Goal: Task Accomplishment & Management: Complete application form

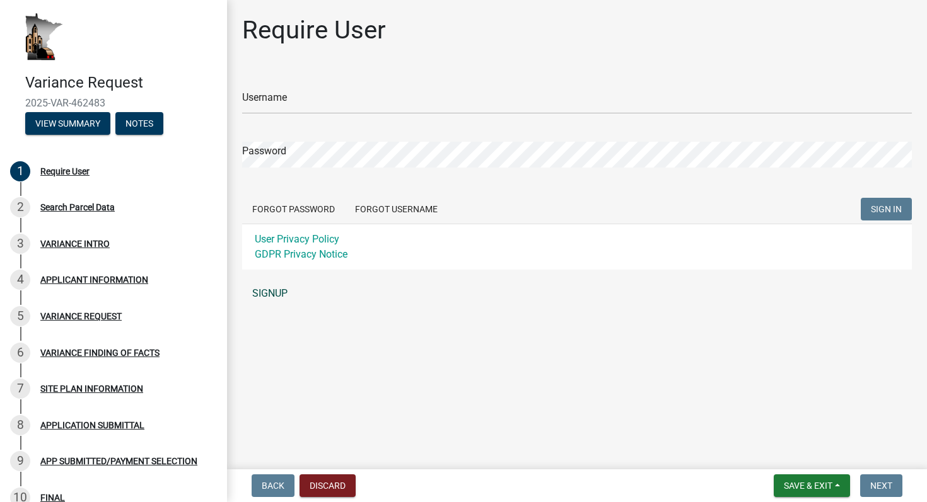
click at [276, 293] on link "SIGNUP" at bounding box center [577, 293] width 670 height 25
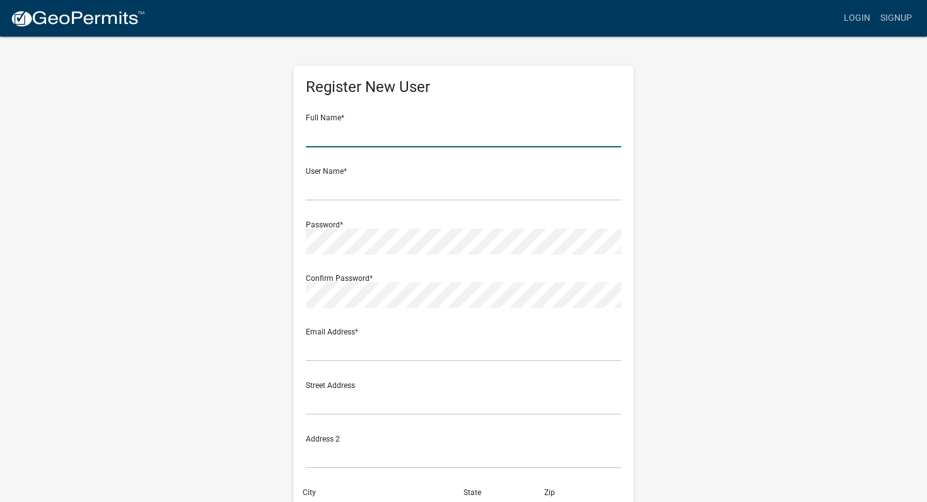
click at [321, 147] on input "text" at bounding box center [463, 135] width 315 height 26
type input "Adam"
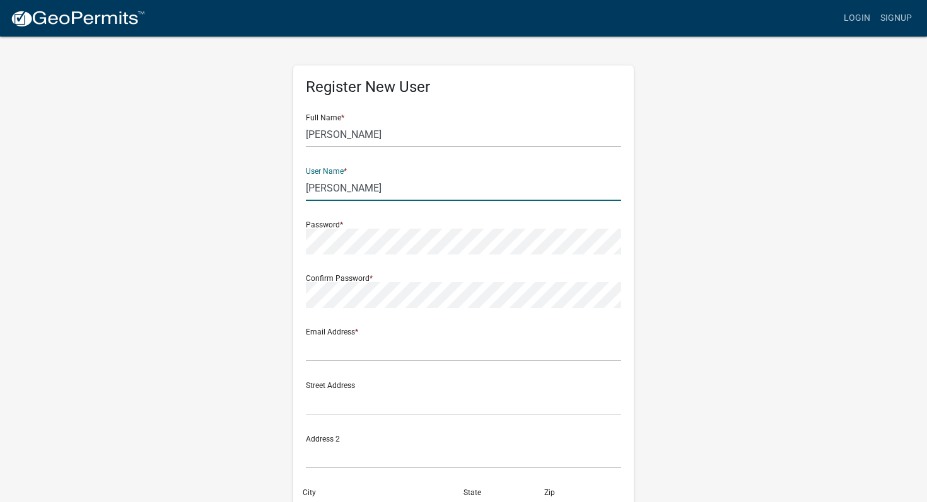
type input "Steele"
paste input "beacon.schneidercorp"
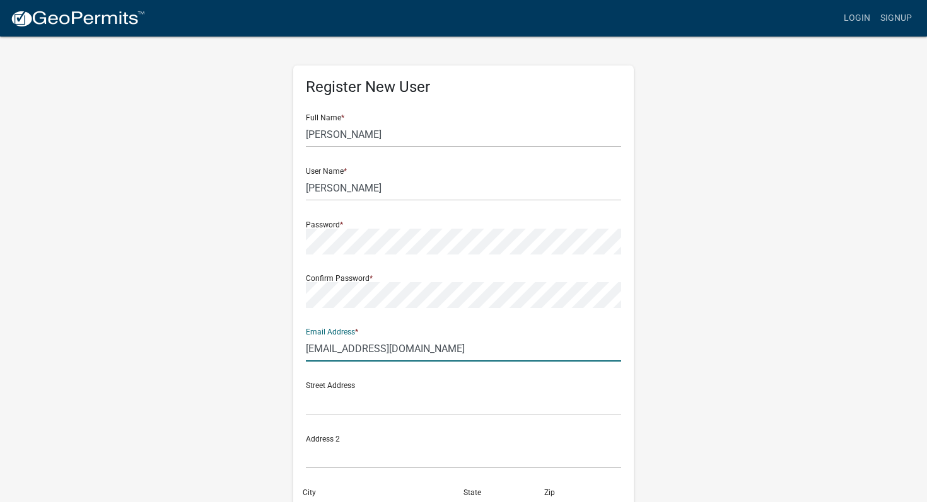
type input "beacon.schneidercorp@adambha.com"
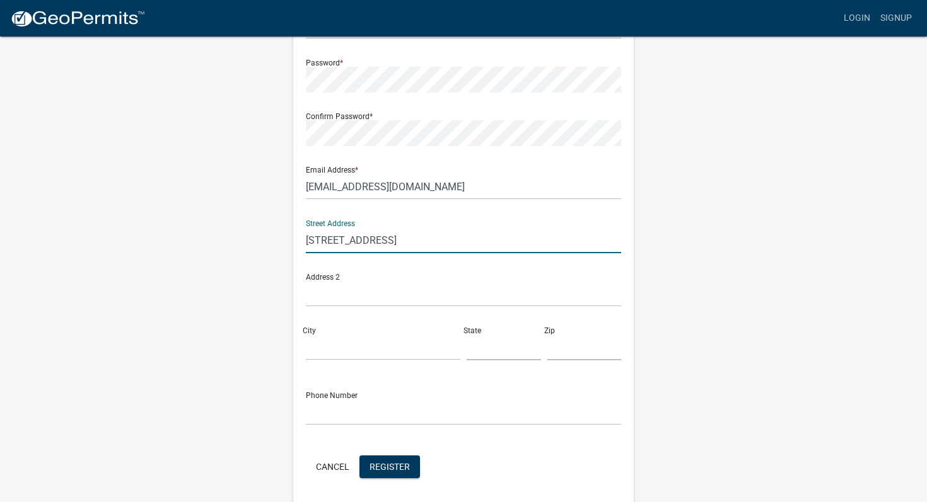
type input "528 S 4th St"
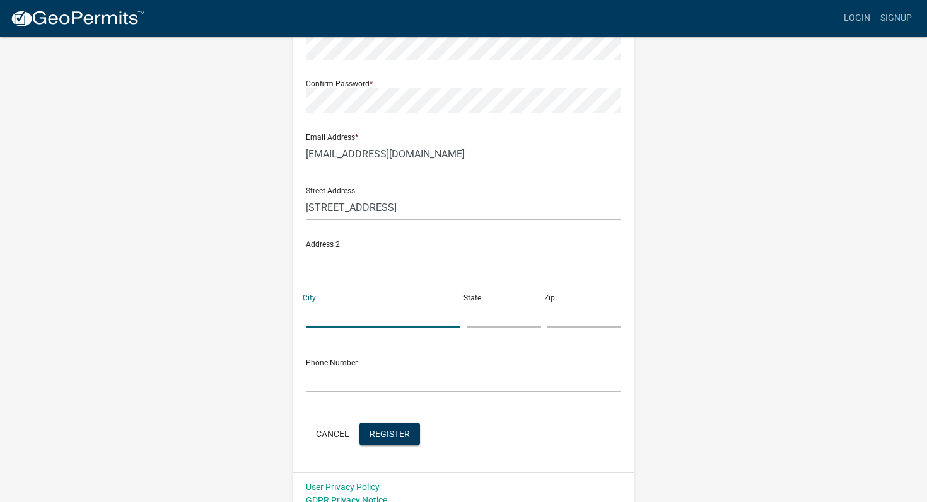
scroll to position [197, 0]
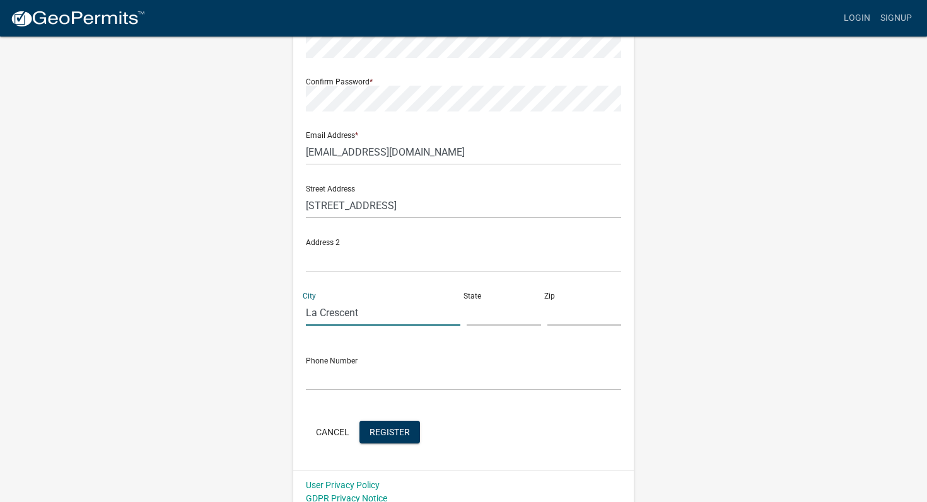
type input "La Crescent"
type input "MN"
type input "55947"
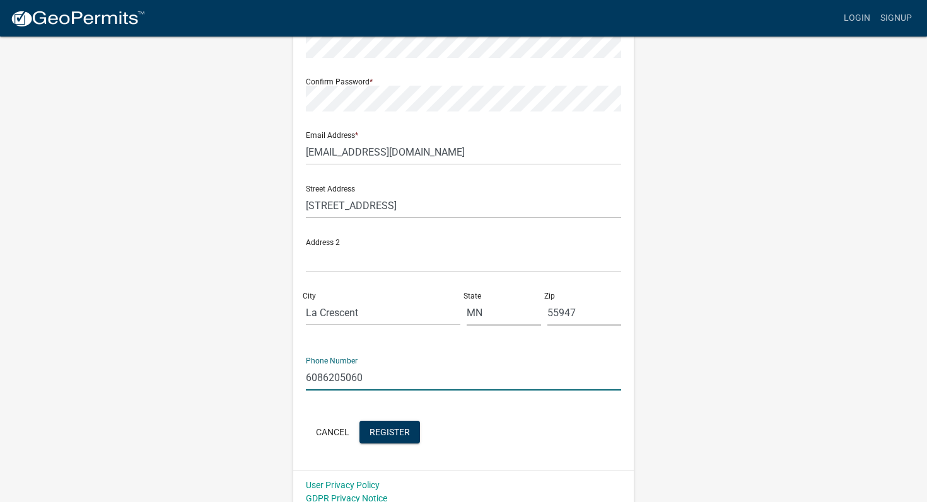
type input "6086205060"
click at [402, 433] on span "Register" at bounding box center [389, 432] width 40 height 10
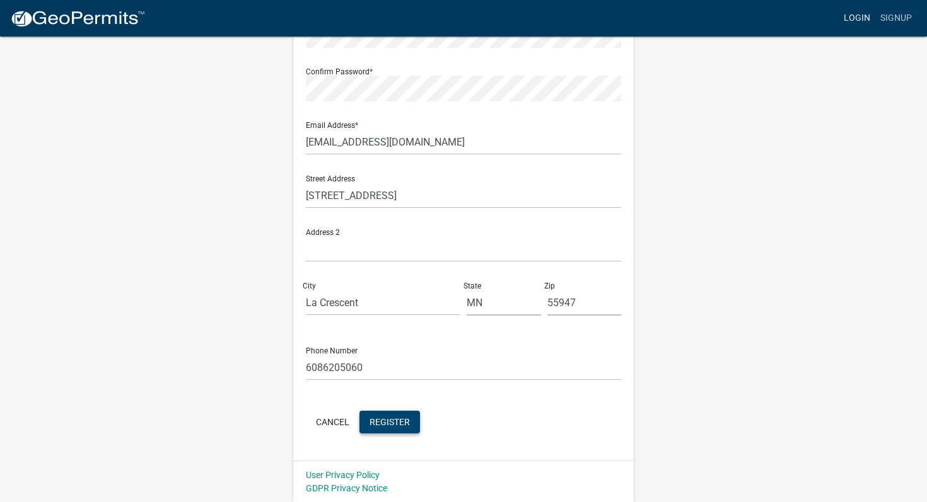
scroll to position [207, 0]
click at [398, 419] on span "Register" at bounding box center [389, 421] width 40 height 10
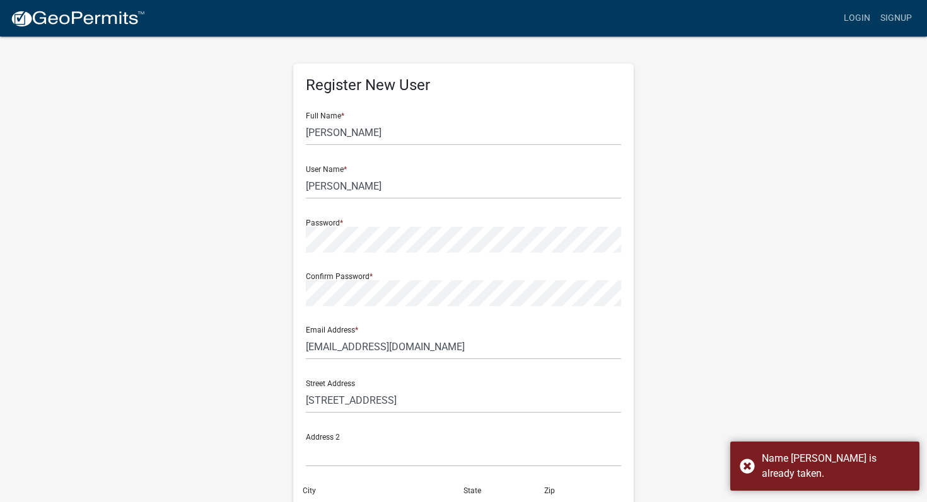
scroll to position [0, 0]
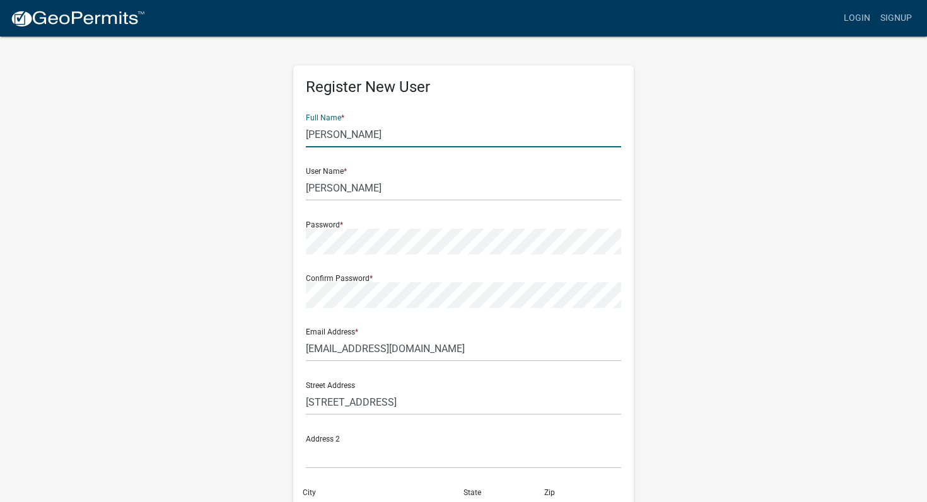
click at [380, 122] on input "Adam" at bounding box center [463, 135] width 315 height 26
click at [320, 194] on input "Steele" at bounding box center [463, 188] width 315 height 26
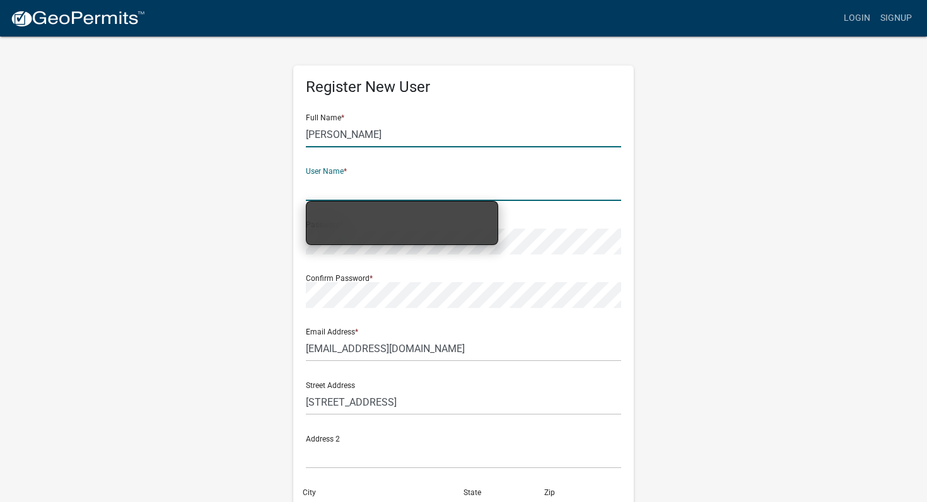
drag, startPoint x: 367, startPoint y: 125, endPoint x: 366, endPoint y: 134, distance: 9.5
click at [366, 129] on input "Adam" at bounding box center [463, 135] width 315 height 26
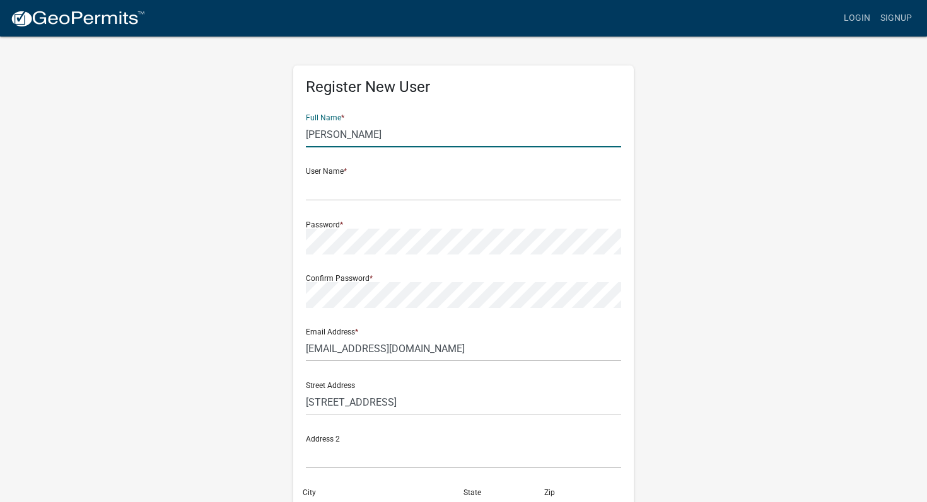
click at [367, 131] on input "Adam" at bounding box center [463, 135] width 315 height 26
paste input "Steele"
type input "Adam Steele"
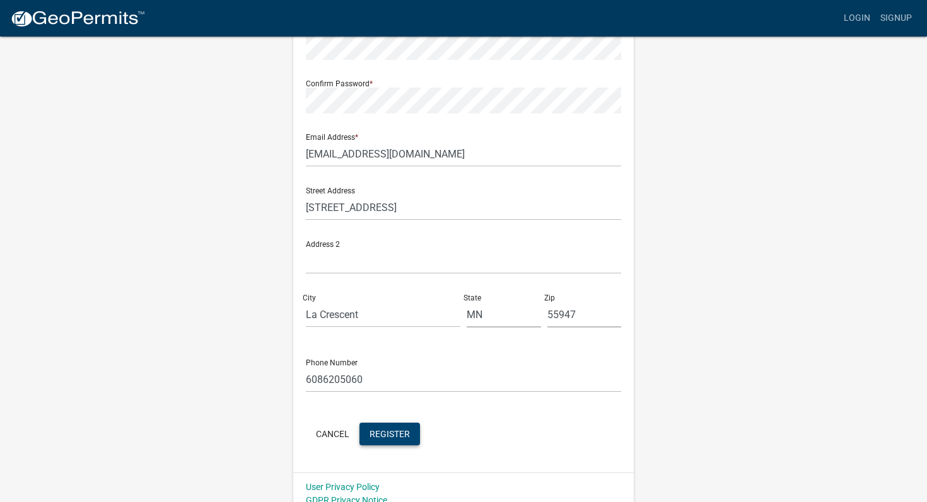
scroll to position [207, 0]
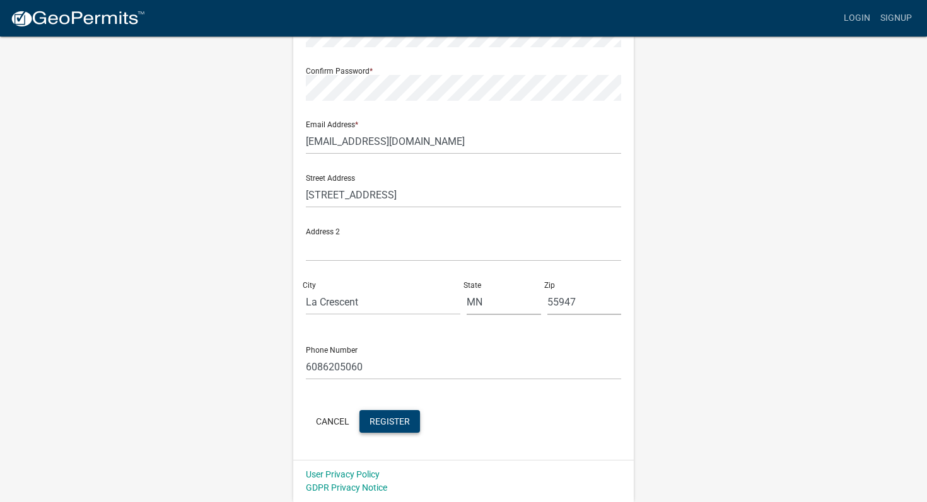
type input "adambha"
click at [402, 428] on button "Register" at bounding box center [389, 421] width 61 height 23
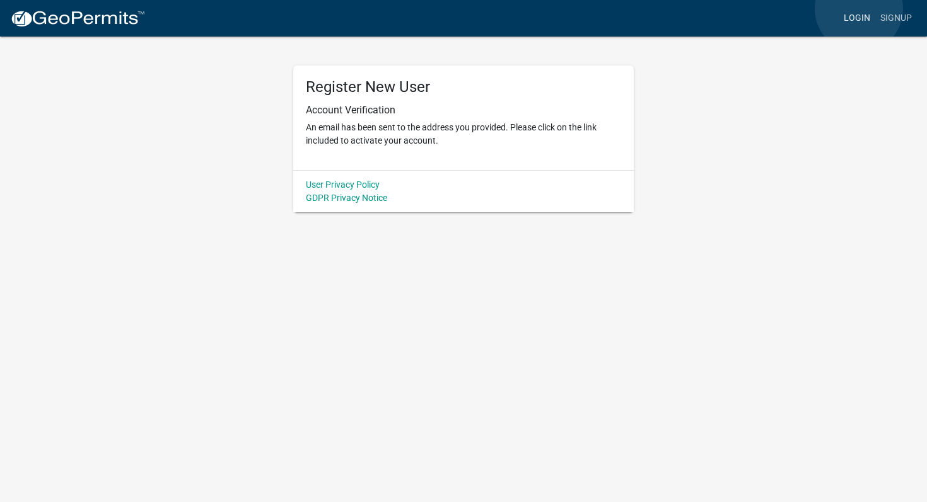
click at [859, 9] on link "Login" at bounding box center [857, 18] width 37 height 24
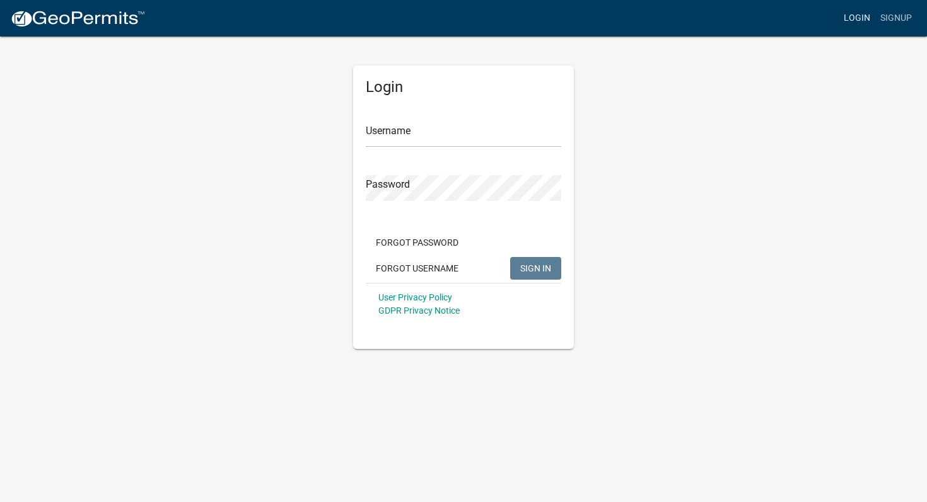
click at [857, 18] on link "Login" at bounding box center [857, 18] width 37 height 24
click at [475, 131] on input "Username" at bounding box center [463, 135] width 195 height 26
type input "adambha"
click at [538, 276] on button "SIGN IN" at bounding box center [535, 268] width 51 height 23
click at [543, 266] on span "SIGN IN" at bounding box center [535, 268] width 31 height 10
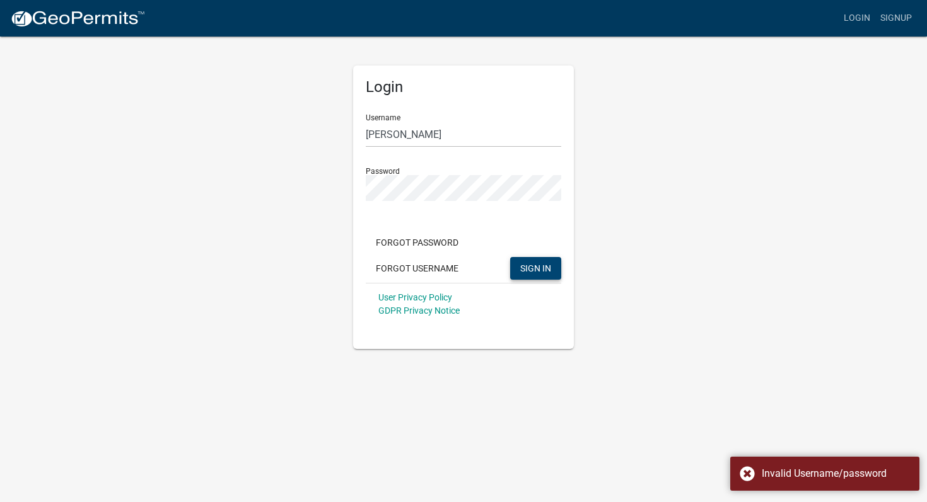
click at [517, 197] on form "Username adambha Password Forgot Password Forgot Username SIGN IN User Privacy …" at bounding box center [463, 214] width 195 height 221
click at [543, 269] on span "SIGN IN" at bounding box center [535, 268] width 31 height 10
click at [431, 241] on button "Forgot Password" at bounding box center [417, 242] width 103 height 23
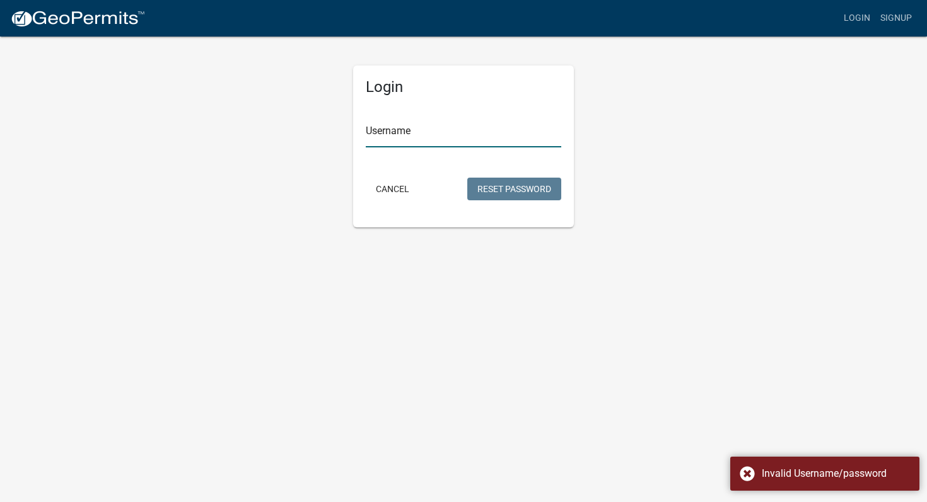
click at [438, 142] on input "Username" at bounding box center [463, 135] width 195 height 26
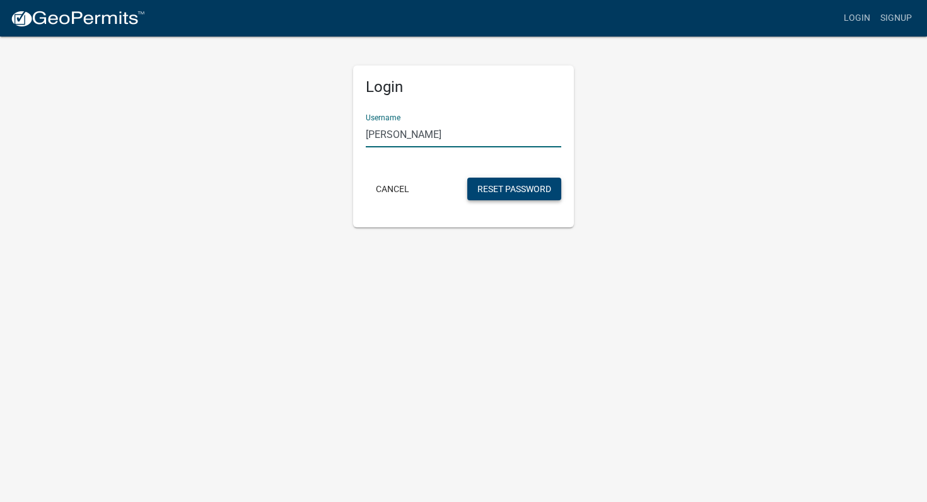
type input "adambha"
click at [478, 180] on button "Reset Password" at bounding box center [514, 189] width 94 height 23
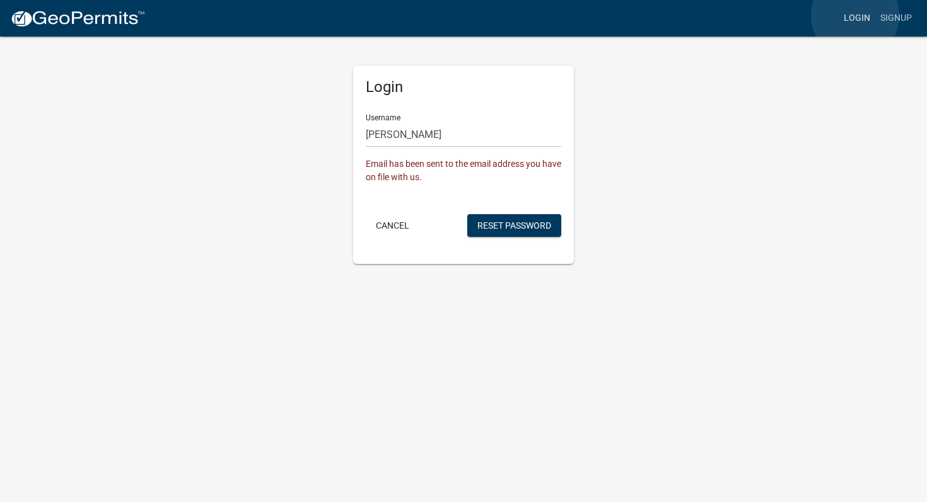
click at [855, 16] on link "Login" at bounding box center [857, 18] width 37 height 24
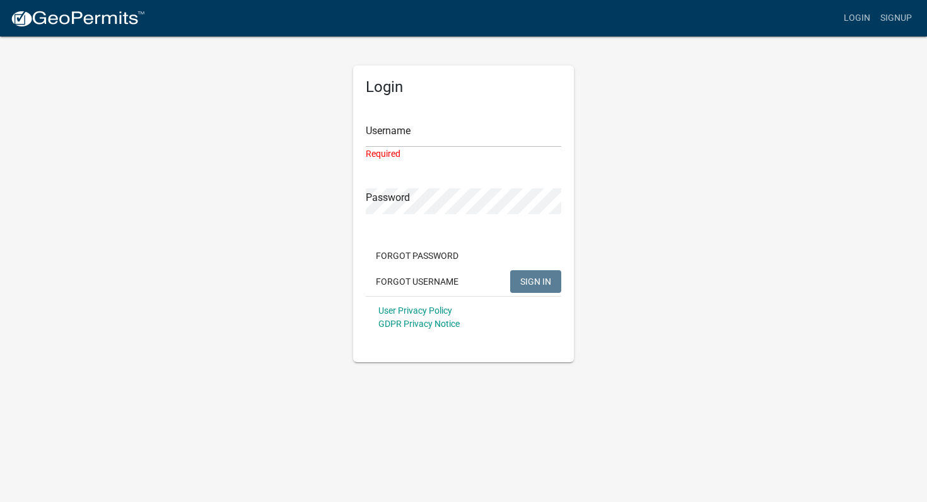
click at [653, 175] on div "Login Username Required Password Forgot Password Forgot Username SIGN IN User P…" at bounding box center [463, 198] width 719 height 327
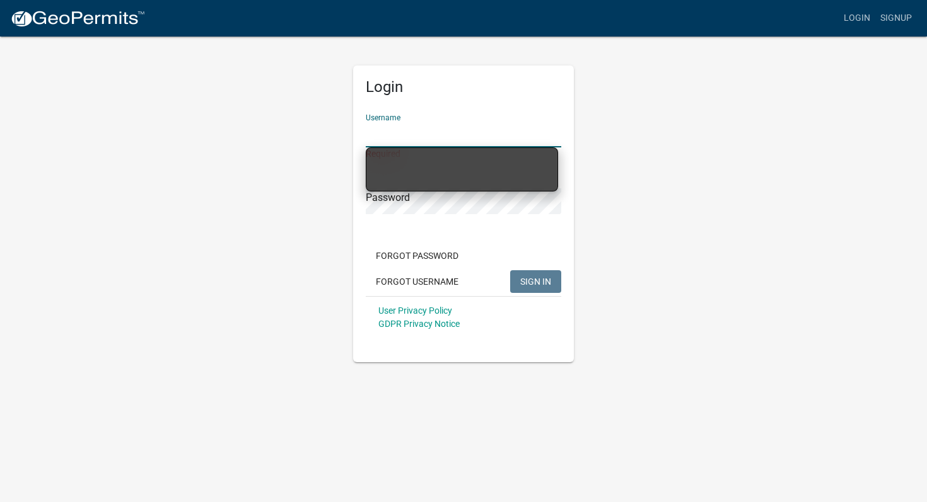
click at [478, 124] on input "Username" at bounding box center [463, 135] width 195 height 26
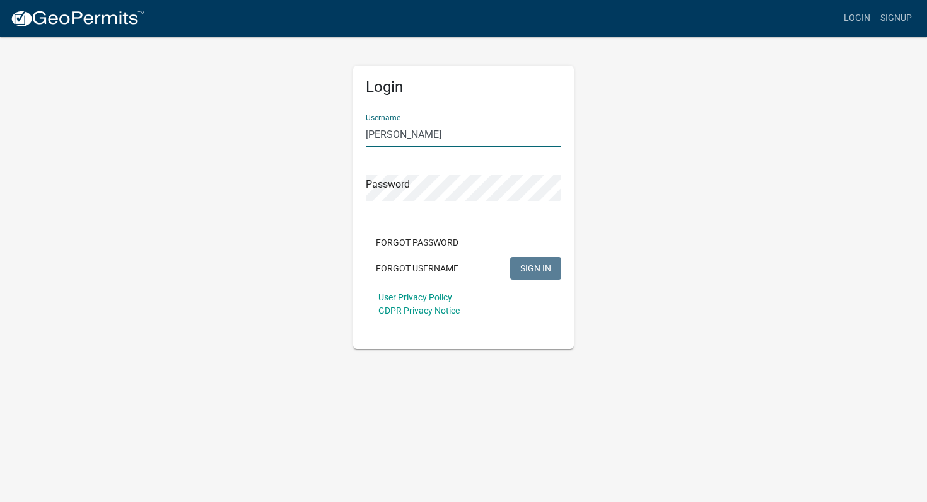
type input "[PERSON_NAME]"
click at [540, 275] on button "SIGN IN" at bounding box center [535, 268] width 51 height 23
click at [525, 269] on span "SIGN IN" at bounding box center [535, 268] width 31 height 10
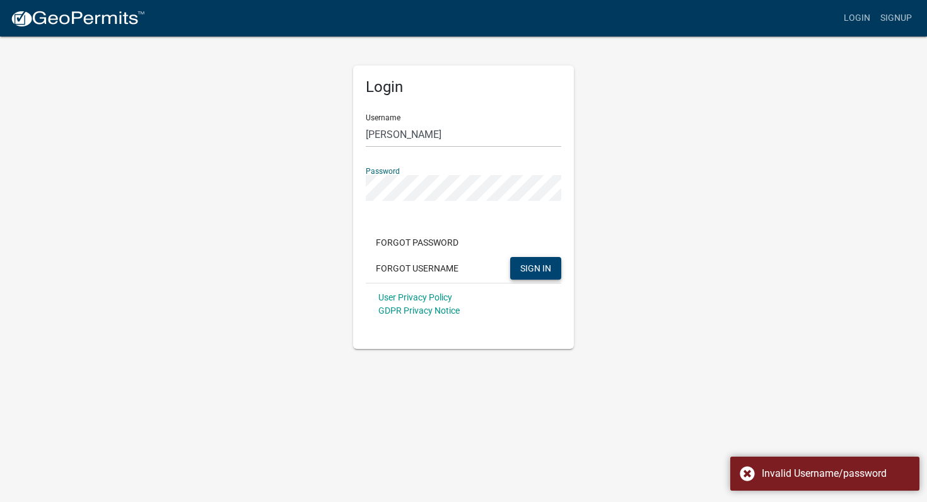
click at [543, 265] on span "SIGN IN" at bounding box center [535, 268] width 31 height 10
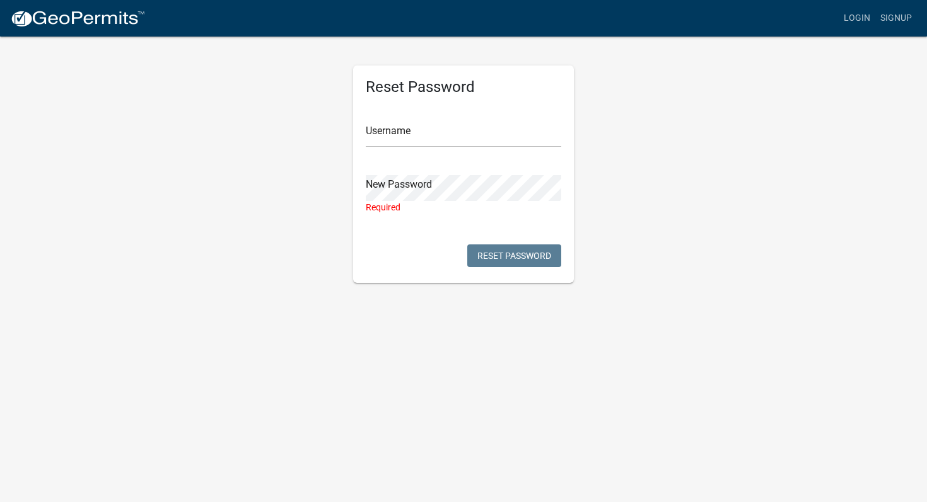
click at [540, 90] on h5 "Reset Password" at bounding box center [463, 87] width 195 height 18
click at [386, 134] on input "text" at bounding box center [463, 135] width 195 height 26
type input "[PERSON_NAME]"
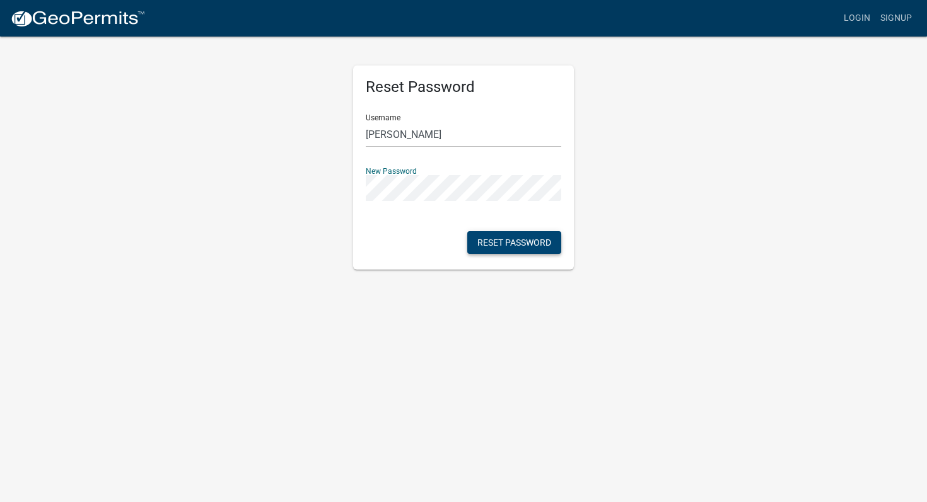
click at [513, 245] on button "Reset Password" at bounding box center [514, 242] width 94 height 23
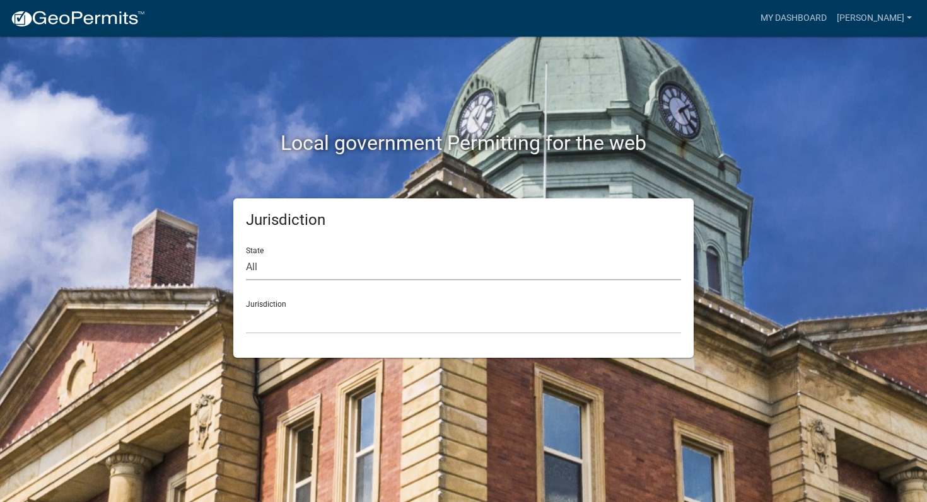
click at [284, 270] on select "All Colorado Georgia Indiana Iowa Kansas Minnesota Ohio South Carolina Wisconsin" at bounding box center [463, 268] width 435 height 26
select select "Minnesota"
click at [246, 255] on select "All Colorado Georgia Indiana Iowa Kansas Minnesota Ohio South Carolina Wisconsin" at bounding box center [463, 268] width 435 height 26
click at [299, 333] on select "Becker County, Minnesota Benton County, Minnesota Carlton County, Minnesota Cit…" at bounding box center [463, 321] width 435 height 26
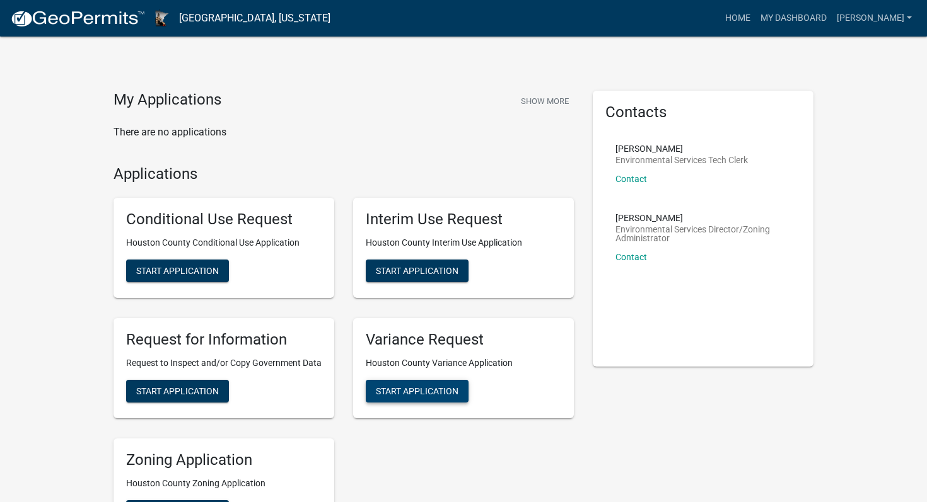
click at [440, 391] on span "Start Application" at bounding box center [417, 391] width 83 height 10
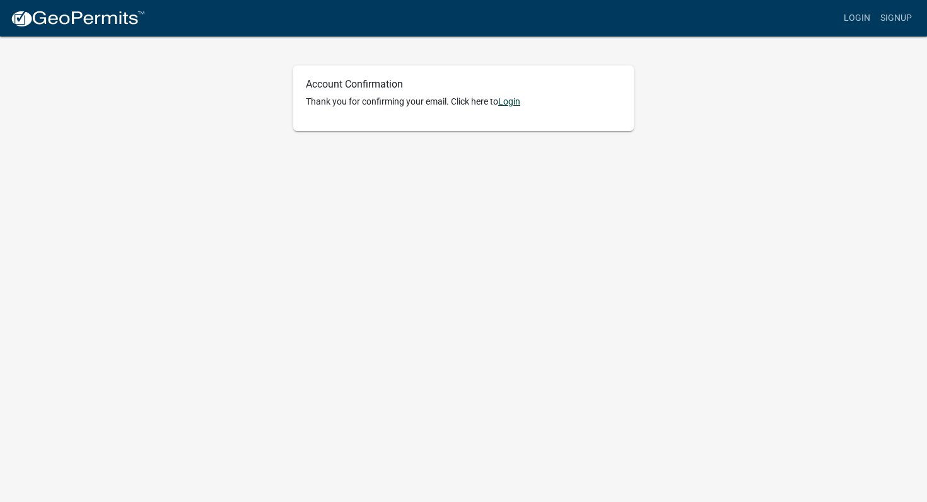
click at [516, 101] on link "Login" at bounding box center [509, 101] width 22 height 10
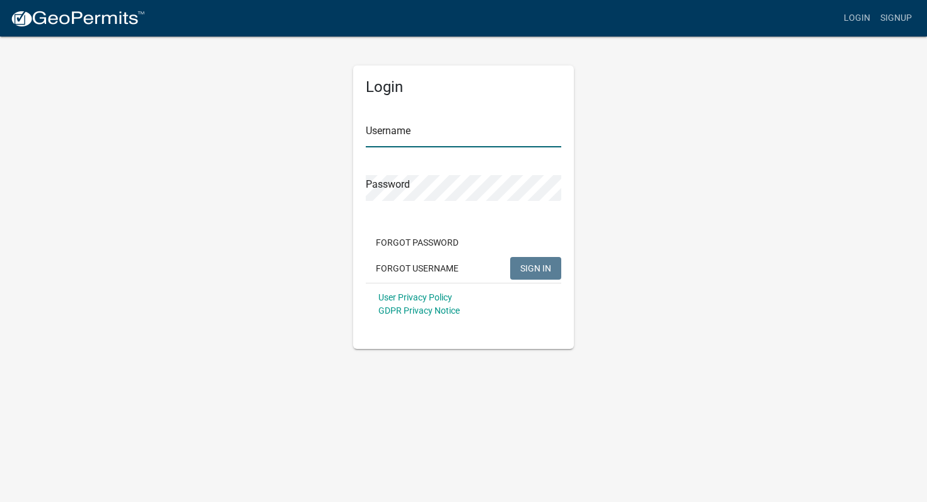
click at [434, 122] on input "Username" at bounding box center [463, 135] width 195 height 26
type input "[PERSON_NAME]"
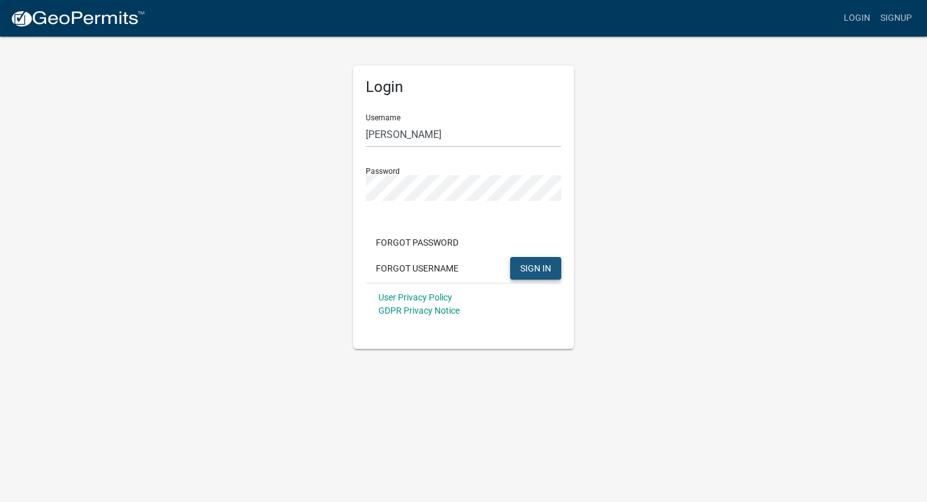
click at [533, 263] on span "SIGN IN" at bounding box center [535, 268] width 31 height 10
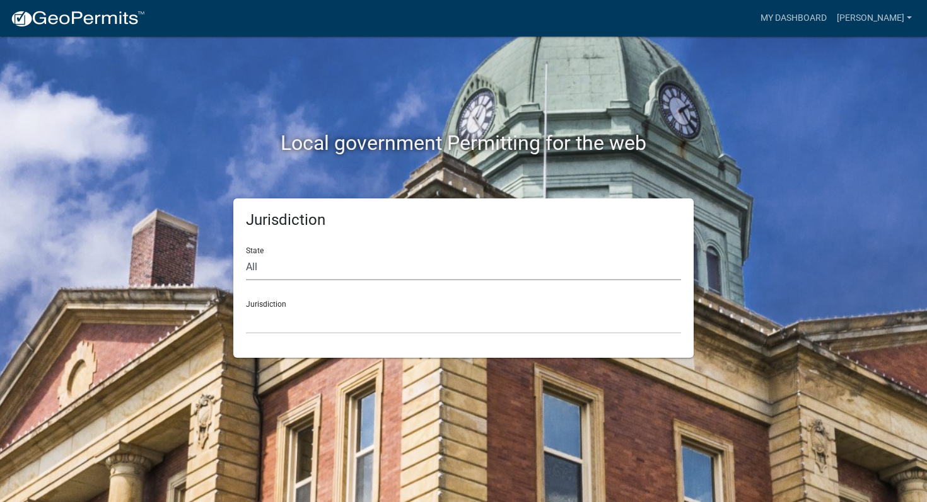
click at [325, 260] on select "All [US_STATE] [US_STATE] [US_STATE] [US_STATE] [US_STATE] [US_STATE] [US_STATE…" at bounding box center [463, 268] width 435 height 26
click at [301, 275] on select "All [US_STATE] [US_STATE] [US_STATE] [US_STATE] [US_STATE] [US_STATE] [US_STATE…" at bounding box center [463, 268] width 435 height 26
select select "[US_STATE]"
click at [246, 255] on select "All [US_STATE] [US_STATE] [US_STATE] [US_STATE] [US_STATE] [US_STATE] [US_STATE…" at bounding box center [463, 268] width 435 height 26
click at [305, 314] on select "[GEOGRAPHIC_DATA], [US_STATE] [GEOGRAPHIC_DATA], [US_STATE] [GEOGRAPHIC_DATA], …" at bounding box center [463, 321] width 435 height 26
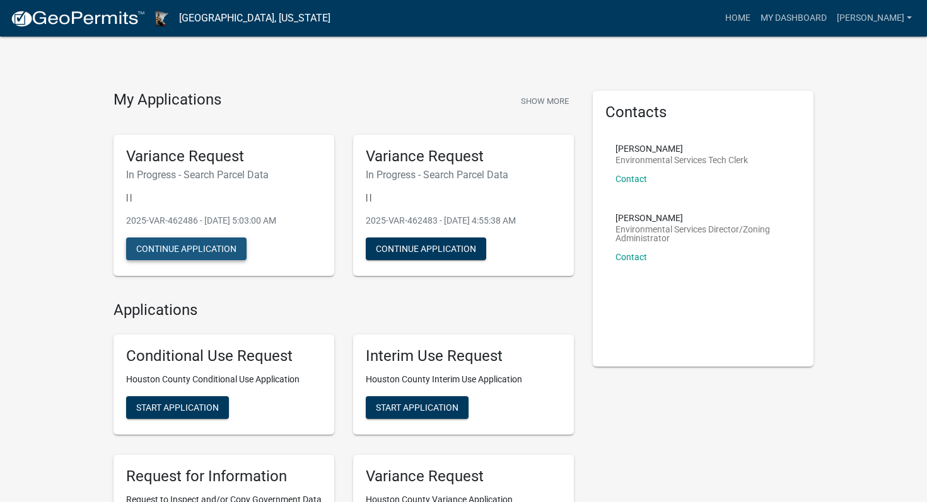
click at [218, 247] on button "Continue Application" at bounding box center [186, 249] width 120 height 23
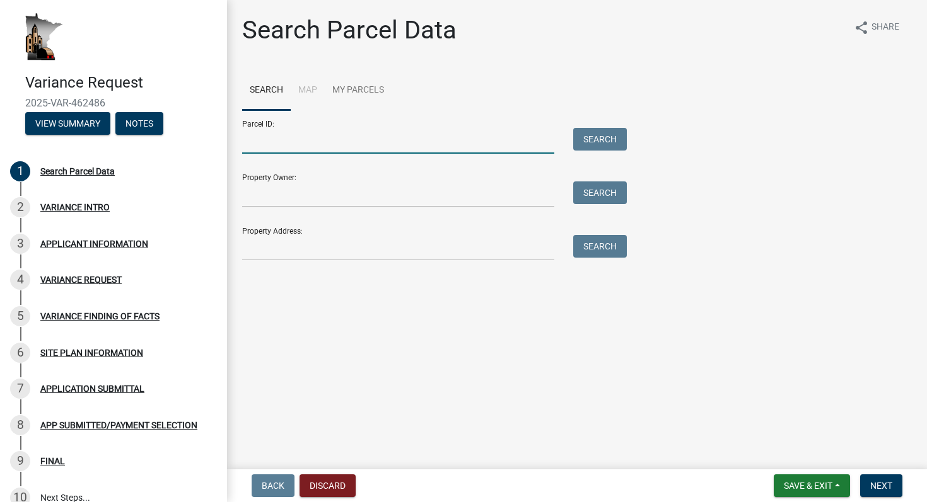
click at [311, 147] on input "Parcel ID:" at bounding box center [398, 141] width 312 height 26
paste input "230216000"
type input "230216000"
click at [309, 189] on input "Property Owner:" at bounding box center [398, 195] width 312 height 26
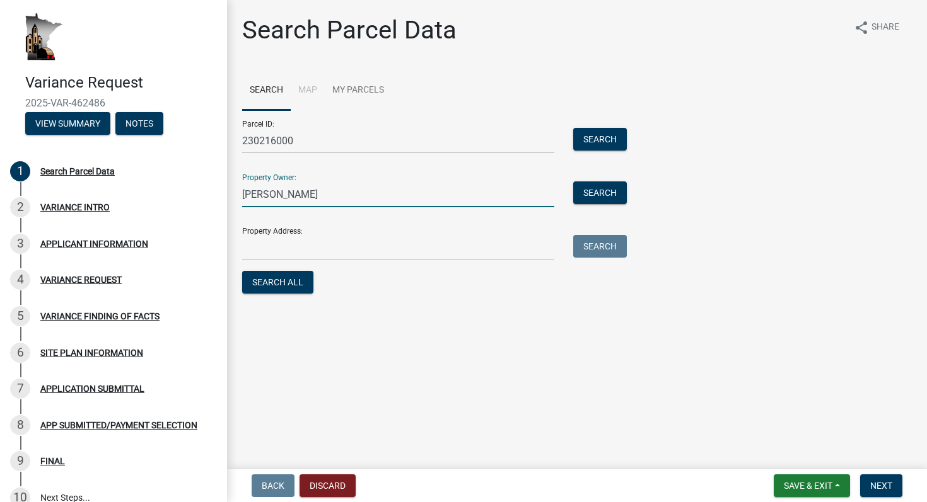
paste input "[PERSON_NAME] & [PERSON_NAME]"
click at [281, 199] on input "[PERSON_NAME] & [PERSON_NAME]" at bounding box center [398, 195] width 312 height 26
paste input "[PERSON_NAME] & [PERSON_NAME]"
type input "[PERSON_NAME] E & [PERSON_NAME]"
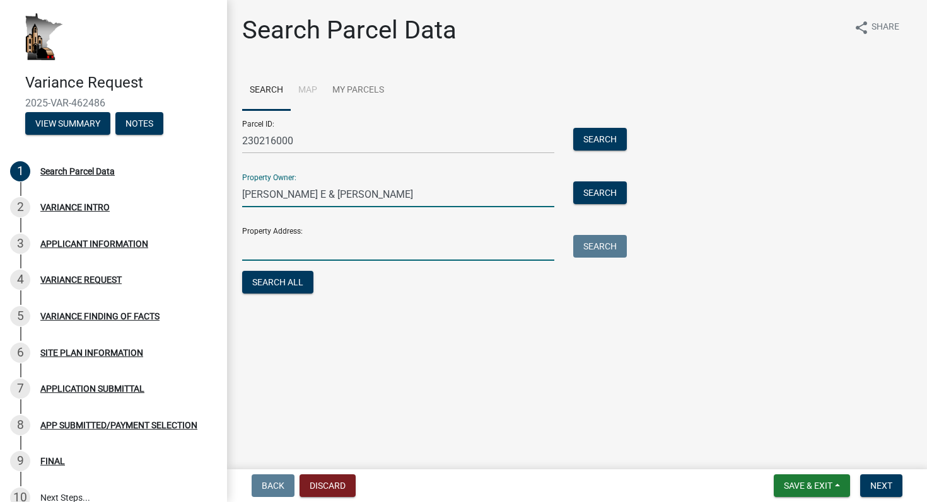
click at [356, 259] on input "Property Address:" at bounding box center [398, 248] width 312 height 26
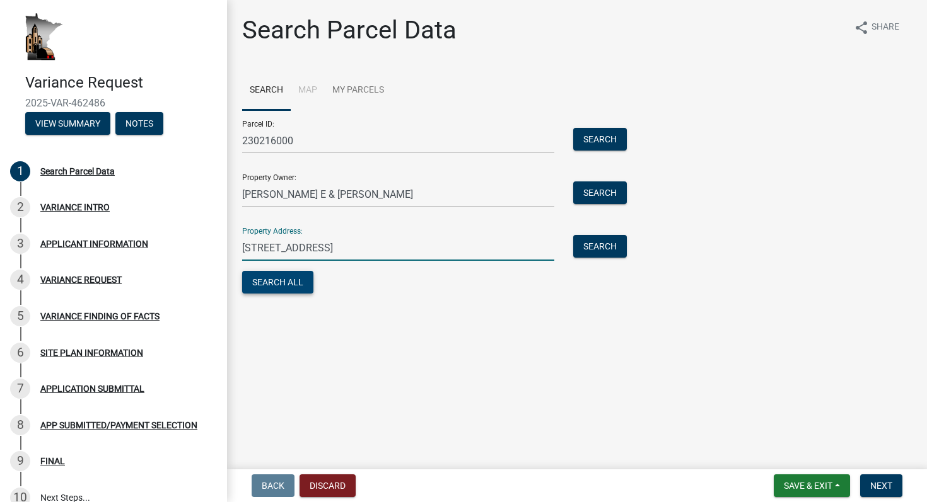
click at [296, 279] on button "Search All" at bounding box center [277, 282] width 71 height 23
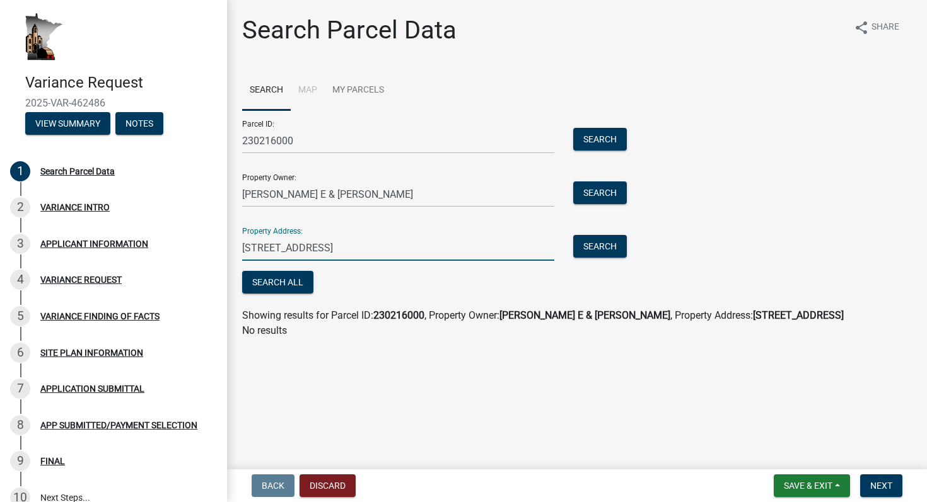
drag, startPoint x: 296, startPoint y: 250, endPoint x: 519, endPoint y: 252, distance: 223.2
click at [519, 252] on input "[STREET_ADDRESS]" at bounding box center [398, 248] width 312 height 26
type input "[STREET_ADDRESS]"
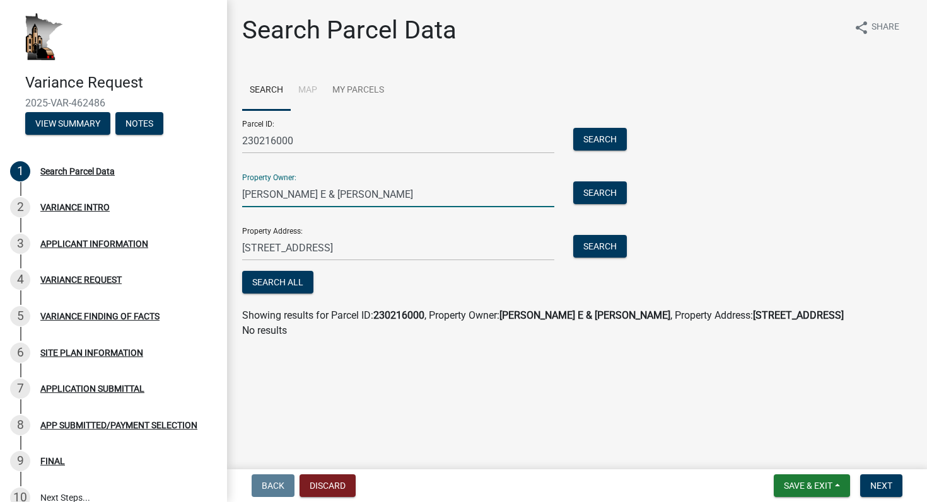
click at [272, 196] on input "[PERSON_NAME] E & [PERSON_NAME]" at bounding box center [398, 195] width 312 height 26
type input "[PERSON_NAME]"
click at [297, 283] on button "Search All" at bounding box center [277, 282] width 71 height 23
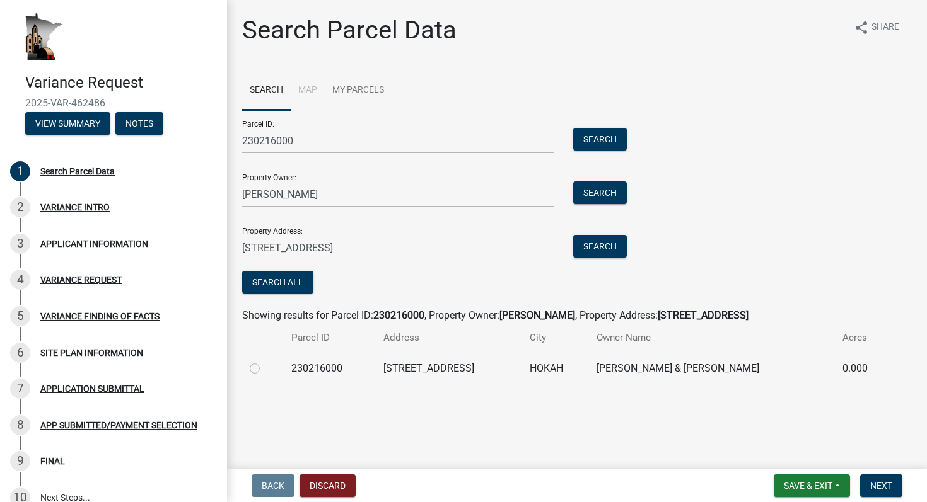
click at [265, 361] on label at bounding box center [265, 361] width 0 height 0
click at [265, 369] on input "radio" at bounding box center [269, 365] width 8 height 8
radio input "true"
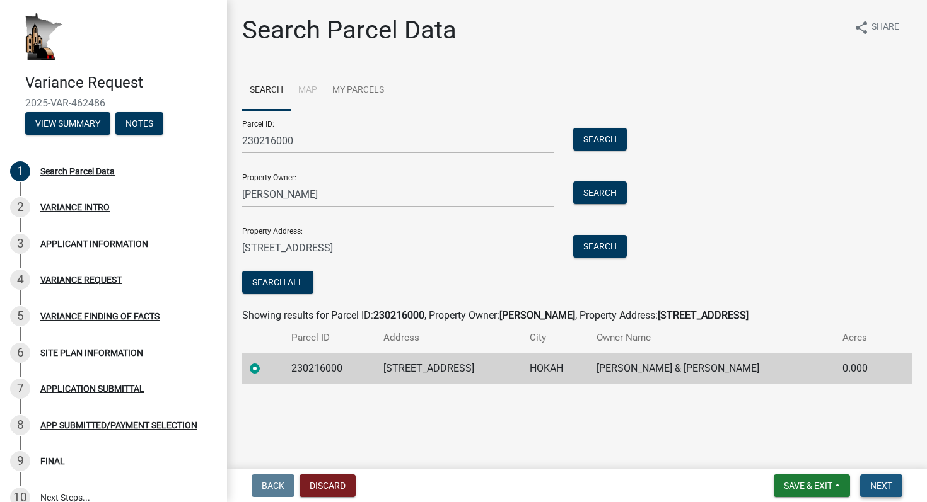
click at [881, 482] on span "Next" at bounding box center [881, 486] width 22 height 10
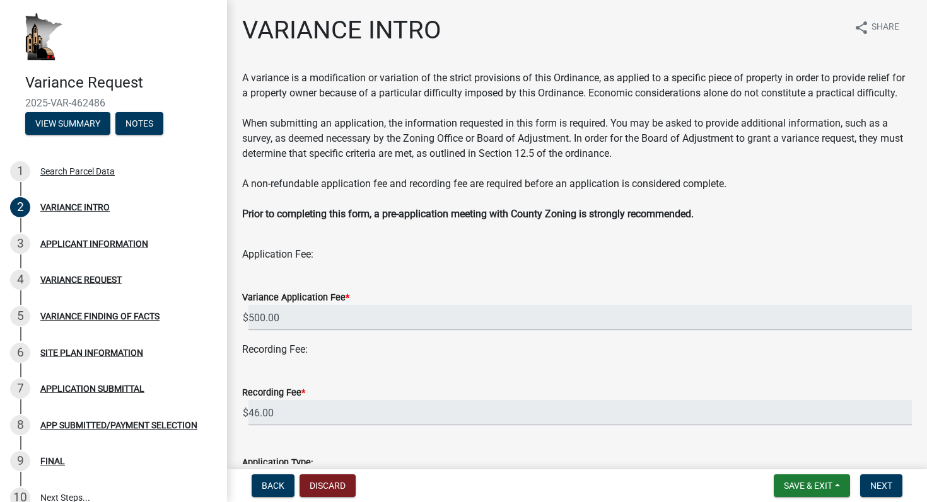
click at [475, 359] on wm-data-entity-input "Recording Fee:" at bounding box center [577, 354] width 670 height 25
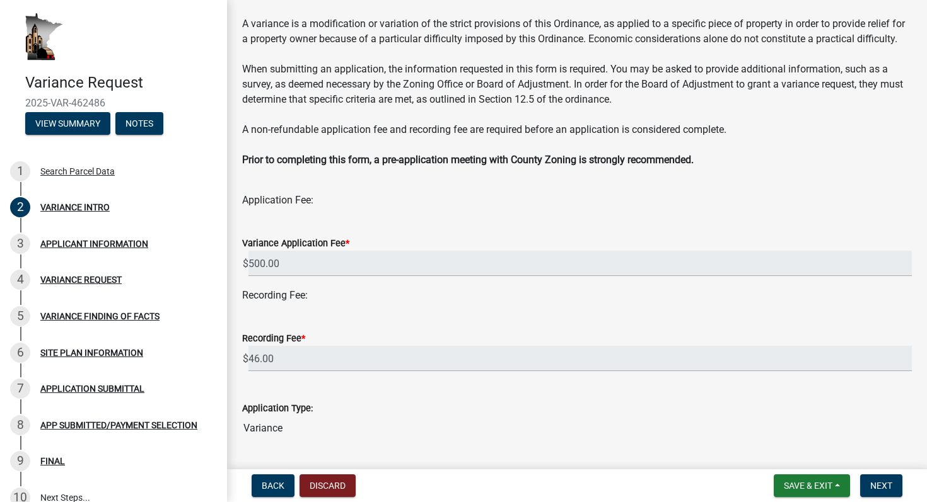
scroll to position [91, 0]
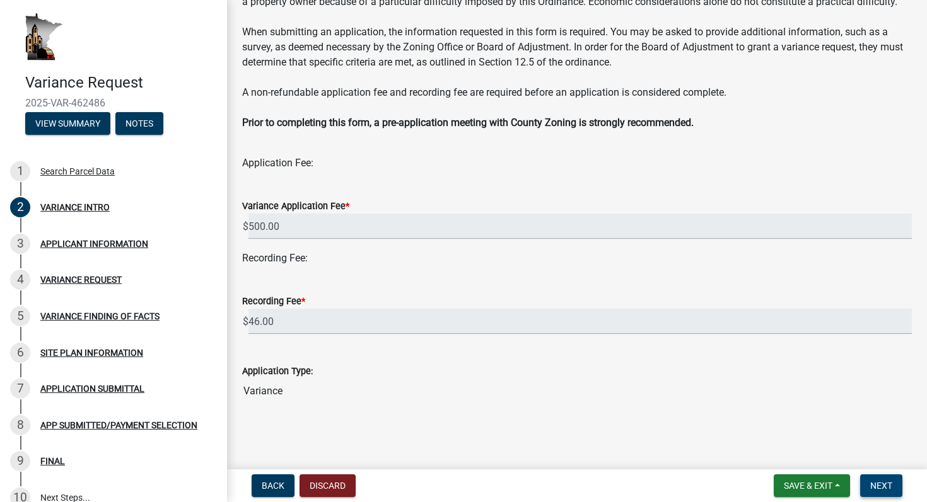
click at [871, 487] on span "Next" at bounding box center [881, 486] width 22 height 10
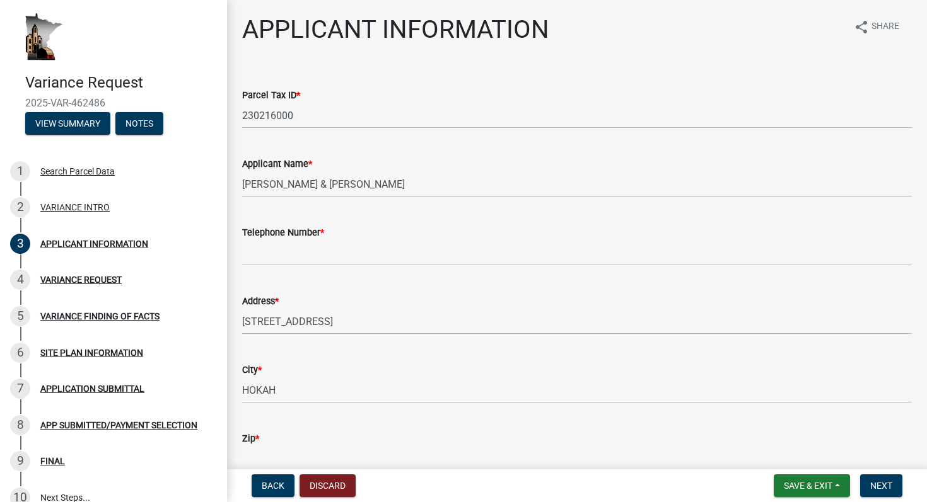
scroll to position [2, 0]
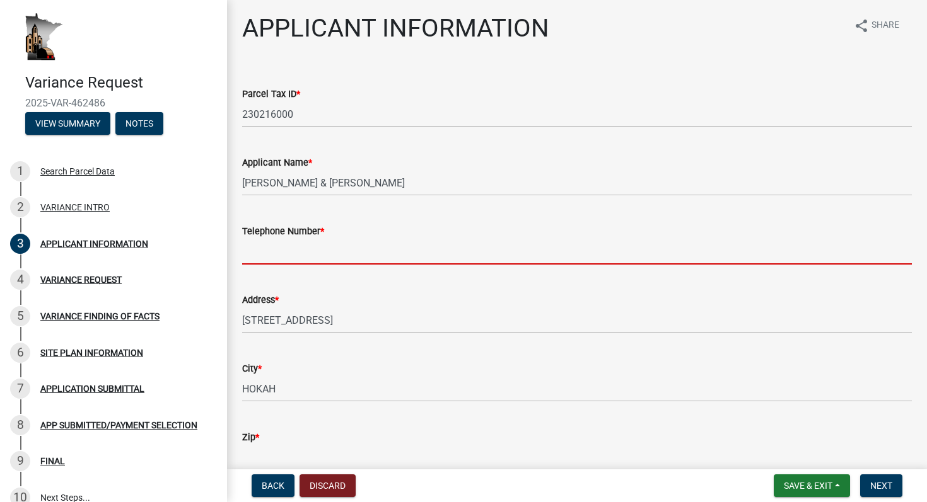
click at [340, 258] on input "Telephone Number *" at bounding box center [577, 252] width 670 height 26
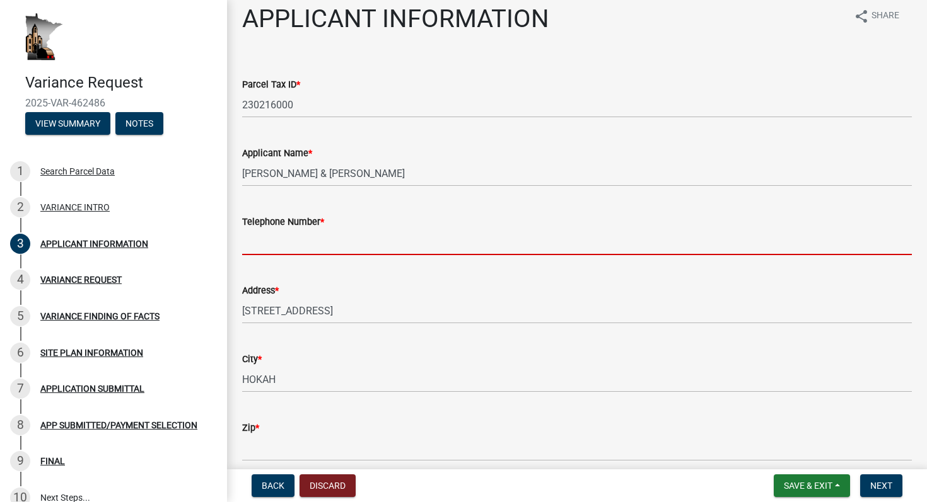
scroll to position [13, 0]
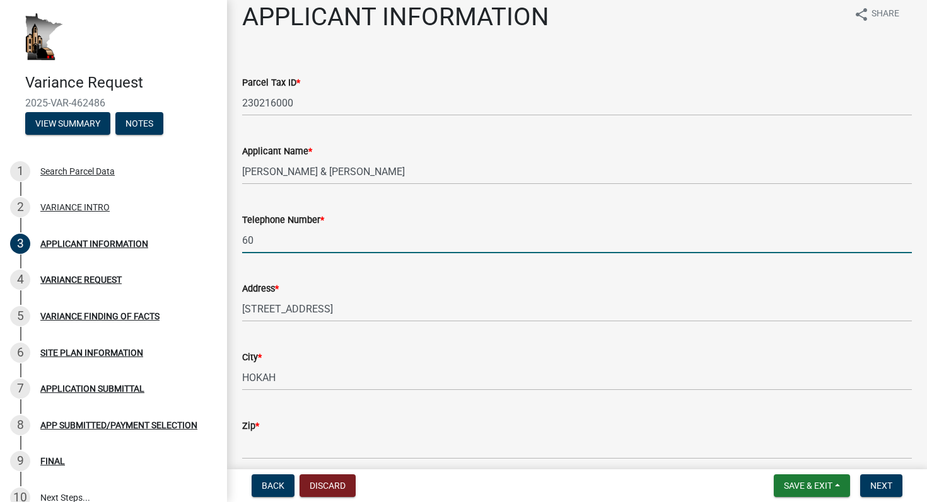
type input "6"
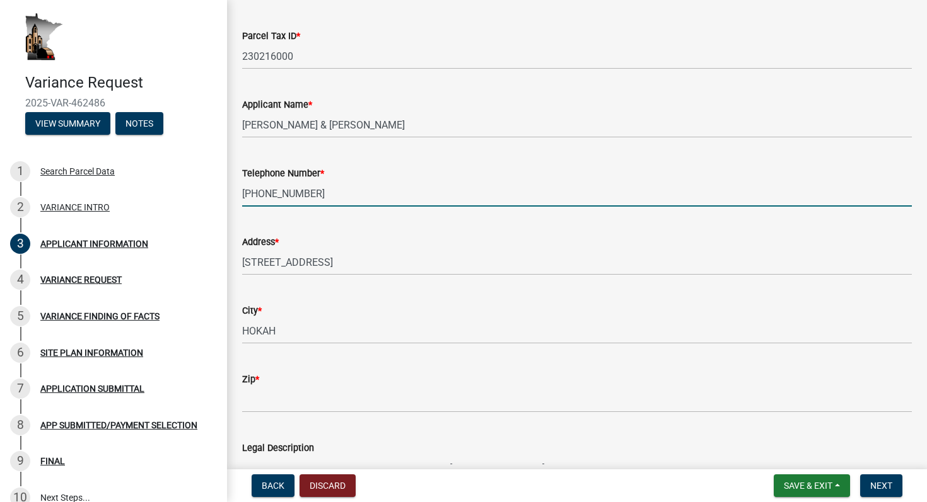
type input "(608) 780-3569"
click at [283, 386] on div "Zip *" at bounding box center [577, 379] width 670 height 15
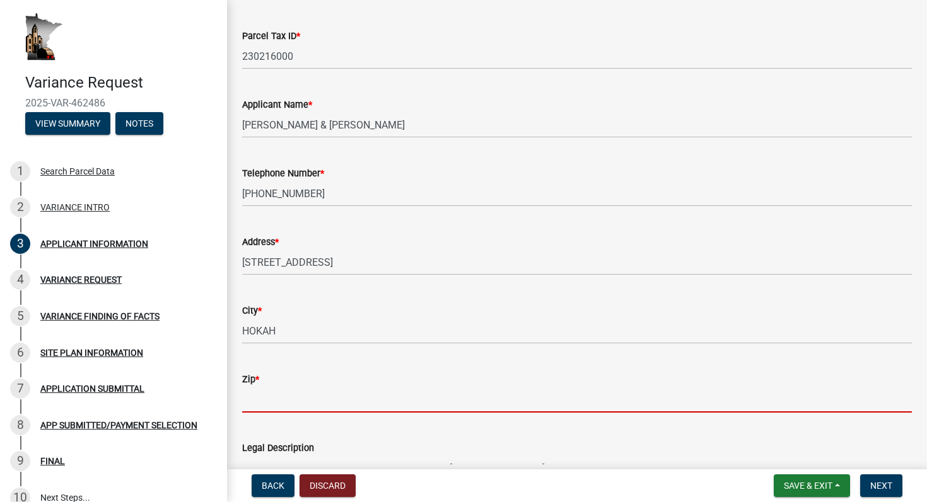
click at [278, 398] on input "Zip *" at bounding box center [577, 400] width 670 height 26
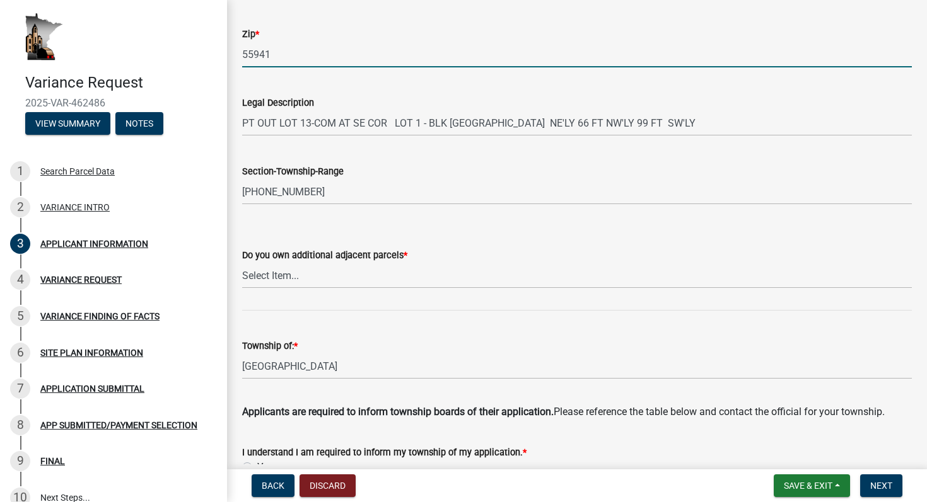
scroll to position [414, 0]
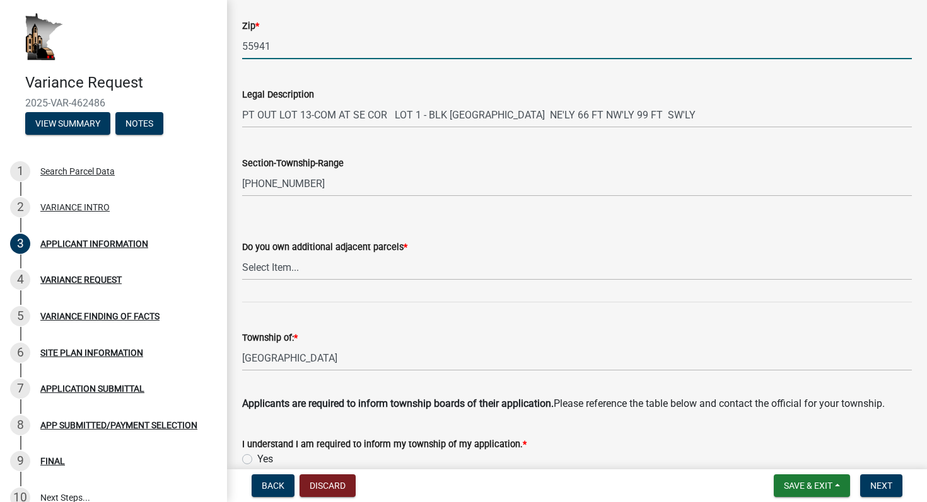
type input "55941"
click at [327, 267] on select "Select Item... Yes No" at bounding box center [577, 268] width 670 height 26
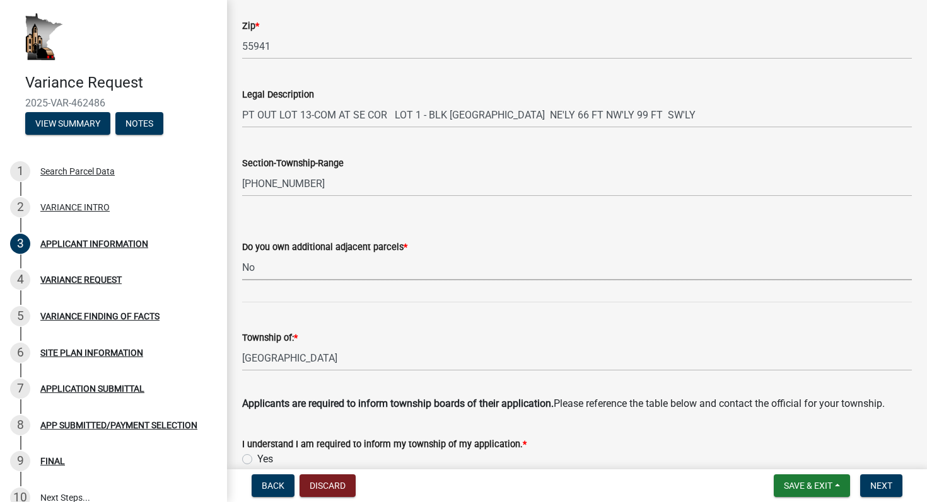
click at [242, 255] on select "Select Item... Yes No" at bounding box center [577, 268] width 670 height 26
select select "74fadf94-a0d3-49f1-8630-1325ab1771d6"
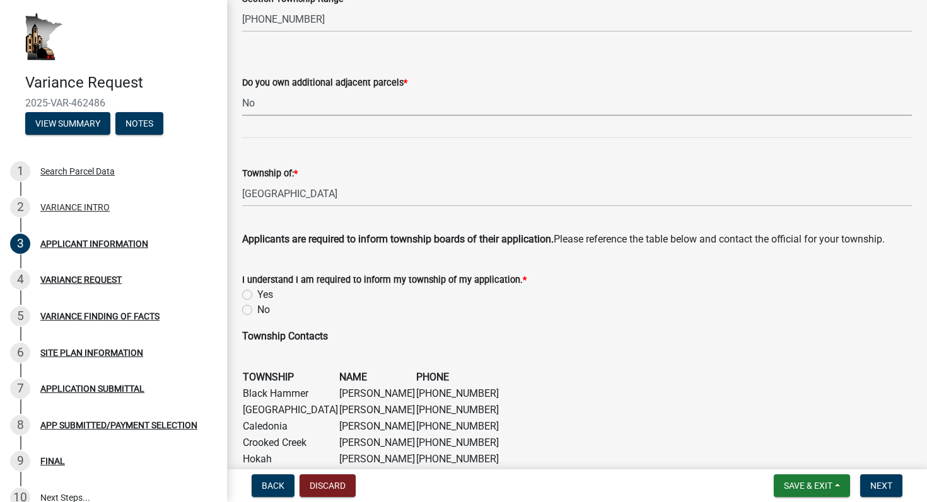
scroll to position [579, 0]
click at [257, 296] on label "Yes" at bounding box center [265, 294] width 16 height 15
click at [257, 295] on input "Yes" at bounding box center [261, 291] width 8 height 8
radio input "true"
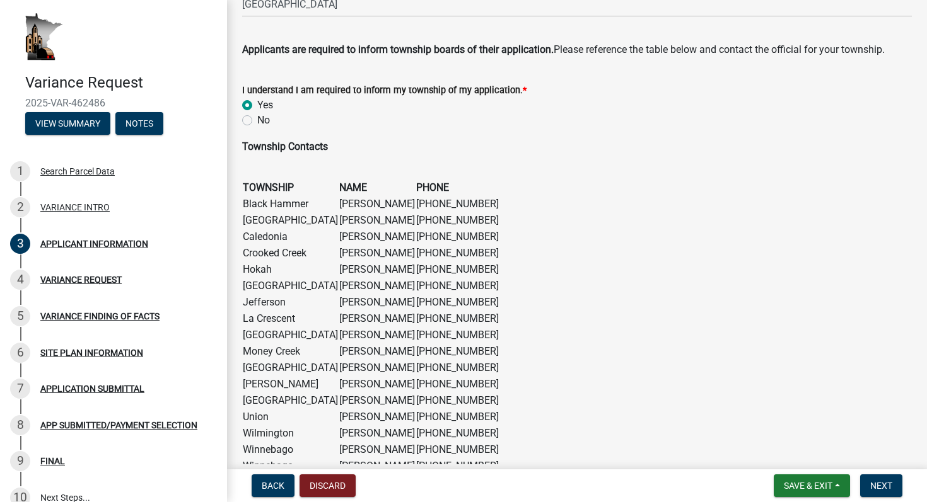
scroll to position [854, 0]
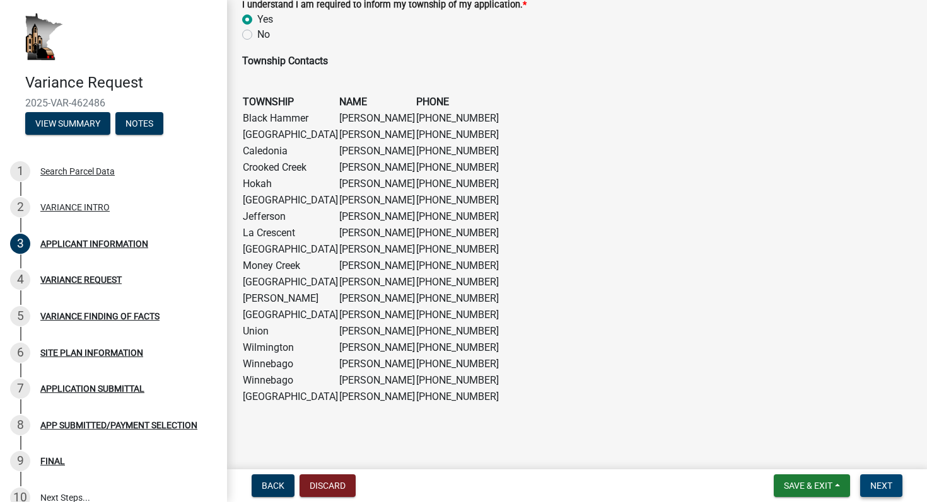
click at [892, 484] on button "Next" at bounding box center [881, 486] width 42 height 23
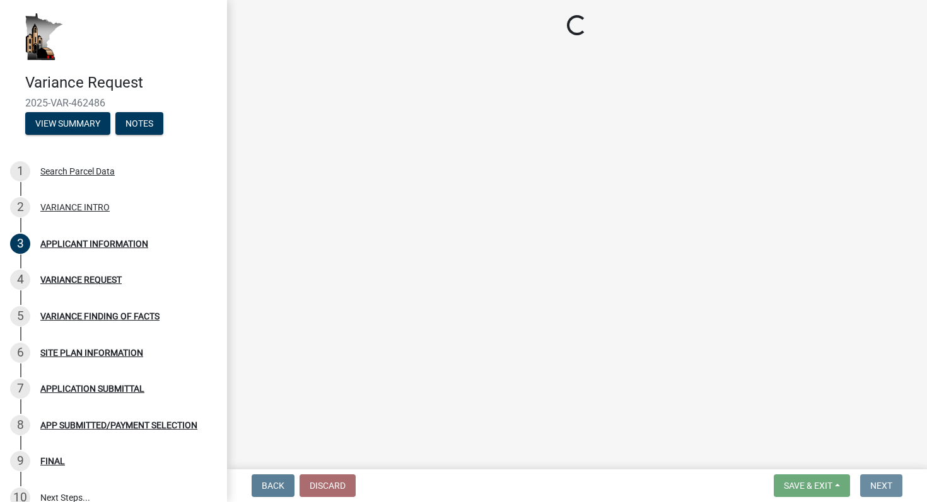
scroll to position [0, 0]
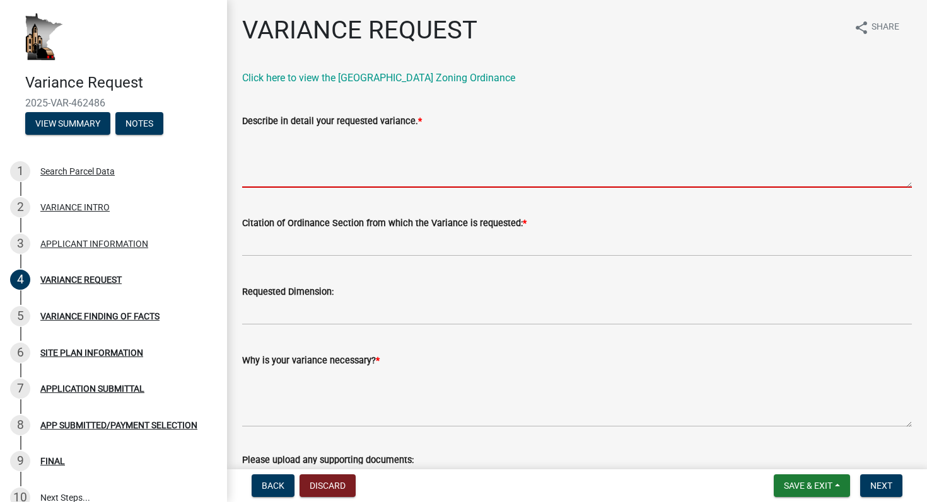
click at [334, 173] on textarea "Describe in detail your requested variance. *" at bounding box center [577, 158] width 670 height 59
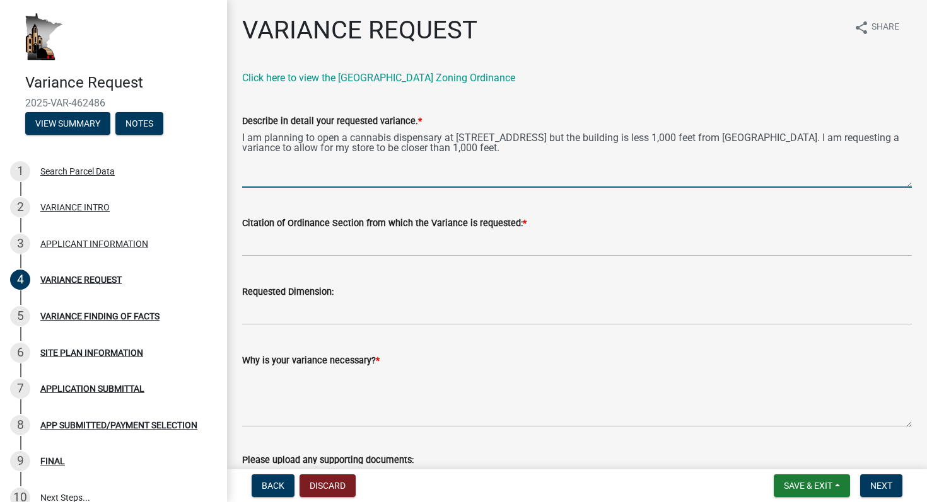
click at [822, 140] on textarea "I am planning to open a cannabis dispensary at 100 Main St in Hokah, MN but the…" at bounding box center [577, 158] width 670 height 59
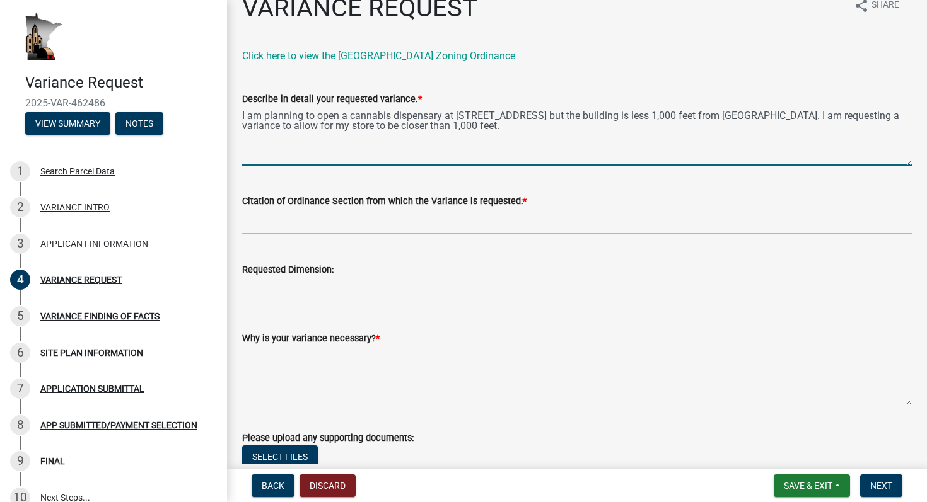
scroll to position [23, 0]
click at [503, 117] on textarea "I am planning to open a cannabis dispensary at 100 Main St in Hokah, MN but the…" at bounding box center [577, 135] width 670 height 59
click at [535, 142] on textarea "I am planning to open a cannabis dispensary at 100 Main St in Hokah, MN but the…" at bounding box center [577, 135] width 670 height 59
paste textarea "https://www.co.houston.mn.us/departments/human-services/?mdocs-file=7574"
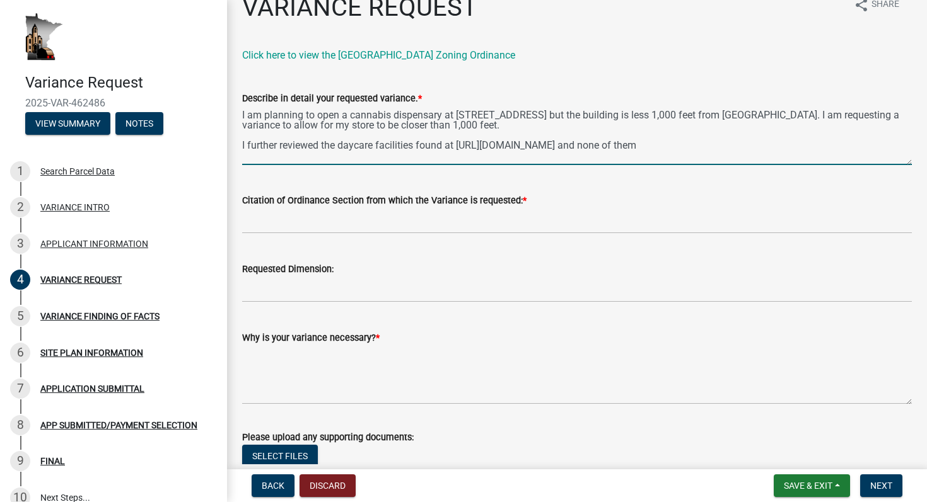
drag, startPoint x: 838, startPoint y: 149, endPoint x: 942, endPoint y: 152, distance: 104.1
click at [926, 152] on html "Internet Explorer does NOT work with GeoPermits. Get a new browser for more sec…" at bounding box center [463, 251] width 927 height 502
click at [528, 128] on textarea "I am planning to open a cannabis dispensary at 100 Main St in Hokah, MN but the…" at bounding box center [577, 135] width 670 height 59
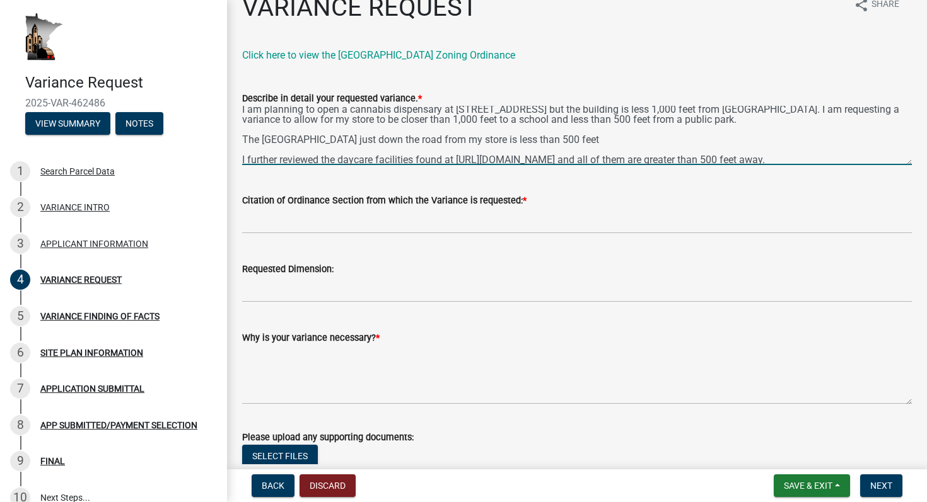
scroll to position [2, 0]
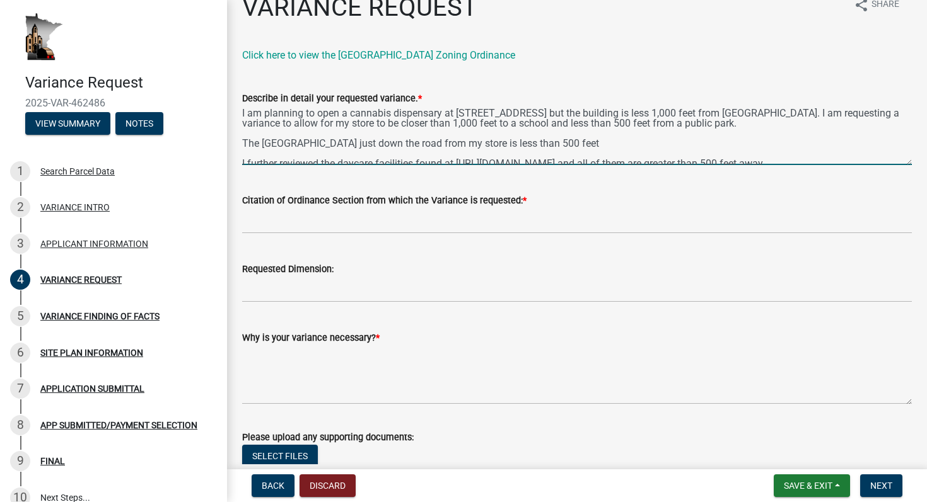
click at [560, 140] on textarea "I am planning to open a cannabis dispensary at 100 Main St in Hokah, MN but the…" at bounding box center [577, 135] width 670 height 59
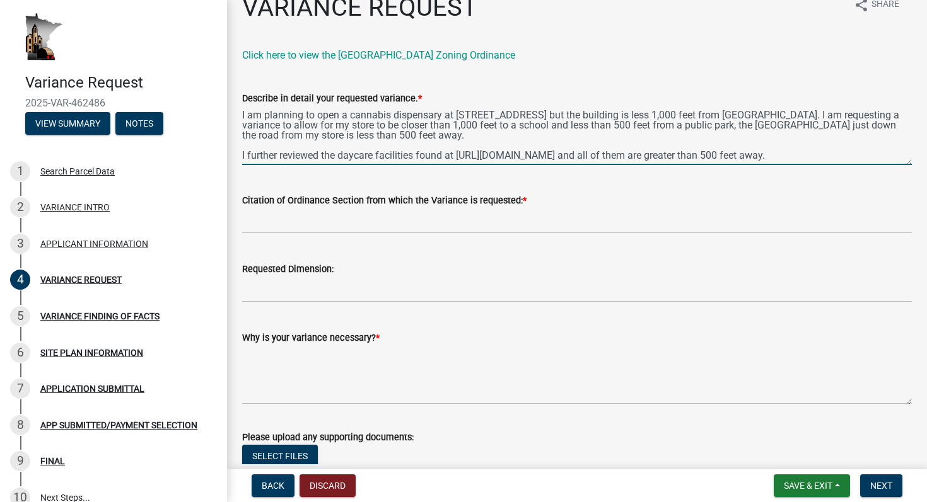
scroll to position [10, 0]
click at [422, 165] on textarea "I am planning to open a cannabis dispensary at 100 Main St in Hokah, MN but the…" at bounding box center [577, 135] width 670 height 59
type textarea "I am planning to open a cannabis dispensary at 100 Main St in Hokah, MN but the…"
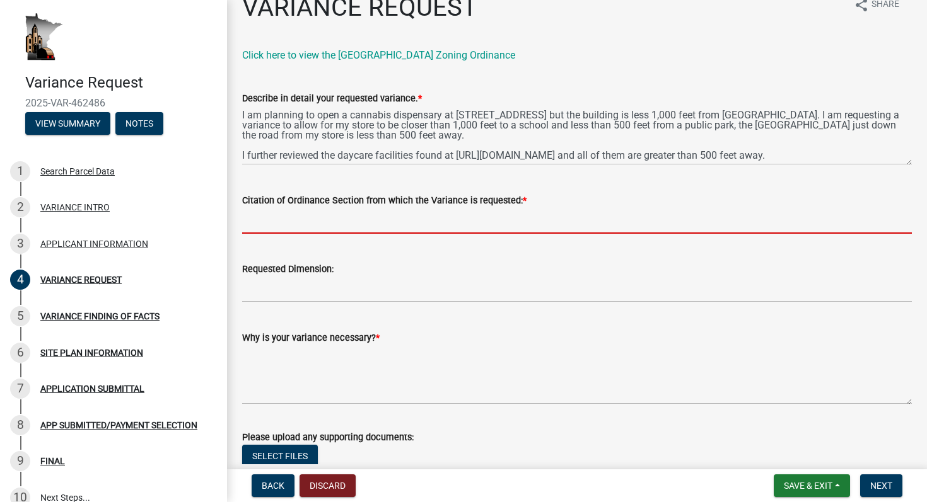
click at [400, 229] on input "Citation of Ordinance Section from which the Variance is requested: *" at bounding box center [577, 221] width 670 height 26
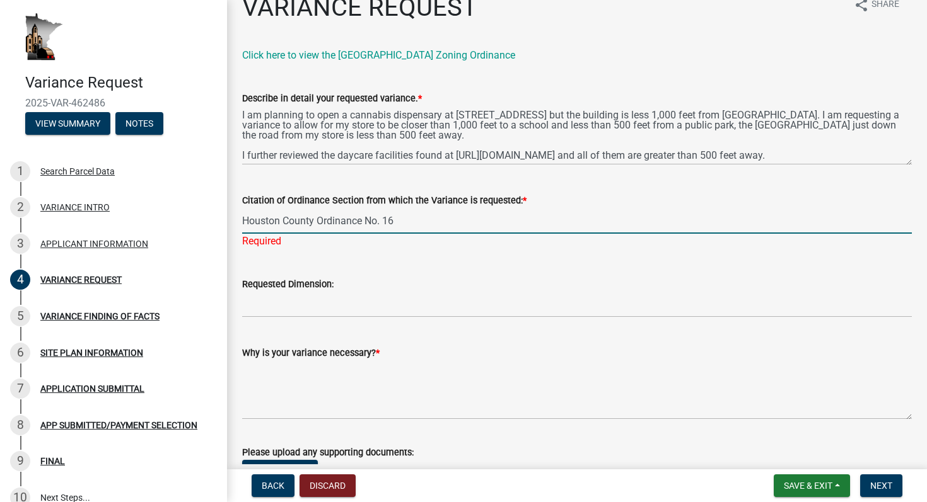
type input "Houston County Ordinance No. 16"
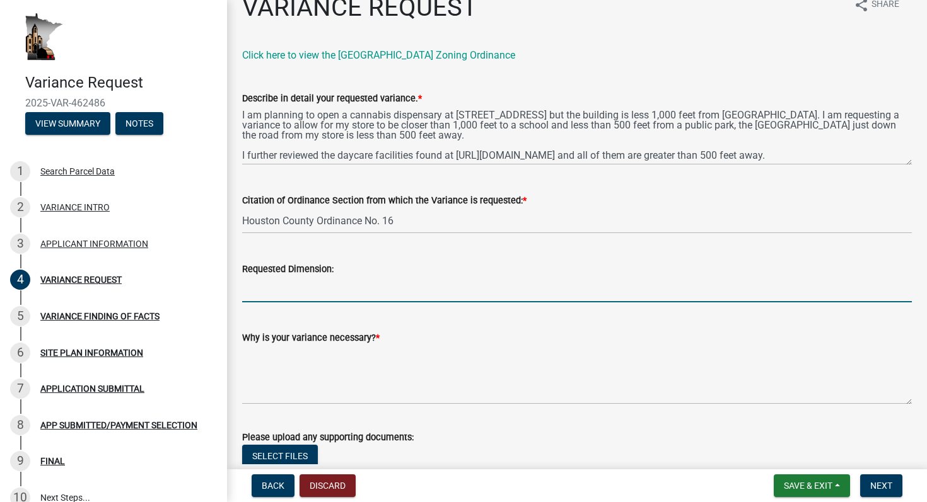
click at [301, 290] on input "Requested Dimension:" at bounding box center [577, 290] width 670 height 26
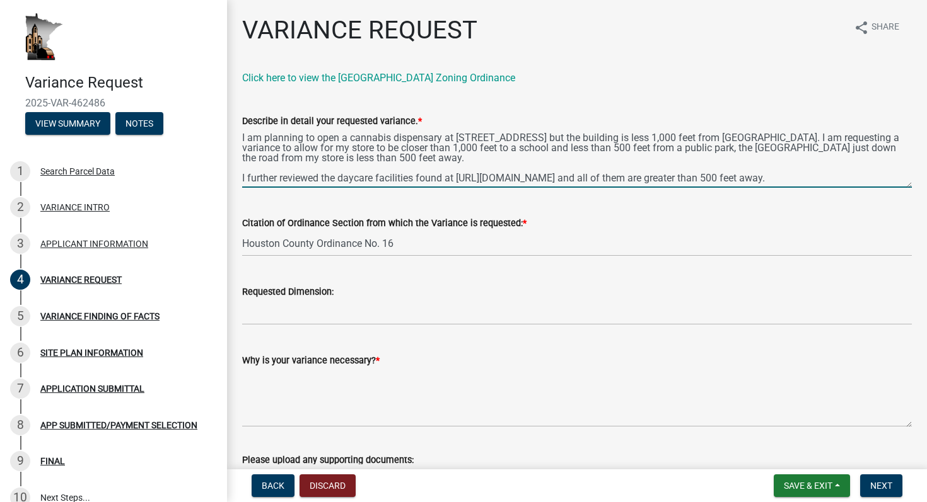
drag, startPoint x: 294, startPoint y: 137, endPoint x: 694, endPoint y: 142, distance: 399.1
click at [694, 142] on textarea "I am planning to open a cannabis dispensary at 100 Main St in Hokah, MN but the…" at bounding box center [577, 158] width 670 height 59
click at [731, 144] on textarea "I am planning to open a cannabis dispensary at 100 Main St in Hokah, MN but the…" at bounding box center [577, 158] width 670 height 59
click at [704, 130] on textarea "I am planning to open a cannabis dispensary at 100 Main St in Hokah, MN but the…" at bounding box center [577, 158] width 670 height 59
click at [733, 136] on textarea "I am planning to open a cannabis dispensary at 100 Main St in Hokah, MN but the…" at bounding box center [577, 158] width 670 height 59
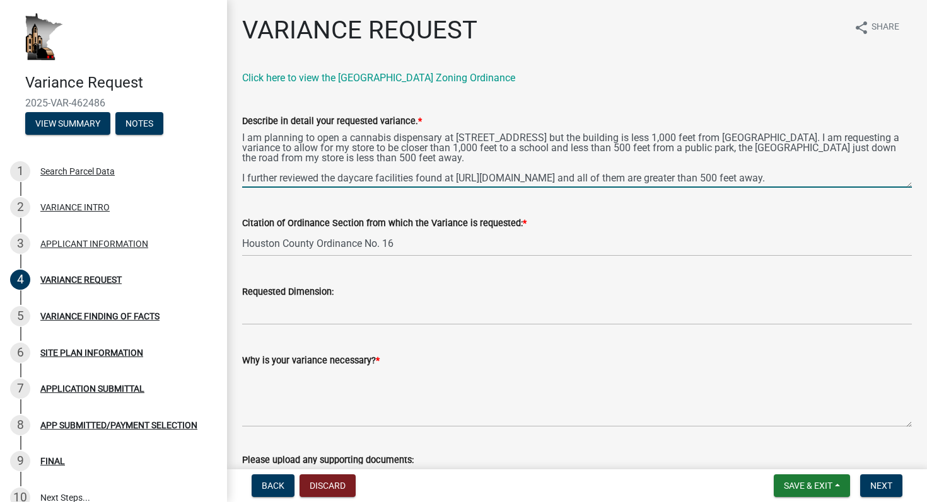
click at [300, 139] on textarea "I am planning to open a cannabis dispensary at 100 Main St in Hokah, MN but the…" at bounding box center [577, 158] width 670 height 59
click at [278, 294] on label "Requested Dimension:" at bounding box center [287, 292] width 91 height 9
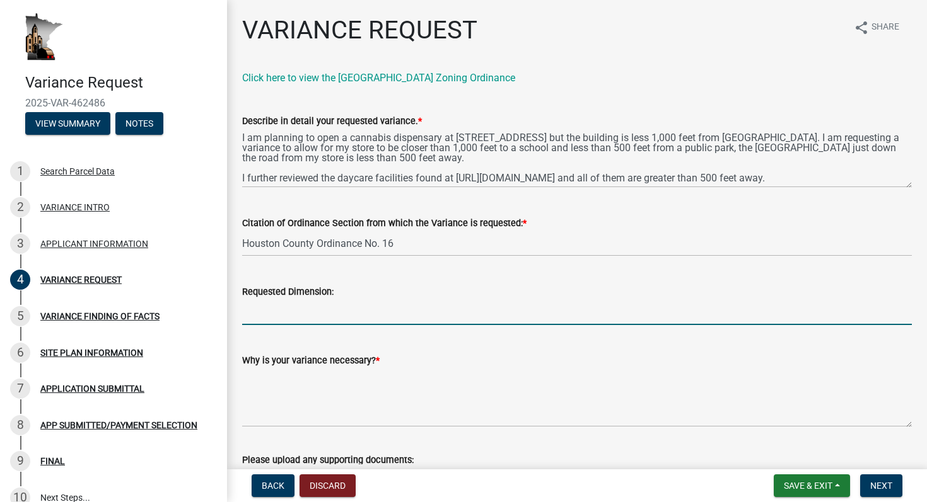
click at [278, 299] on input "Requested Dimension:" at bounding box center [577, 312] width 670 height 26
click at [277, 311] on input "Requested Dimension:" at bounding box center [577, 312] width 670 height 26
paste input "llow for my store to be closer than 1,000 feet to a school and less than 500 fe…"
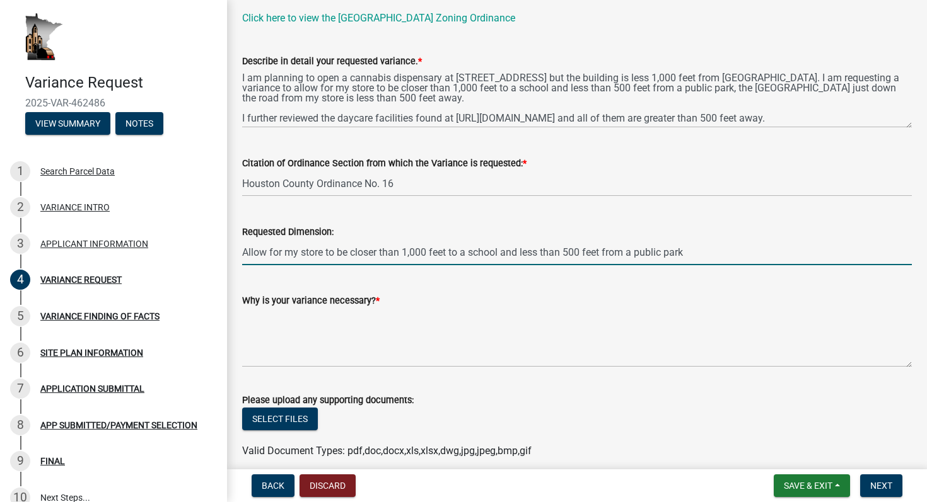
scroll to position [115, 0]
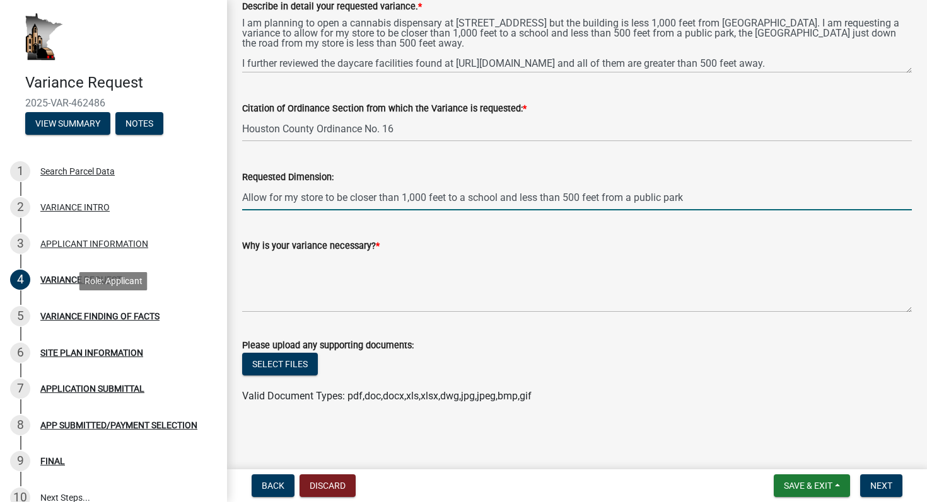
type input "Allow for my store to be closer than 1,000 feet to a school and less than 500 f…"
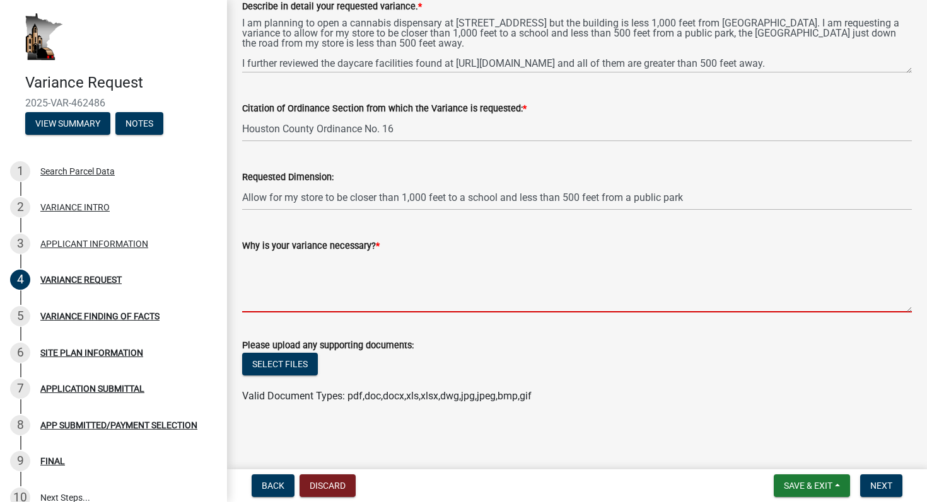
click at [248, 303] on textarea "Why is your variance necessary? *" at bounding box center [577, 282] width 670 height 59
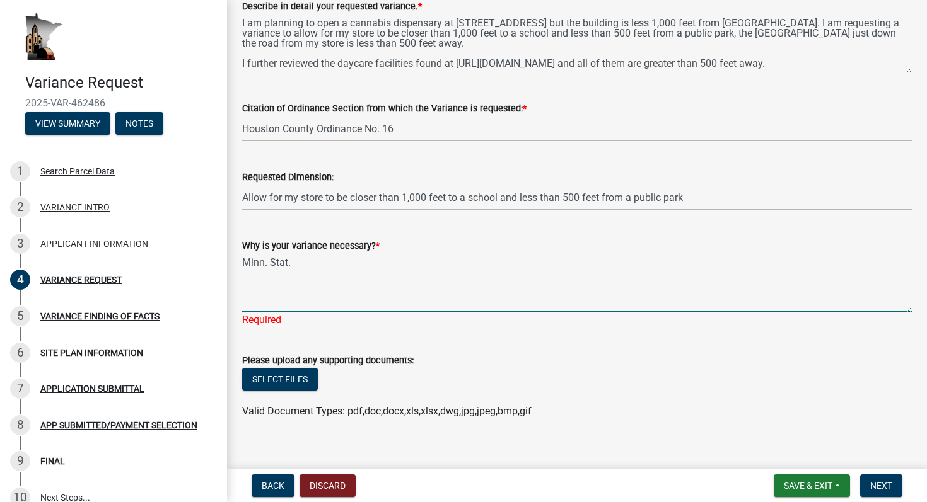
paste textarea "342.13"
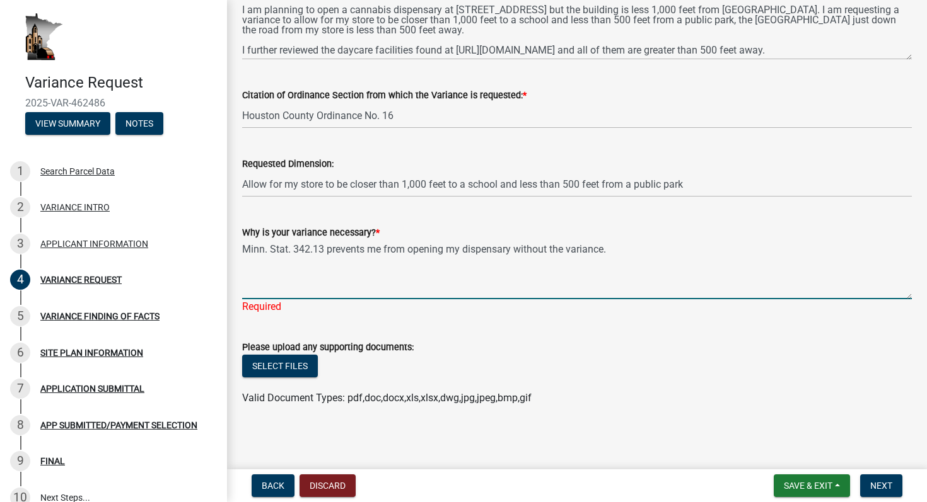
scroll to position [130, 0]
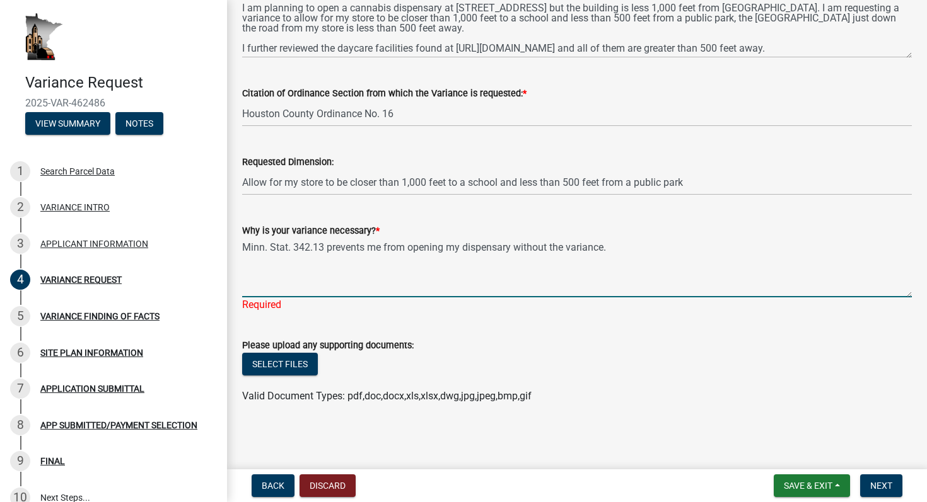
click at [313, 276] on textarea "Minn. Stat. 342.13 prevents me from opening my dispensary without the variance." at bounding box center [577, 267] width 670 height 59
type textarea "Minn. Stat. 342.13 prevents me from opening my dispensary without the variance."
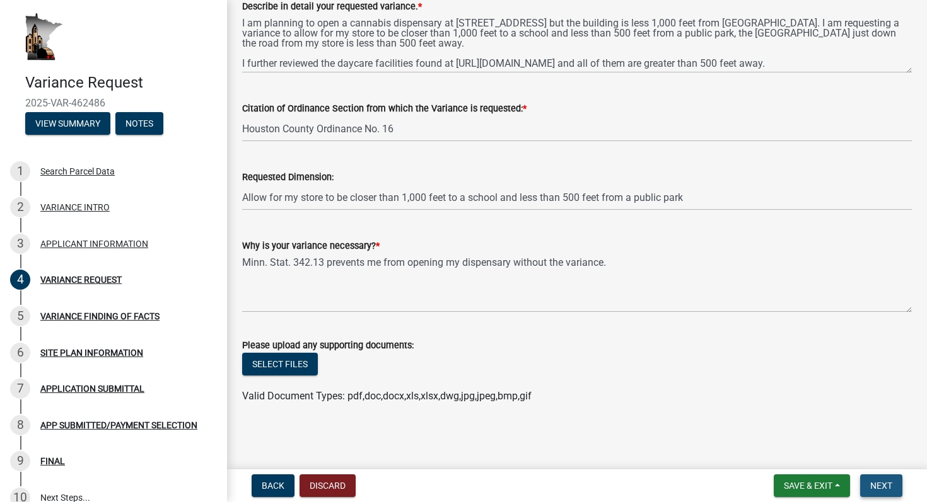
scroll to position [0, 0]
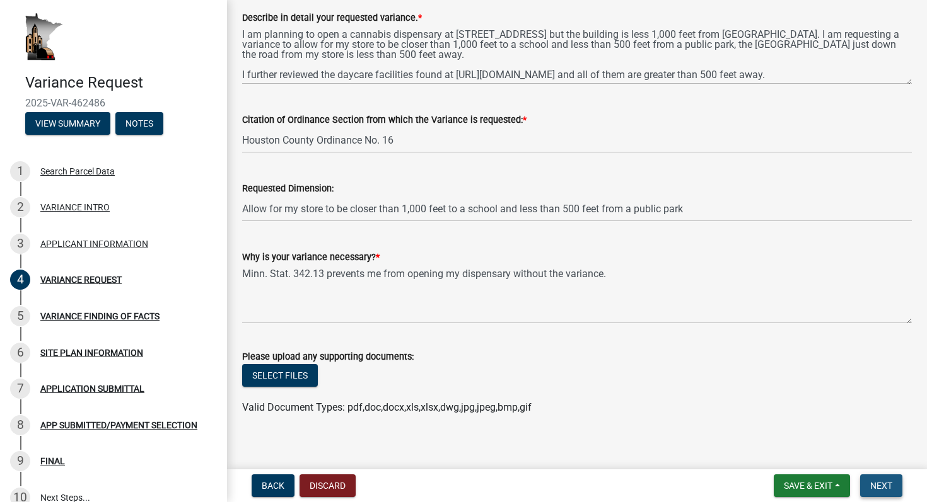
click at [883, 485] on span "Next" at bounding box center [881, 486] width 22 height 10
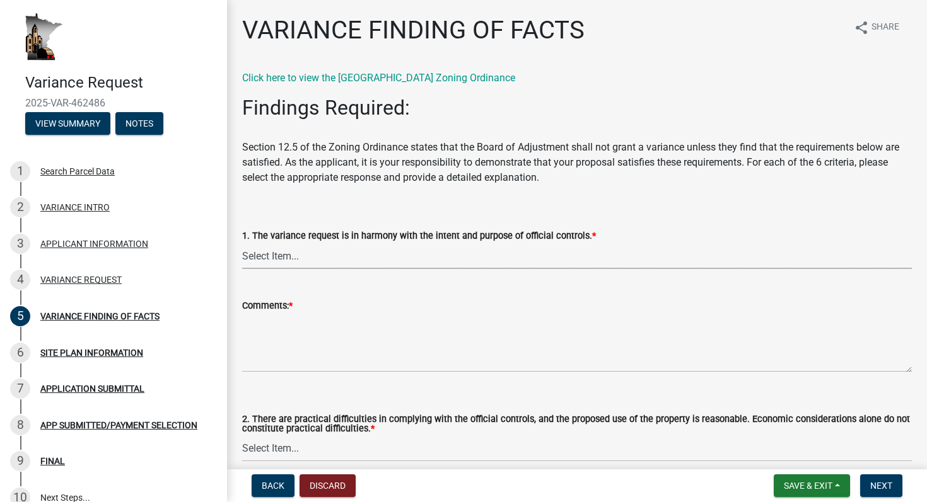
click at [337, 248] on select "Select Item... Yes No" at bounding box center [577, 256] width 670 height 26
click at [242, 243] on select "Select Item... Yes No" at bounding box center [577, 256] width 670 height 26
select select "e7339e75-e3d8-4c05-91a7-bbd42707347d"
click at [406, 287] on div "Comments: *" at bounding box center [577, 327] width 670 height 92
click at [390, 312] on div "Comments: *" at bounding box center [577, 305] width 670 height 15
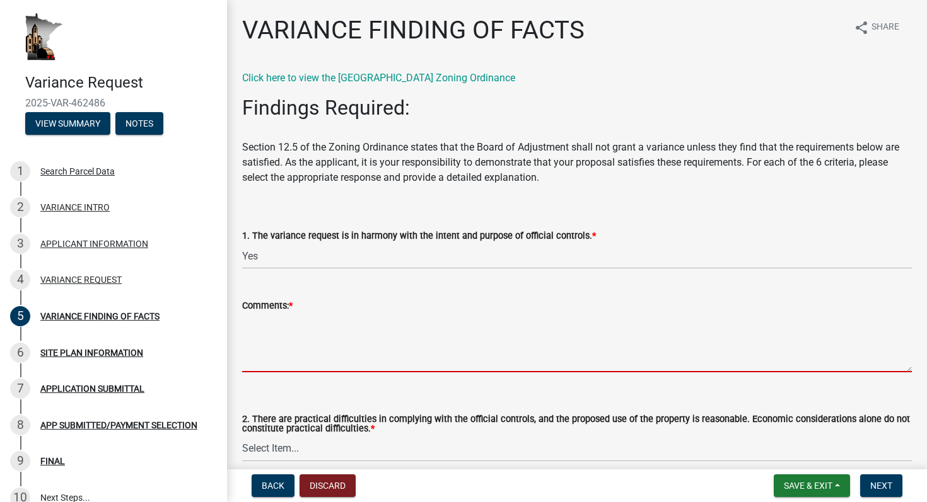
click at [332, 345] on textarea "Comments: *" at bounding box center [577, 342] width 670 height 59
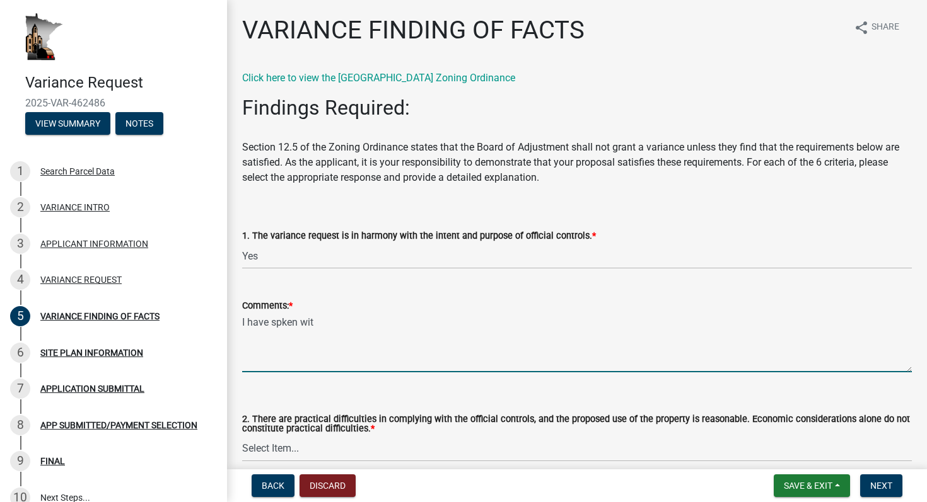
click at [284, 323] on textarea "I have spken wit" at bounding box center [577, 342] width 670 height 59
click at [371, 349] on textarea "I have spoken wit" at bounding box center [577, 342] width 670 height 59
paste textarea "Lindsey Martell"
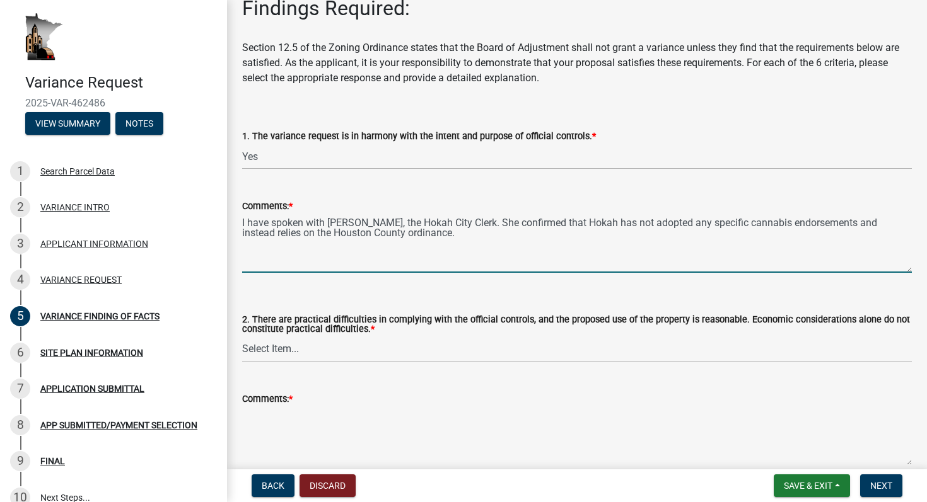
scroll to position [113, 0]
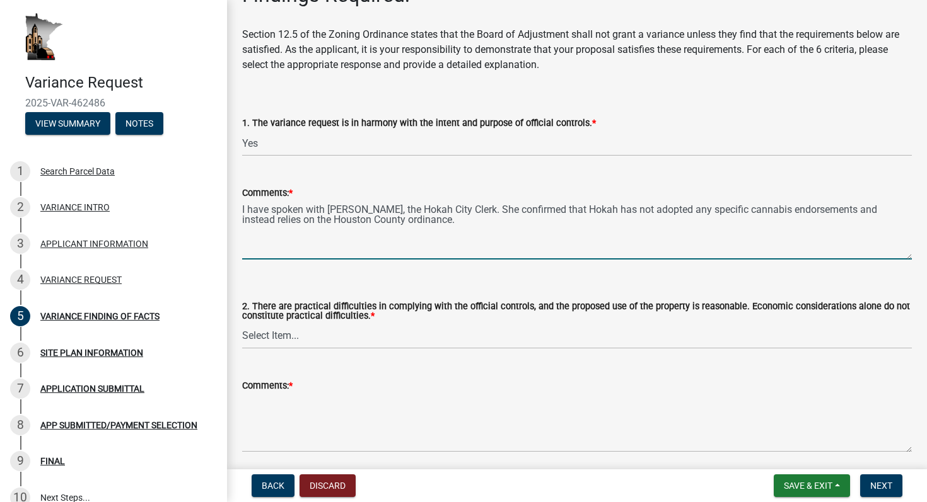
click at [624, 230] on textarea "I have spoken with Lindsey Martell, the Hokah City Clerk. She confirmed that Ho…" at bounding box center [577, 229] width 670 height 59
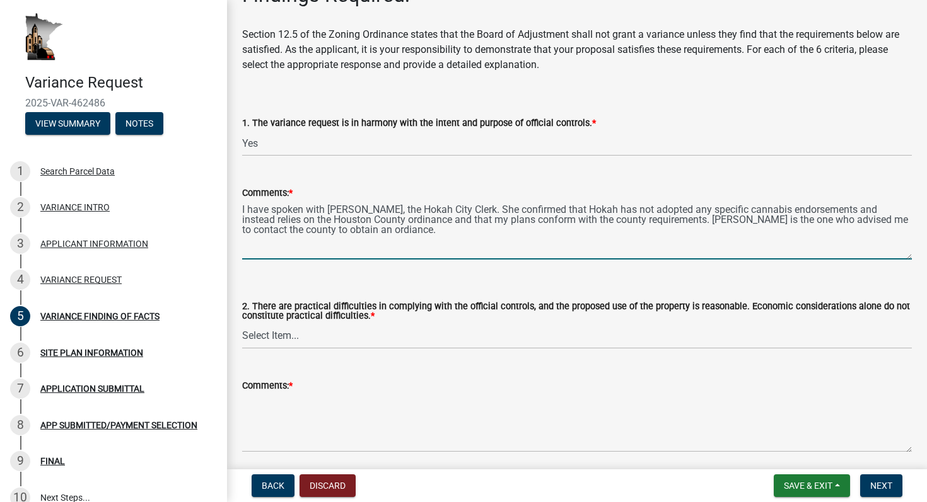
click at [730, 217] on textarea "I have spoken with Lindsey Martell, the Hokah City Clerk. She confirmed that Ho…" at bounding box center [577, 229] width 670 height 59
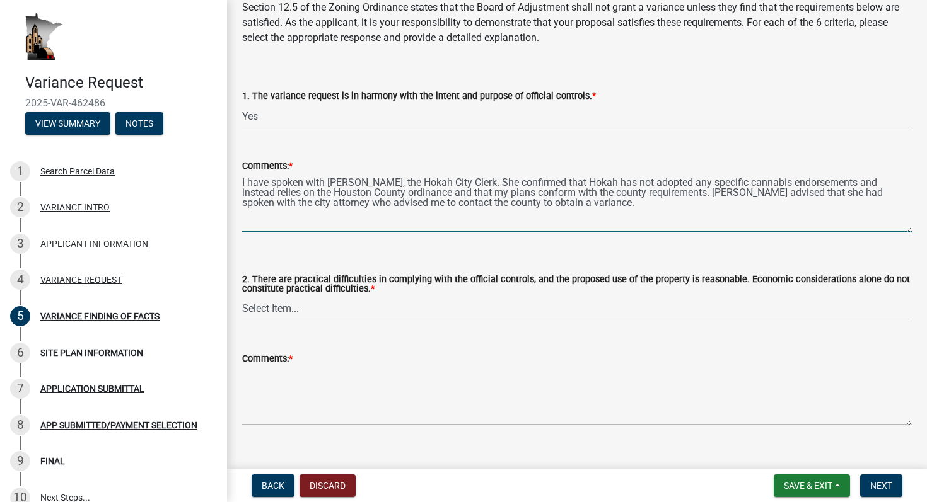
scroll to position [161, 0]
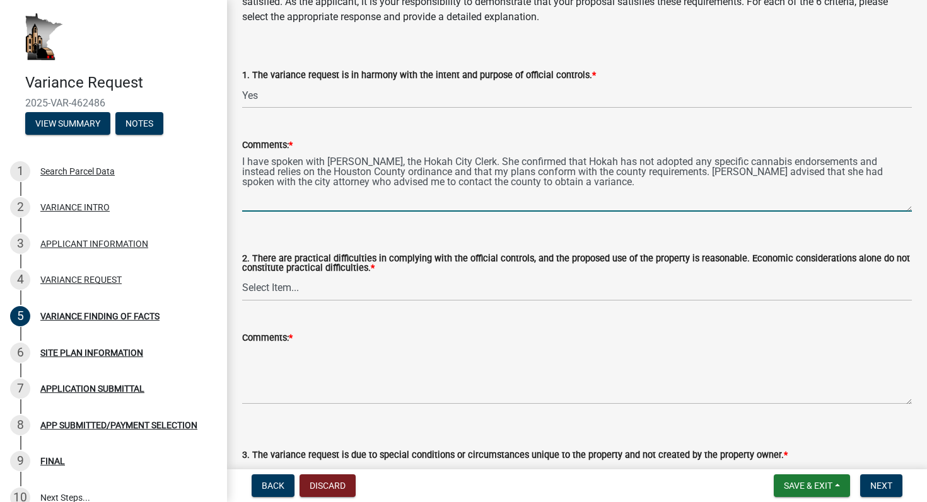
type textarea "I have spoken with Lindsey Martell, the Hokah City Clerk. She confirmed that Ho…"
click at [470, 290] on select "Select Item... Yes No" at bounding box center [577, 289] width 670 height 26
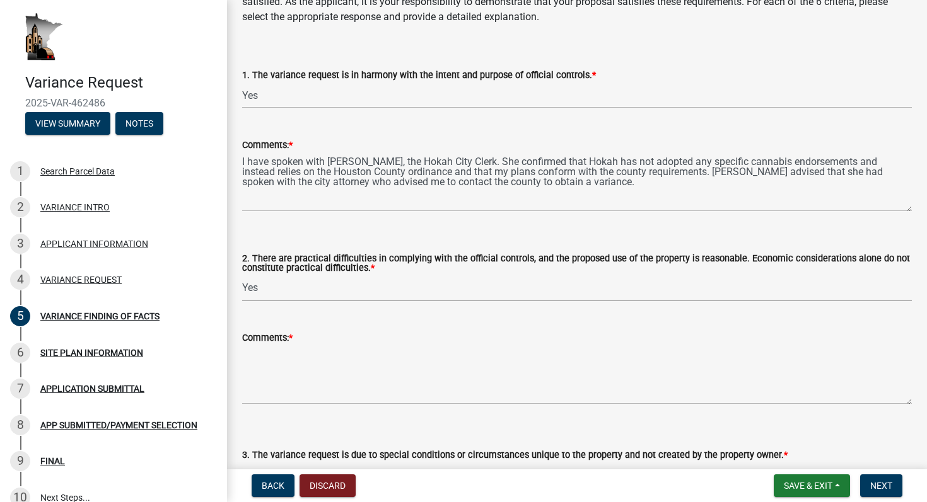
click at [242, 276] on select "Select Item... Yes No" at bounding box center [577, 289] width 670 height 26
select select "635aecb9-93f4-4782-a4af-22c7a8086bbc"
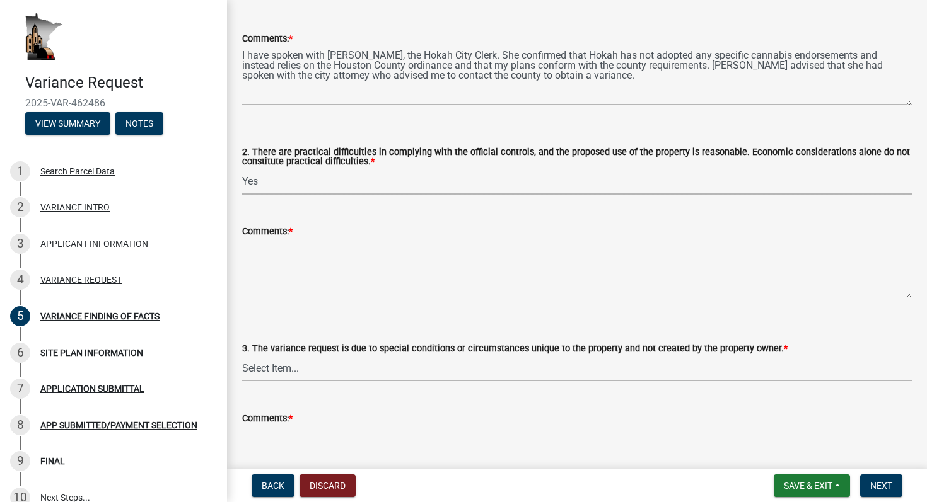
scroll to position [270, 0]
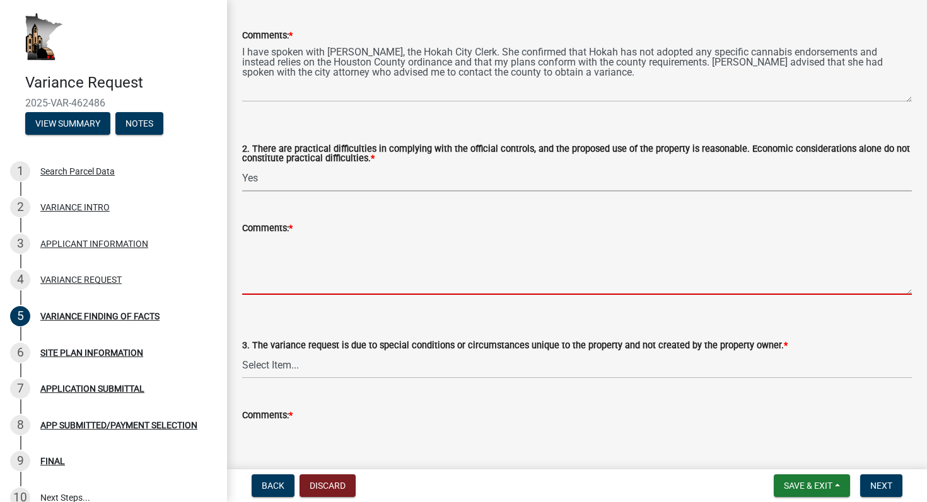
click at [335, 258] on textarea "Comments: *" at bounding box center [577, 265] width 670 height 59
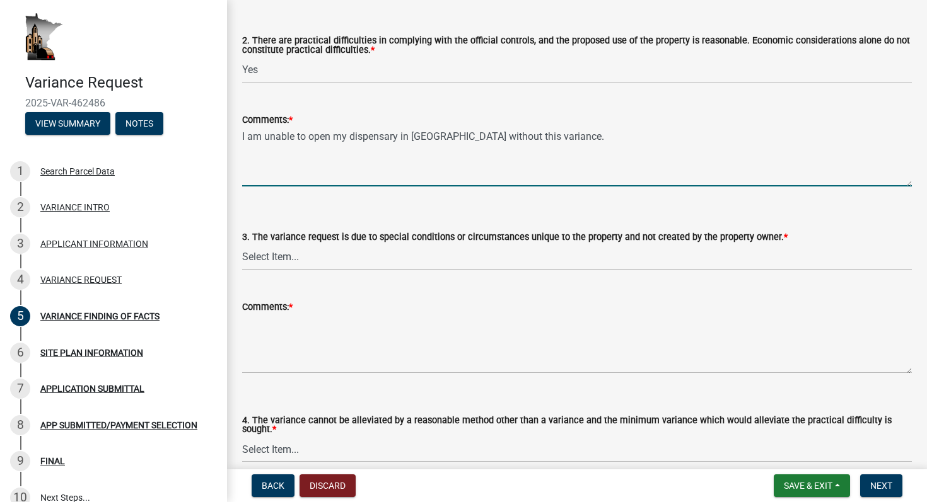
scroll to position [397, 0]
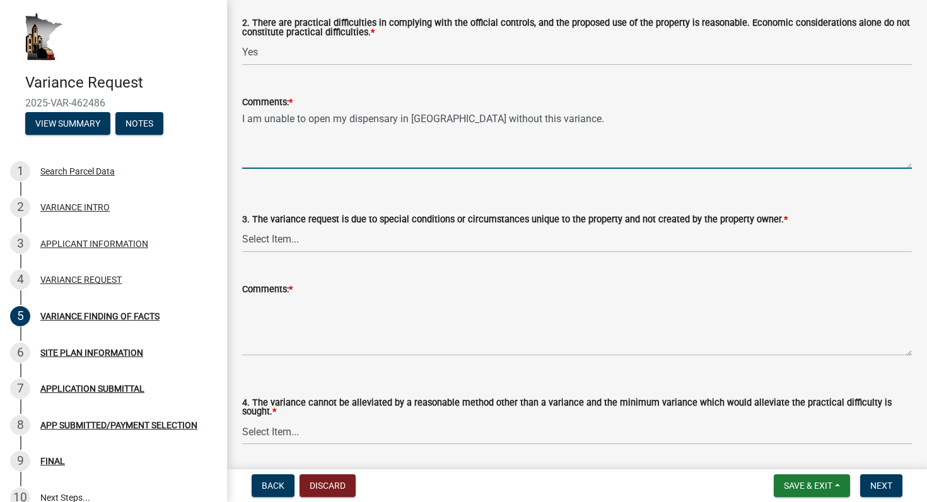
type textarea "I am unable to open my dispensary in Hokah without this variance."
click at [465, 253] on wm-data-entity-input "3. The variance request is due to special conditions or circumstances unique to…" at bounding box center [577, 221] width 670 height 85
click at [422, 242] on select "Select Item... Yes No" at bounding box center [577, 240] width 670 height 26
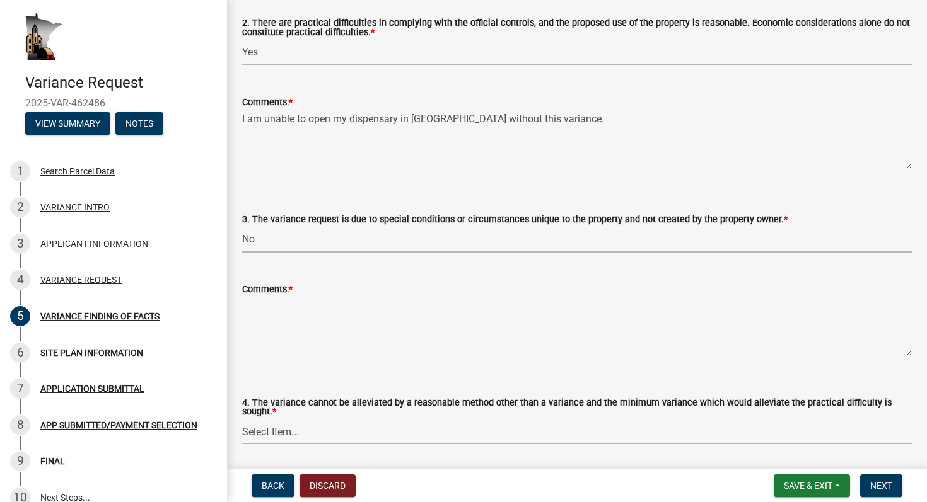
click at [242, 227] on select "Select Item... Yes No" at bounding box center [577, 240] width 670 height 26
select select "86dd7423-abaf-4ba9-b197-44ddb89d6f97"
click at [353, 307] on textarea "Comments: *" at bounding box center [577, 326] width 670 height 59
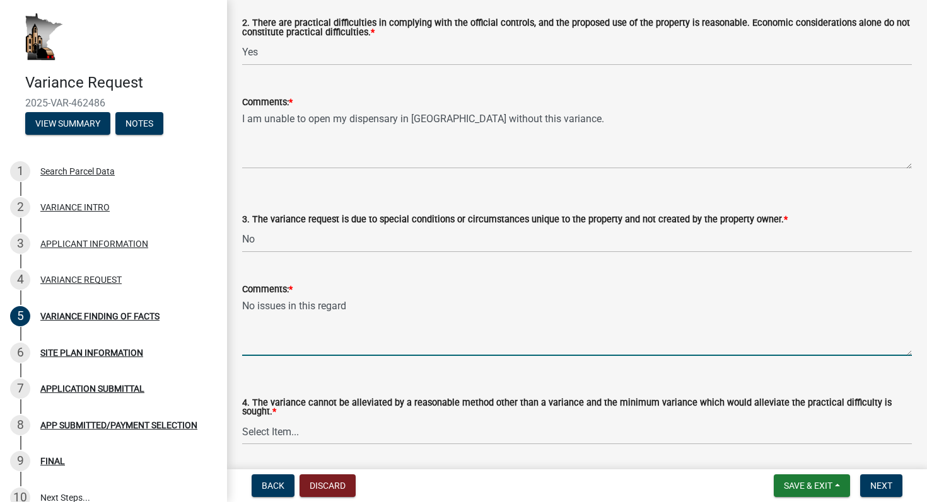
type textarea "No issues in this regard"
click at [471, 250] on select "Select Item... Yes No" at bounding box center [577, 240] width 670 height 26
click at [242, 227] on select "Select Item... Yes No" at bounding box center [577, 240] width 670 height 26
select select "aaa485d0-d801-4d37-bb7e-2a92079090af"
click at [439, 324] on textarea "No issues in this regard" at bounding box center [577, 326] width 670 height 59
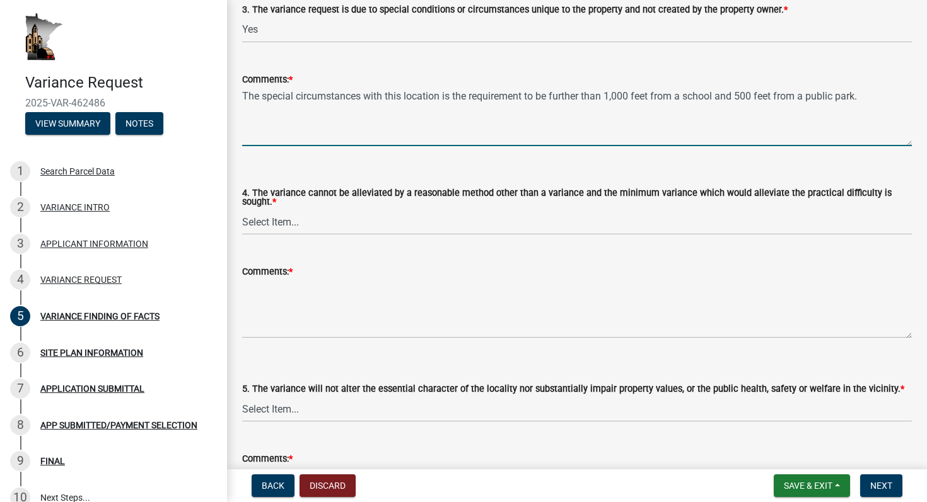
scroll to position [607, 0]
type textarea "The special circumstances with this location is the requirement to be further t…"
click at [439, 222] on select "Select Item... Yes No" at bounding box center [577, 222] width 670 height 26
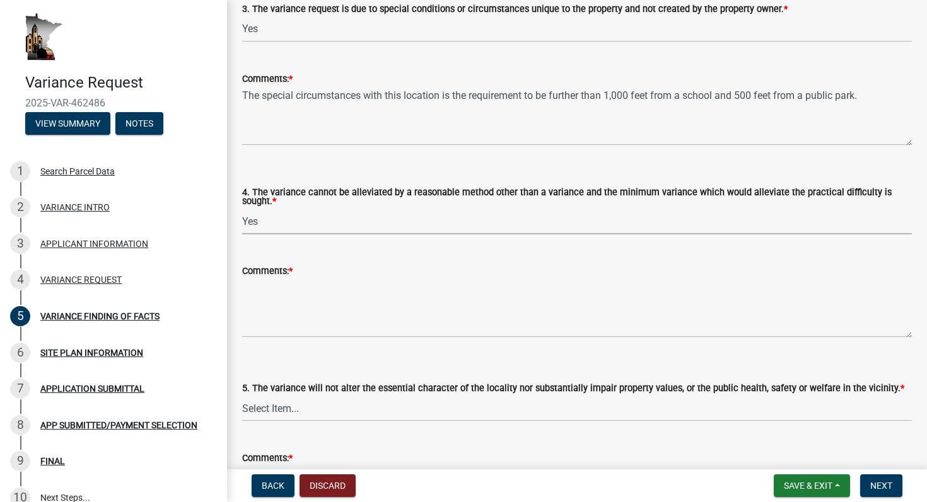
click at [242, 209] on select "Select Item... Yes No" at bounding box center [577, 222] width 670 height 26
select select "7e69a0cc-1ed4-49c0-87fa-8a0d7a2511ee"
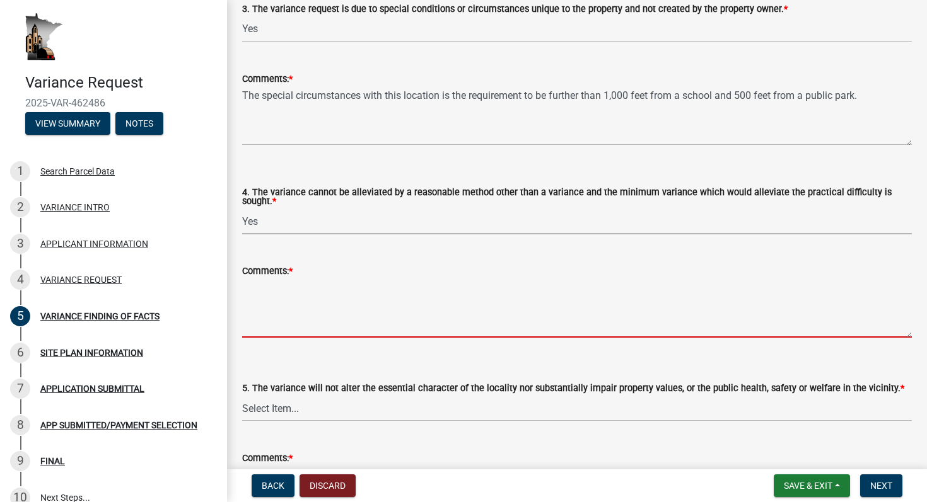
click at [331, 332] on textarea "Comments: *" at bounding box center [577, 308] width 670 height 59
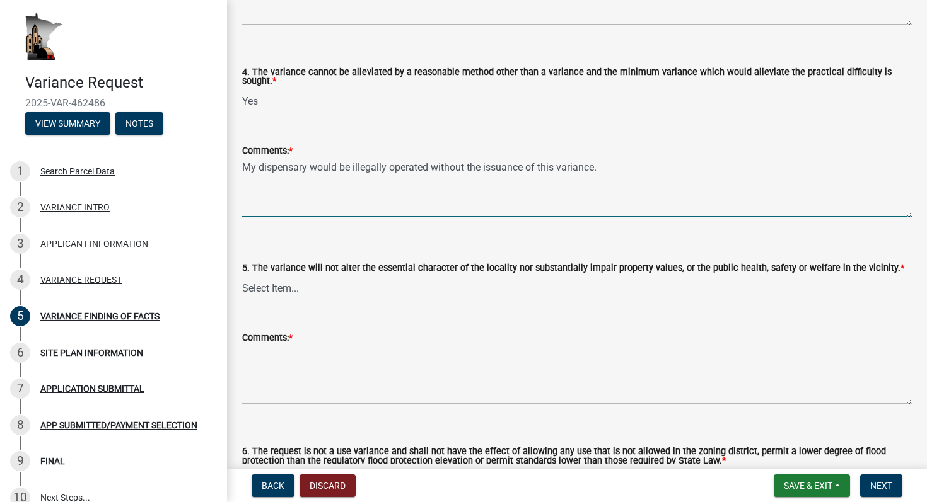
scroll to position [738, 0]
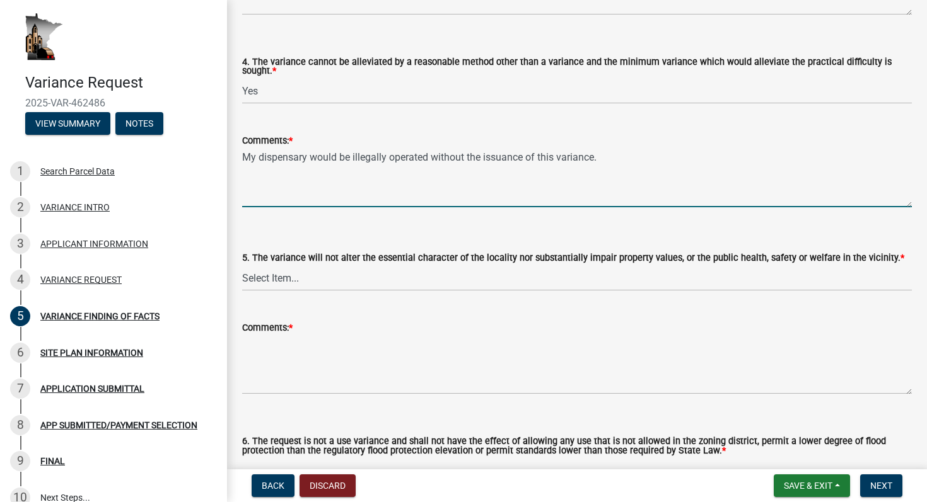
type textarea "My dispensary would be illegally operated without the issuance of this variance."
click at [418, 320] on div "Comments: *" at bounding box center [577, 327] width 670 height 15
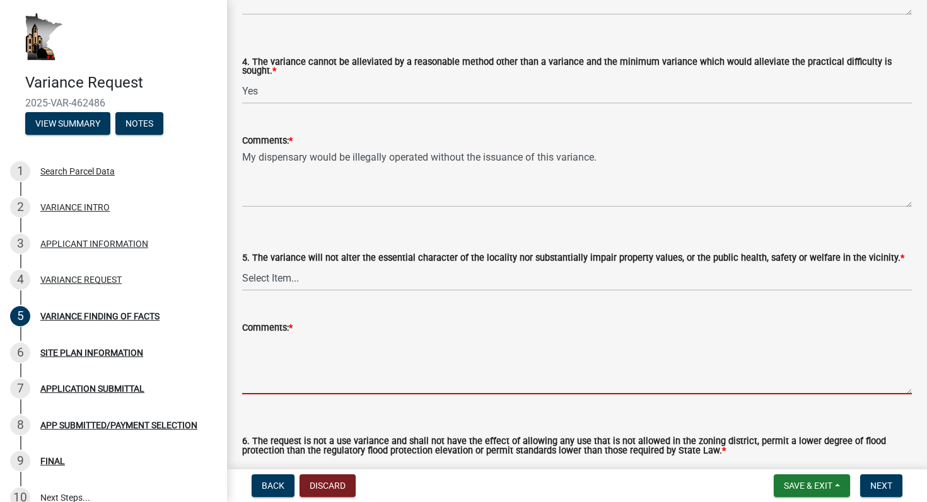
click at [390, 335] on textarea "Comments: *" at bounding box center [577, 364] width 670 height 59
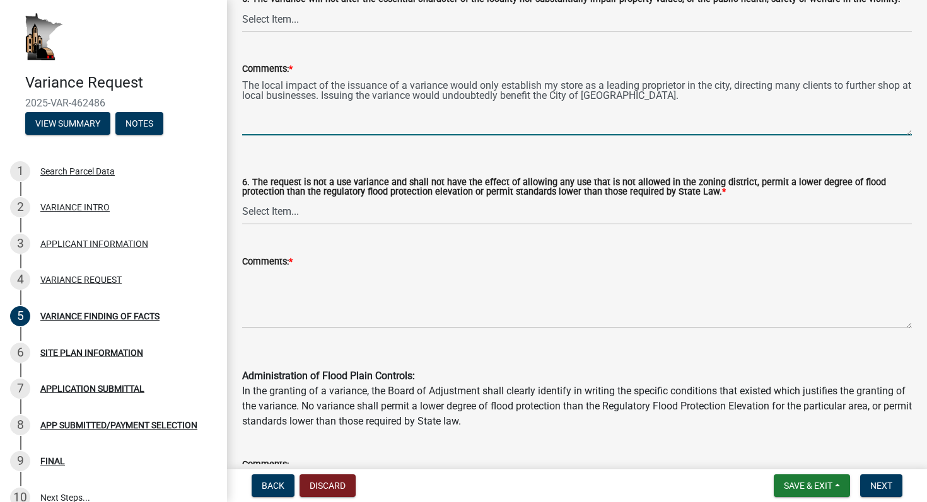
scroll to position [1007, 0]
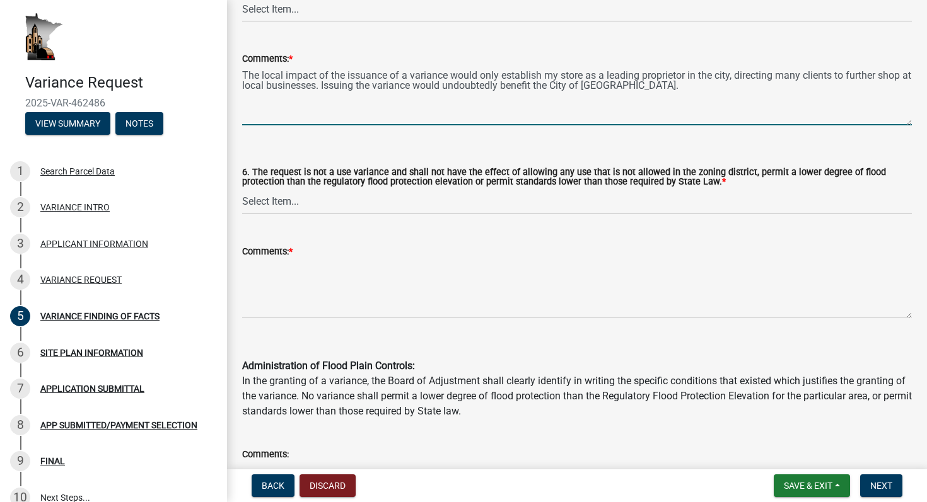
type textarea "The local impact of the issuance of a variance would only establish my store as…"
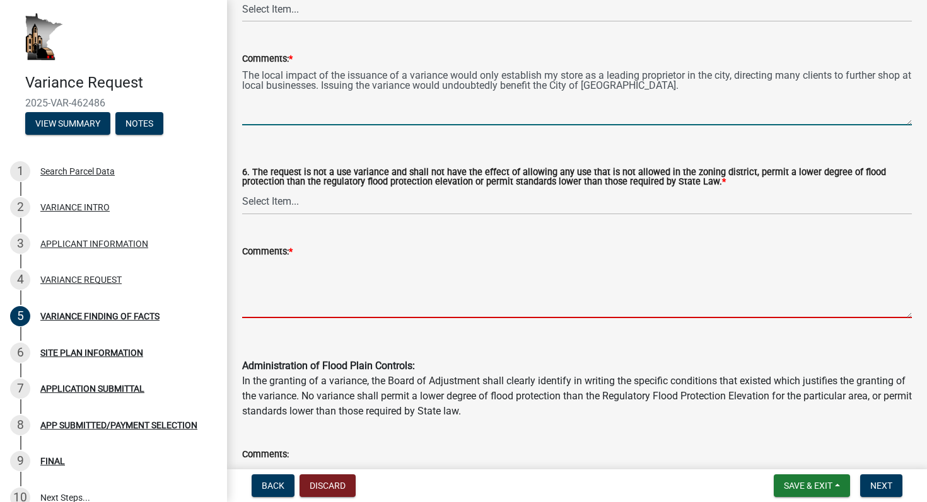
click at [443, 262] on textarea "Comments: *" at bounding box center [577, 288] width 670 height 59
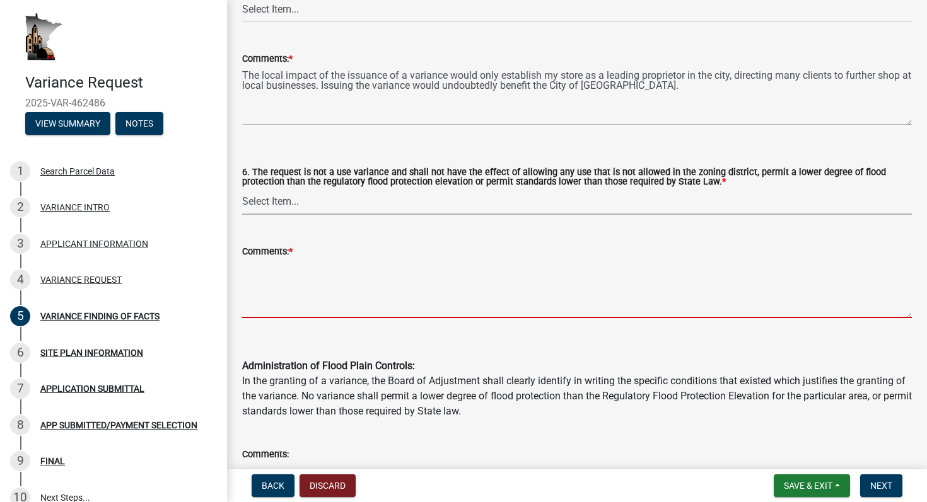
click at [456, 197] on select "Select Item... Yes No" at bounding box center [577, 202] width 670 height 26
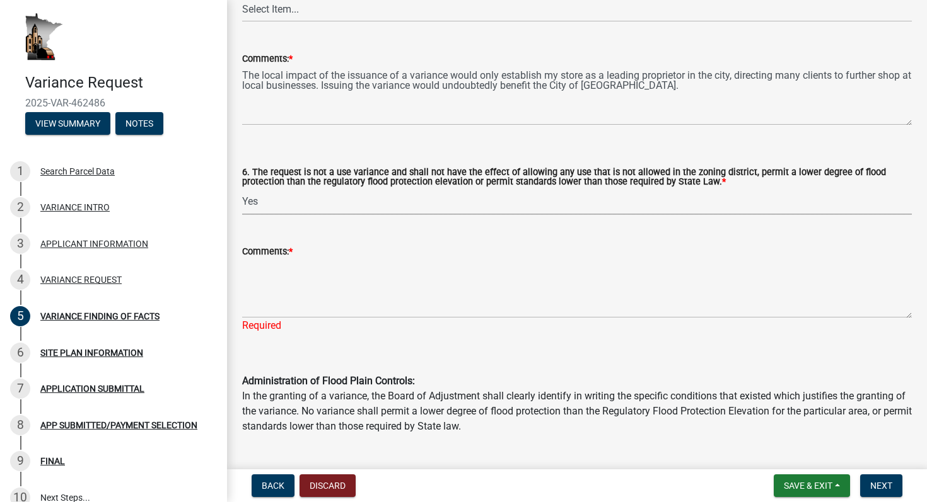
click at [242, 189] on select "Select Item... Yes No" at bounding box center [577, 202] width 670 height 26
select select "c22521f2-ae46-4292-a6c5-e255f75be06c"
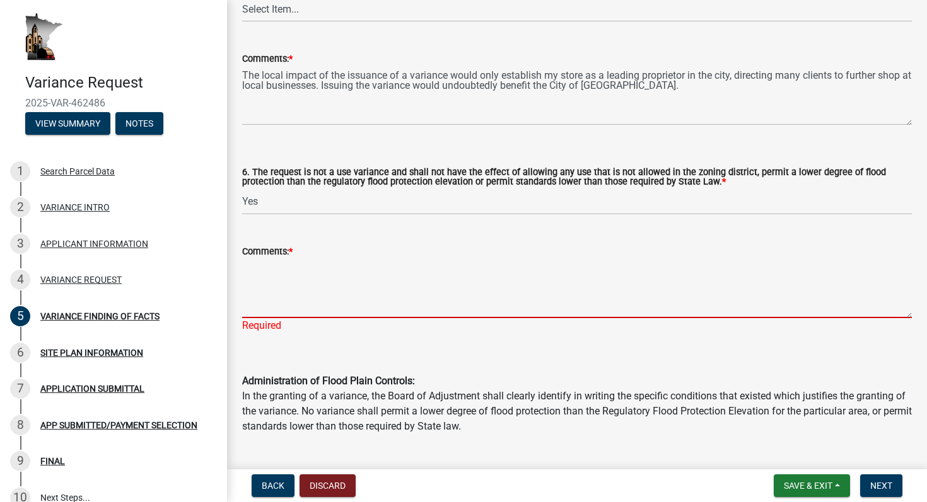
click at [369, 290] on textarea "Comments: *" at bounding box center [577, 288] width 670 height 59
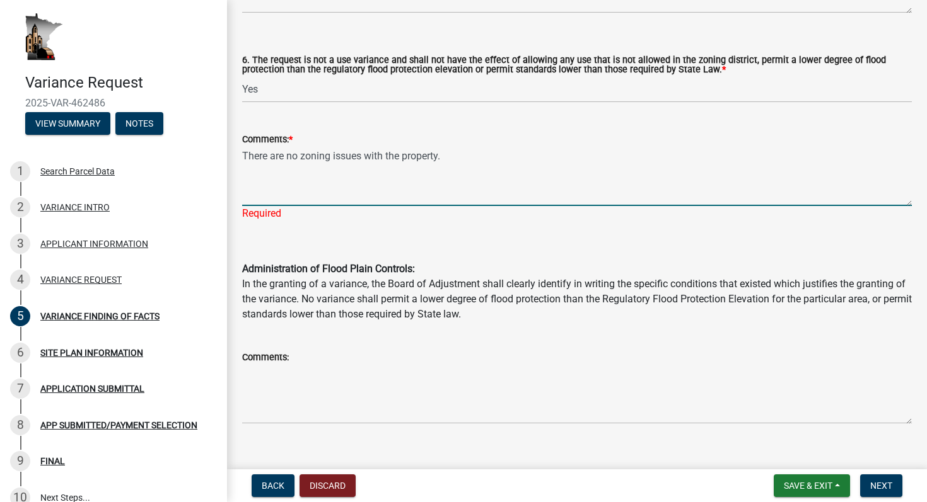
scroll to position [1133, 0]
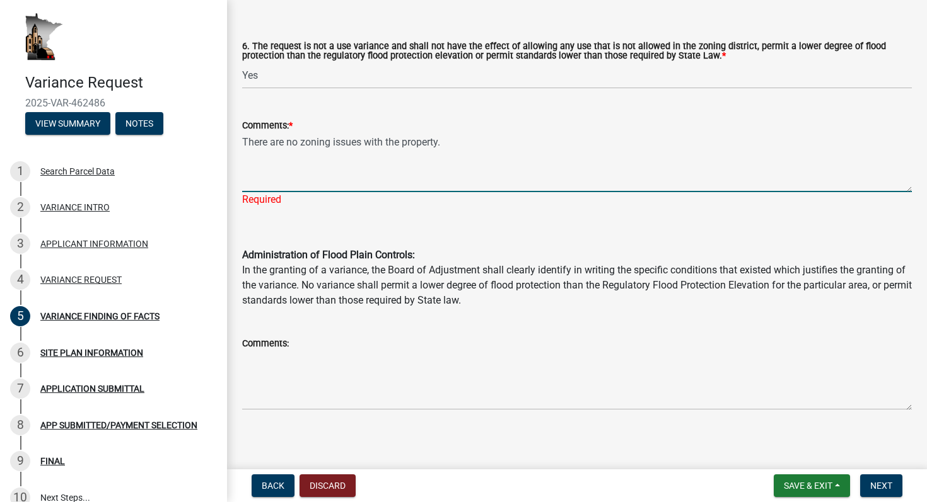
type textarea "There are no zoning issues with the property."
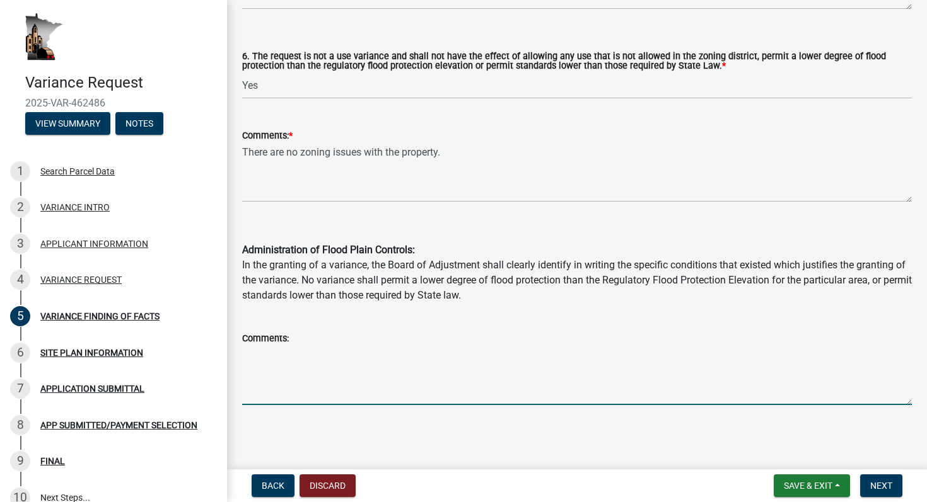
scroll to position [1118, 0]
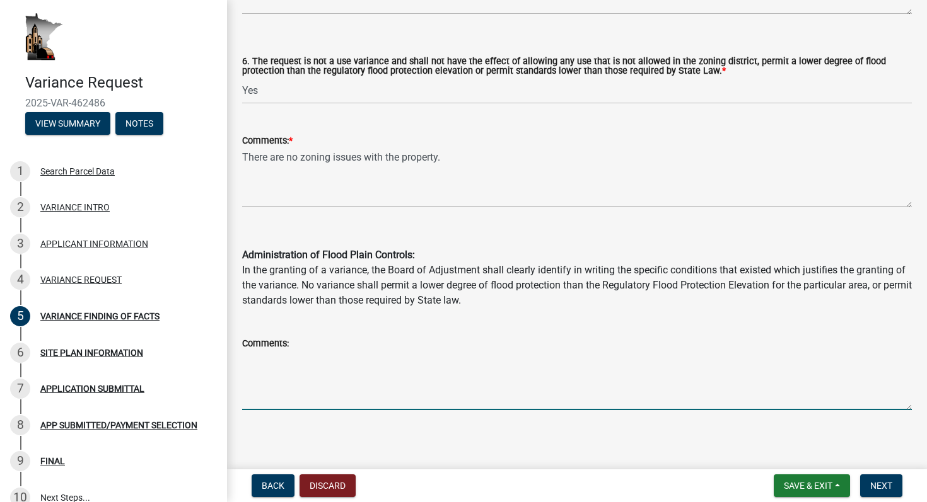
click at [376, 361] on textarea "Comments:" at bounding box center [577, 380] width 670 height 59
type textarea "t"
type textarea "The property is not in a flood zone so there is no risk of flooding."
click at [877, 485] on span "Next" at bounding box center [881, 486] width 22 height 10
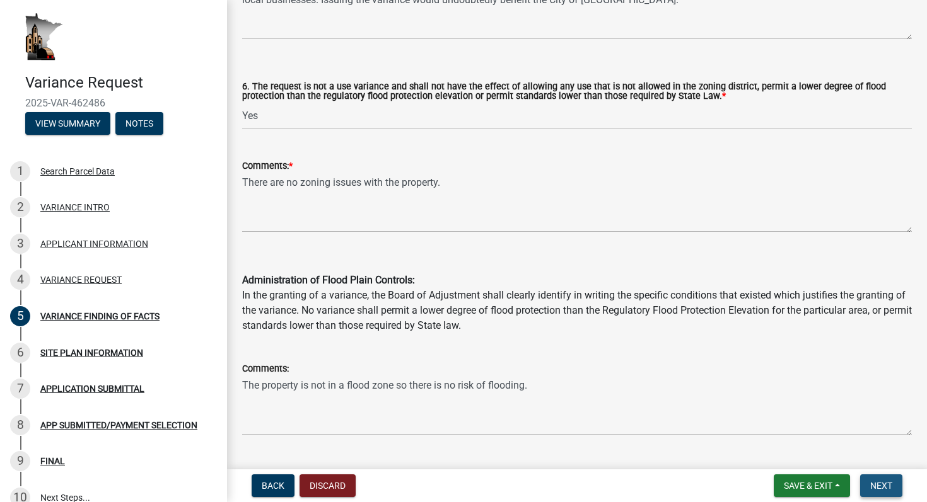
scroll to position [1143, 0]
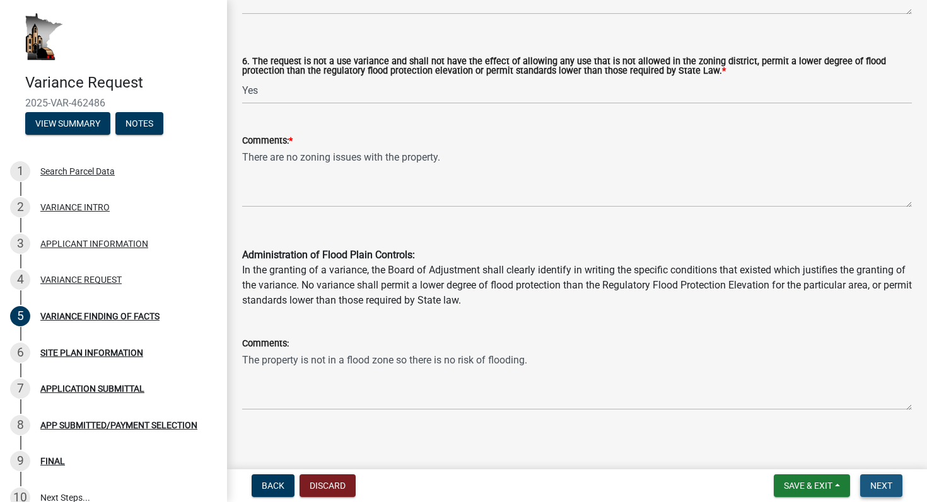
click at [871, 480] on button "Next" at bounding box center [881, 486] width 42 height 23
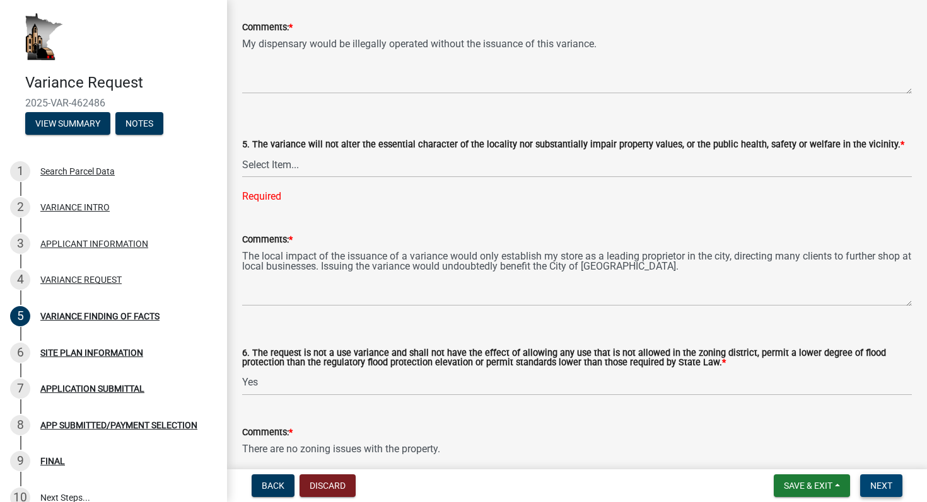
scroll to position [853, 0]
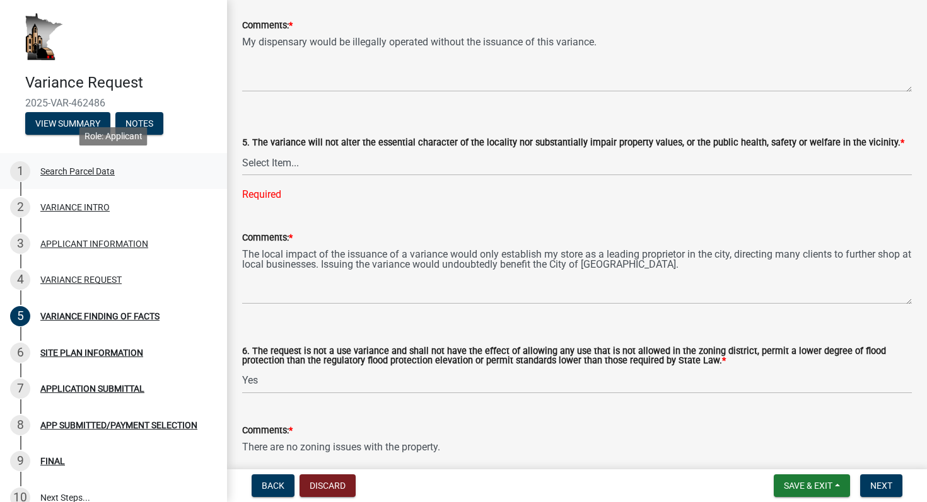
click at [211, 162] on link "1 Search Parcel Data" at bounding box center [113, 171] width 227 height 37
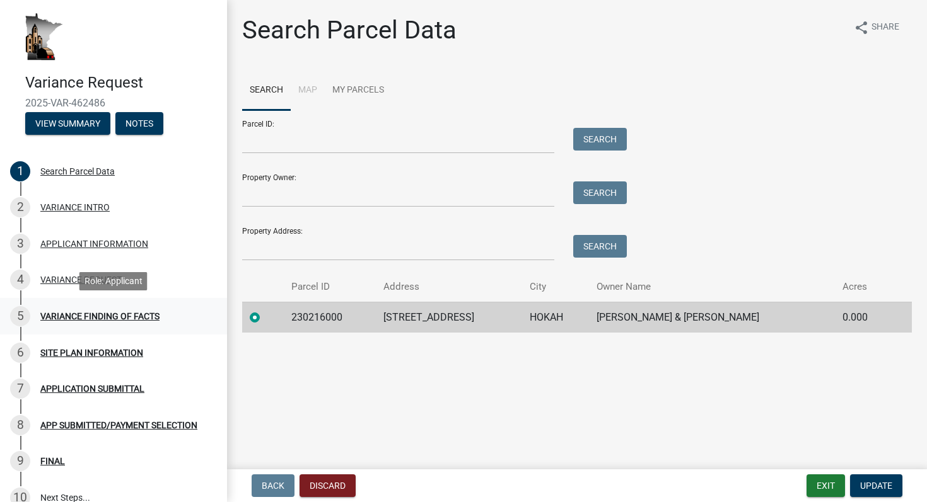
click at [105, 315] on div "VARIANCE FINDING OF FACTS" at bounding box center [99, 316] width 119 height 9
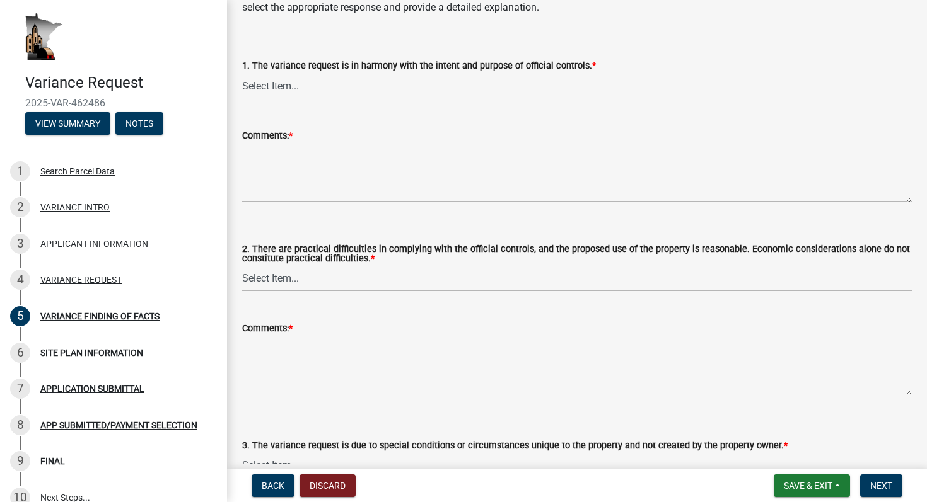
scroll to position [124, 0]
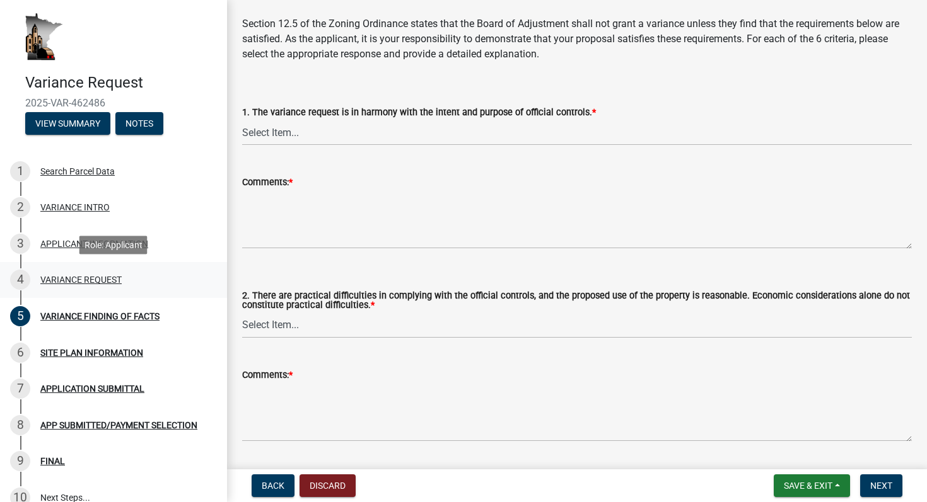
click at [86, 283] on div "VARIANCE REQUEST" at bounding box center [80, 280] width 81 height 9
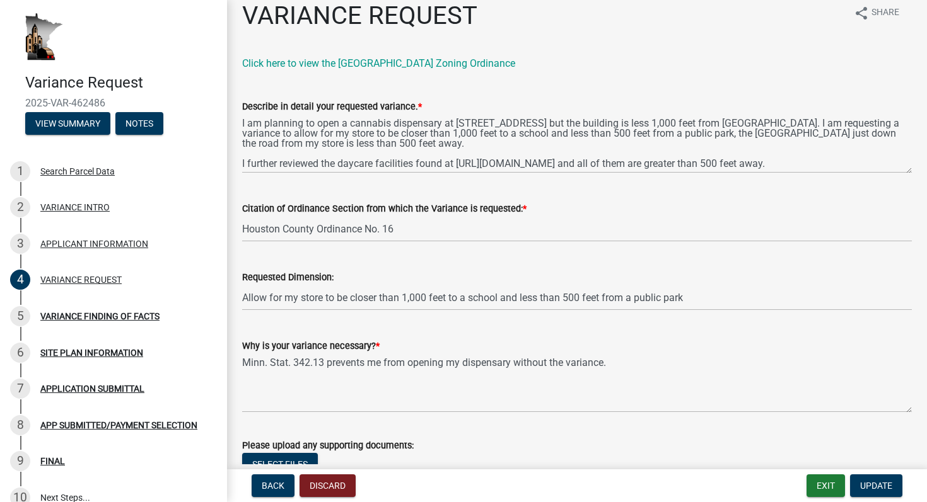
scroll to position [0, 0]
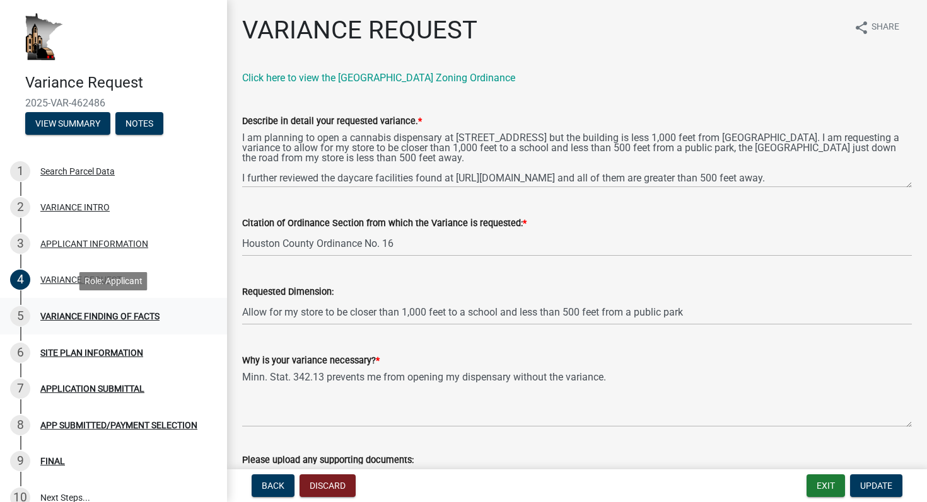
click at [85, 316] on div "VARIANCE FINDING OF FACTS" at bounding box center [99, 316] width 119 height 9
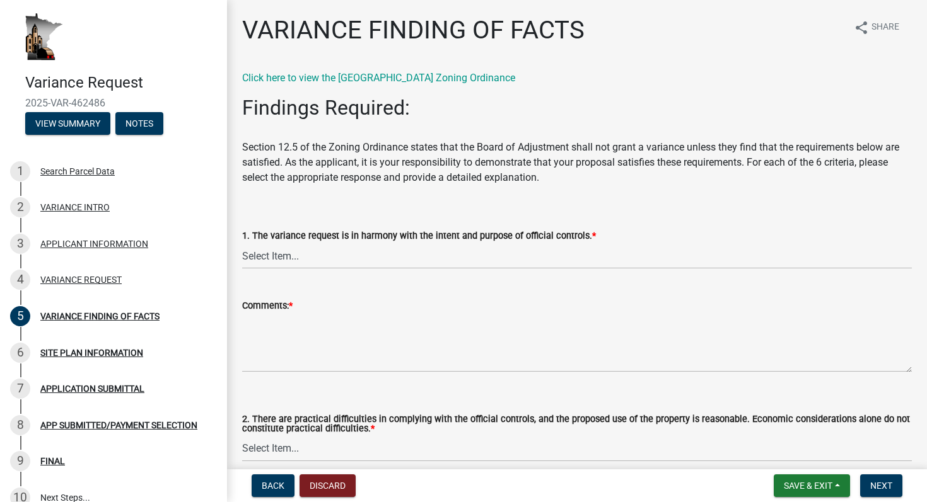
click at [374, 290] on div "Comments: *" at bounding box center [577, 327] width 670 height 92
click at [374, 301] on div "Comments: *" at bounding box center [577, 305] width 670 height 15
click at [344, 310] on div "Comments: *" at bounding box center [577, 305] width 670 height 15
click at [310, 344] on textarea "Comments: *" at bounding box center [577, 342] width 670 height 59
click at [386, 335] on textarea "Comments: *" at bounding box center [577, 342] width 670 height 59
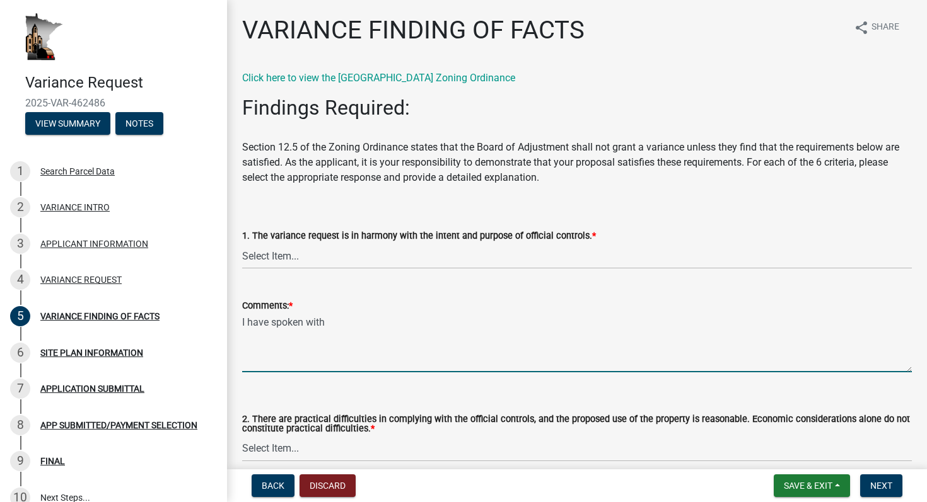
paste textarea "Lindsey Martell"
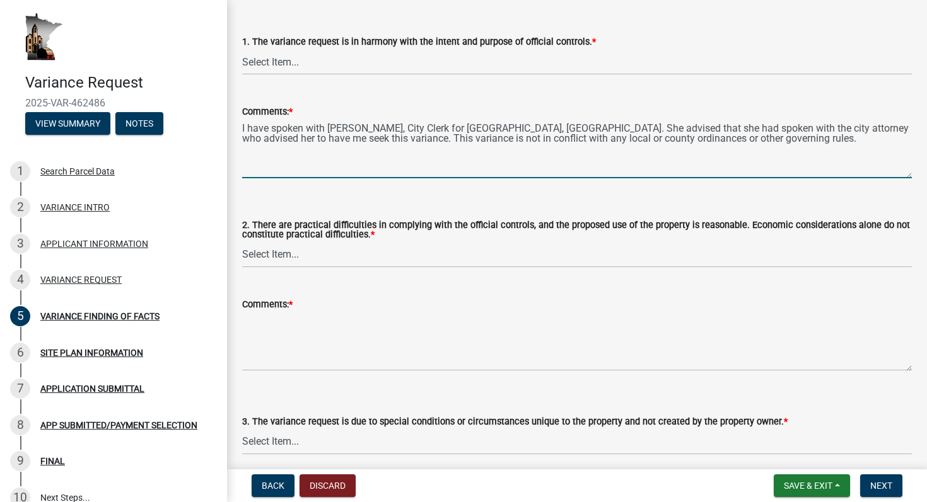
scroll to position [197, 0]
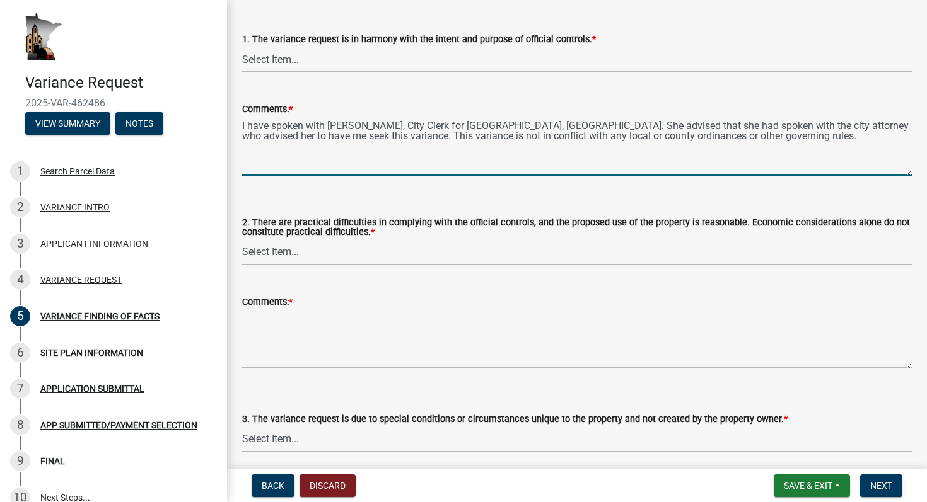
type textarea "I have spoken with Lindsey Martell, City Clerk for Hokah, MN. She advised that …"
click at [445, 256] on select "Select Item... Yes No" at bounding box center [577, 253] width 670 height 26
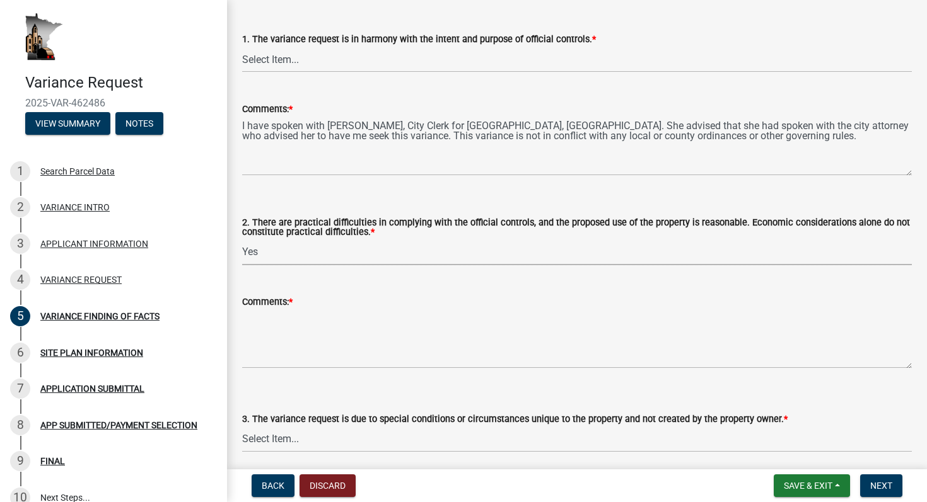
click at [242, 240] on select "Select Item... Yes No" at bounding box center [577, 253] width 670 height 26
select select "635aecb9-93f4-4782-a4af-22c7a8086bbc"
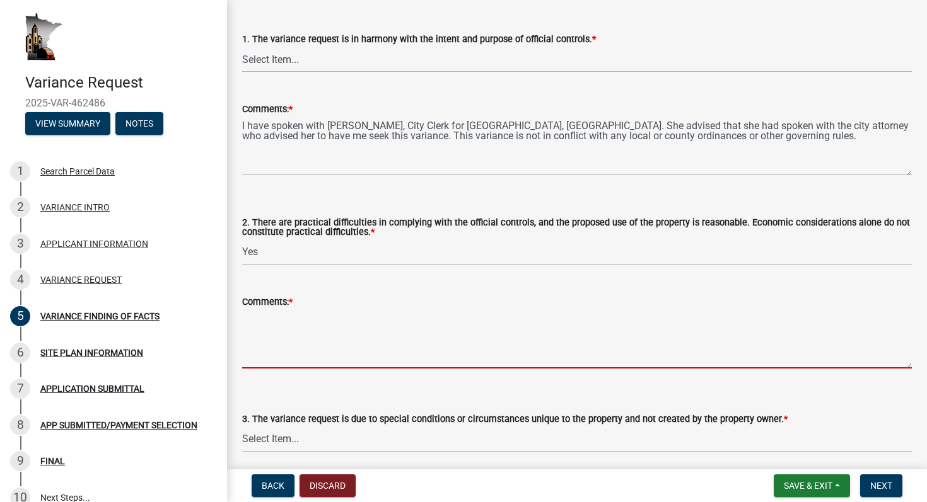
click at [396, 356] on textarea "Comments: *" at bounding box center [577, 339] width 670 height 59
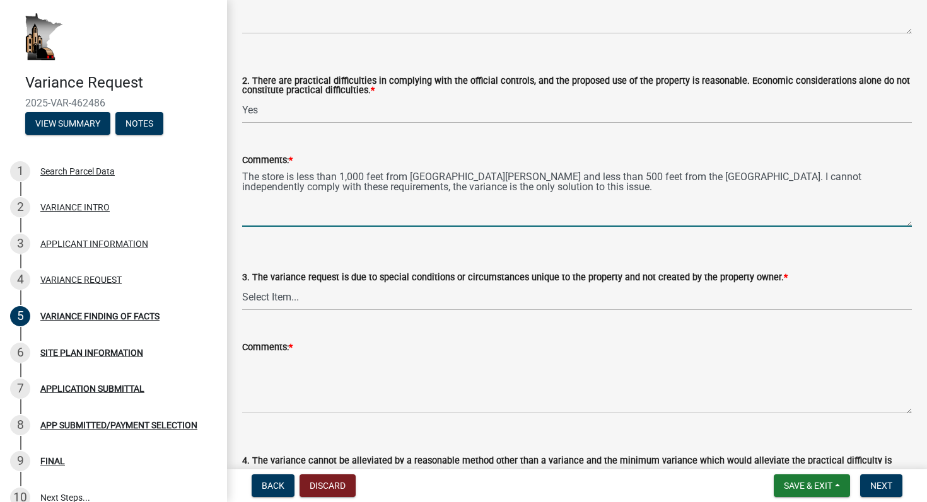
scroll to position [364, 0]
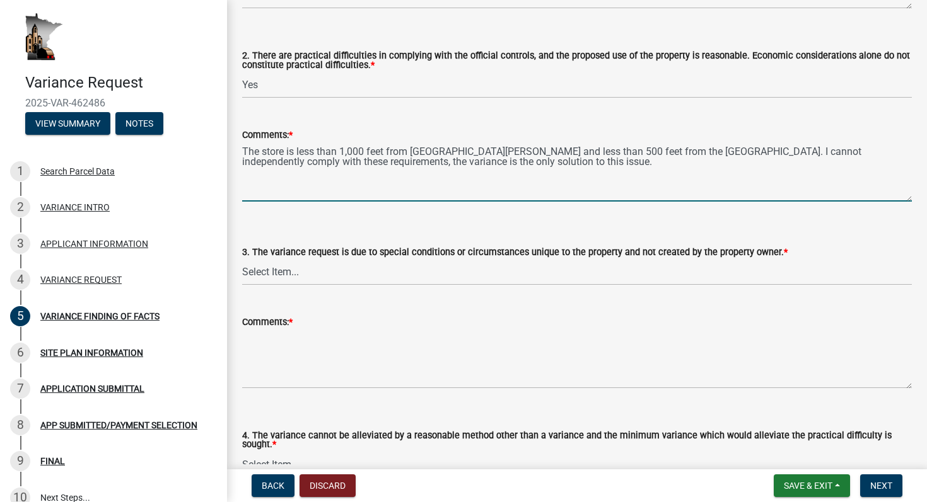
type textarea "The store is less than 1,000 feet from St. Pete's school and less than 500 feet…"
click at [468, 267] on select "Select Item... Yes No" at bounding box center [577, 273] width 670 height 26
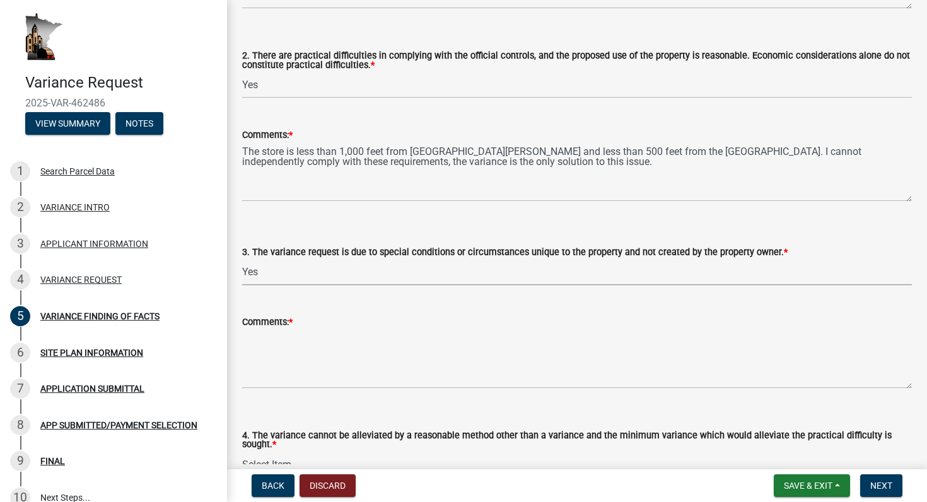
click at [242, 260] on select "Select Item... Yes No" at bounding box center [577, 273] width 670 height 26
select select "aaa485d0-d801-4d37-bb7e-2a92079090af"
click at [371, 371] on textarea "Comments: *" at bounding box center [577, 359] width 670 height 59
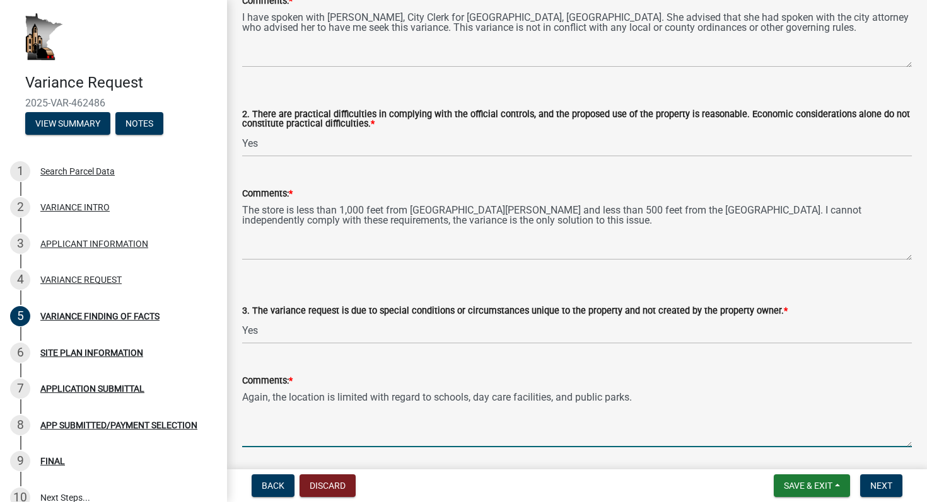
scroll to position [303, 0]
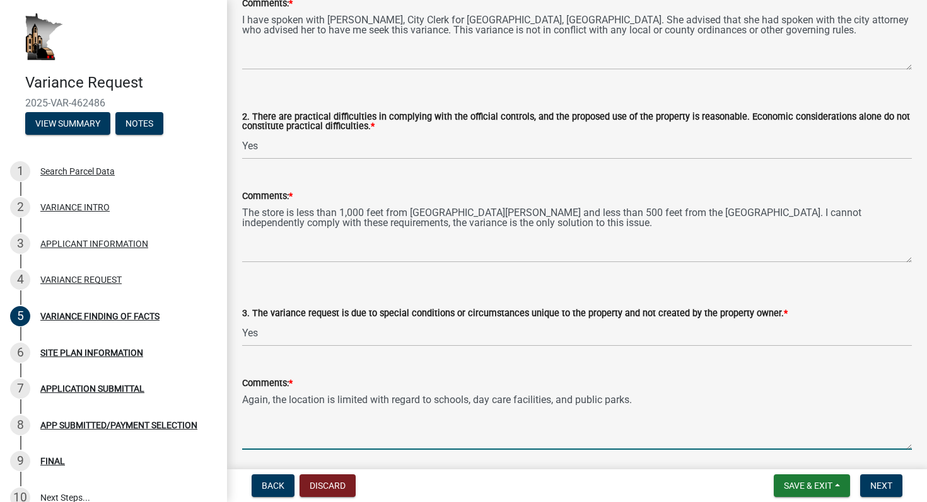
type textarea "Again, the location is limited with regard to schools, day care facilities, and…"
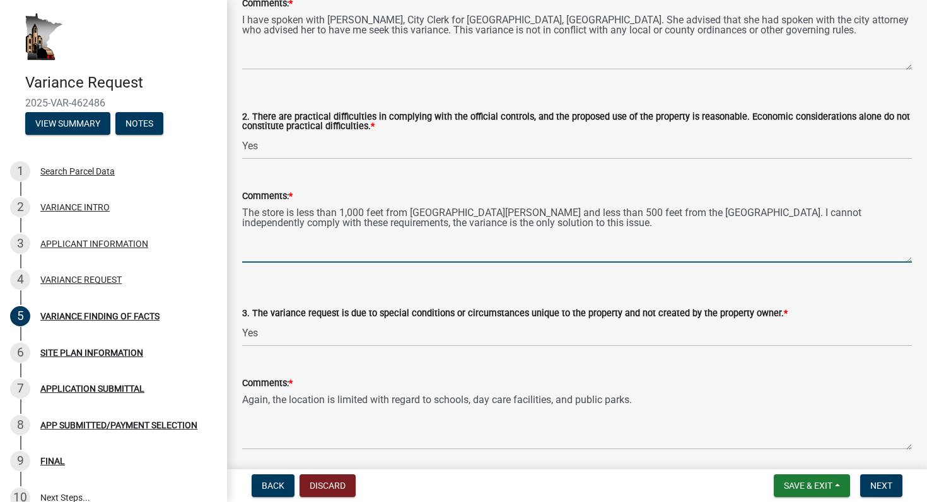
click at [710, 211] on textarea "The store is less than 1,000 feet from St. Pete's school and less than 500 feet…" at bounding box center [577, 233] width 670 height 59
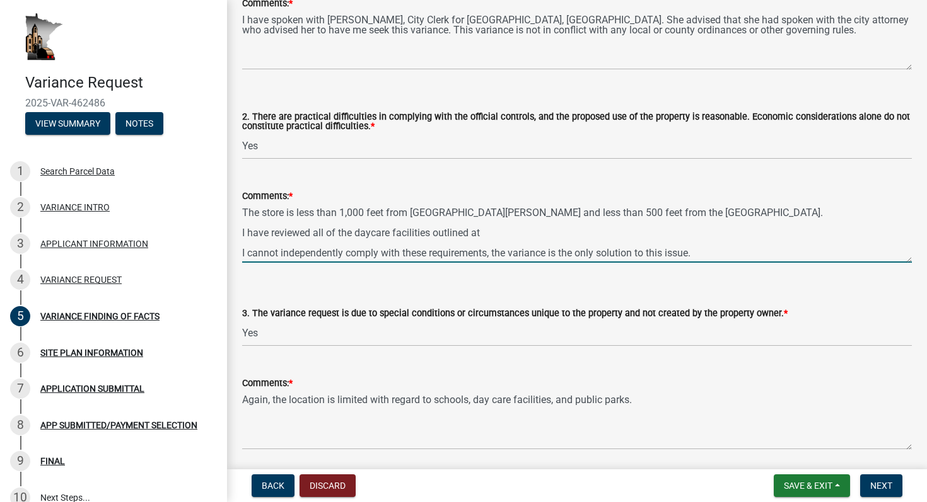
paste textarea "https://www.co.houston.mn.us/departments/human-services/?mdocs-file=7574"
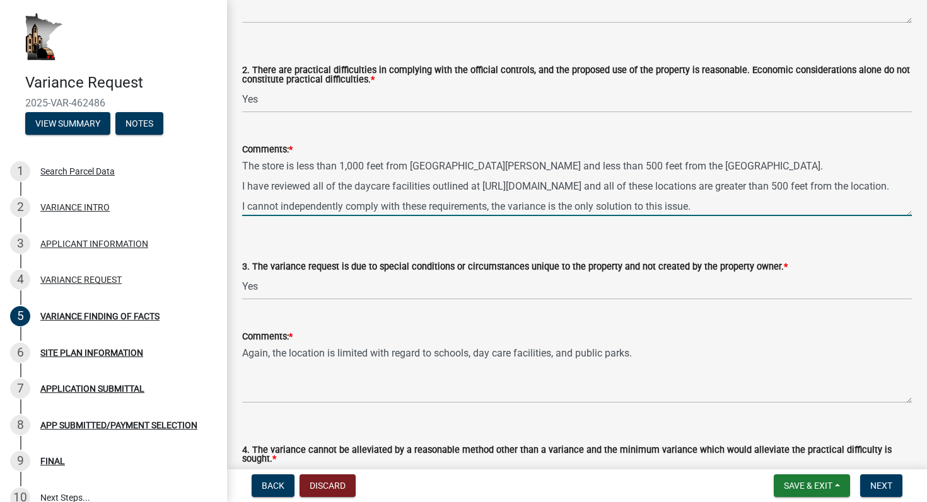
scroll to position [359, 0]
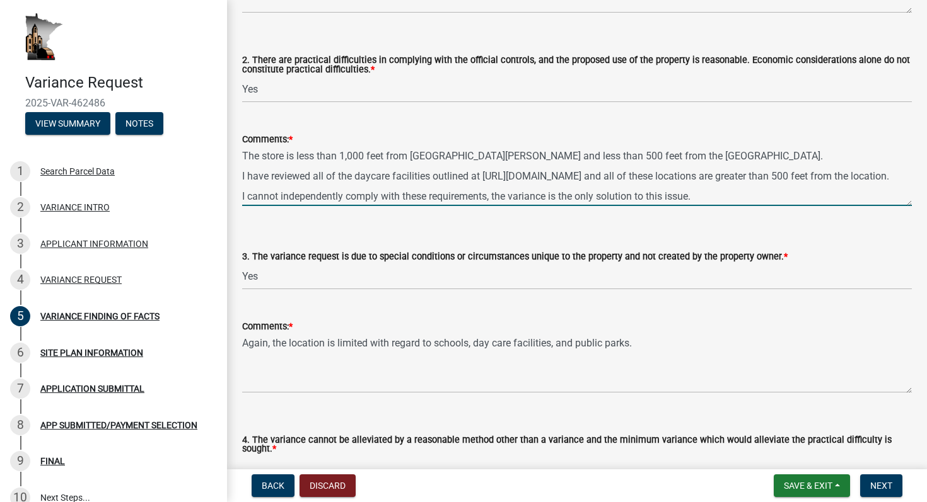
click at [613, 188] on textarea "The store is less than 1,000 feet from St. Pete's school and less than 500 feet…" at bounding box center [577, 176] width 670 height 59
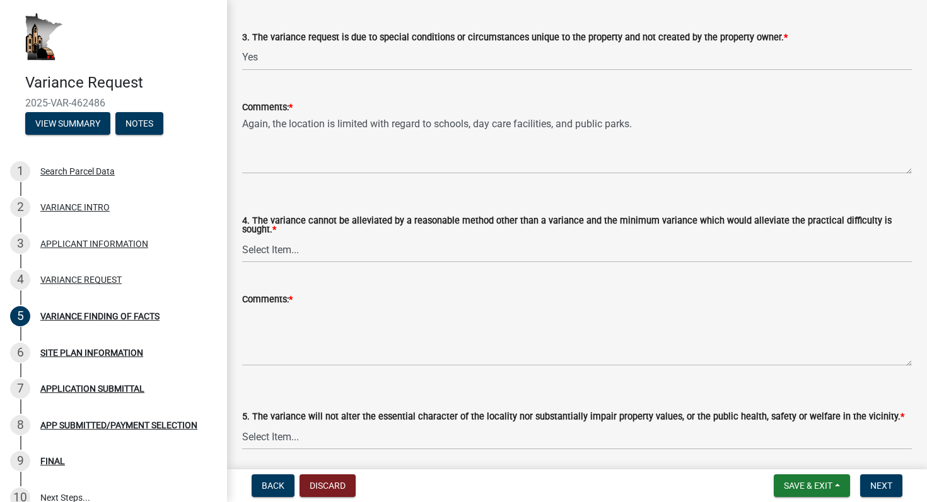
scroll to position [583, 0]
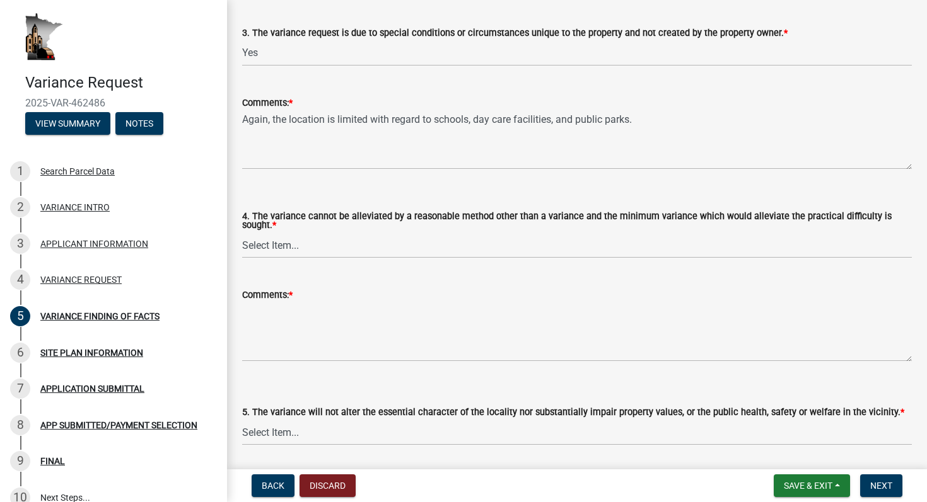
type textarea "The store is less than 1,000 feet from St. Pete's school and less than 500 feet…"
click at [370, 247] on select "Select Item... Yes No" at bounding box center [577, 246] width 670 height 26
click at [242, 233] on select "Select Item... Yes No" at bounding box center [577, 246] width 670 height 26
select select "7e69a0cc-1ed4-49c0-87fa-8a0d7a2511ee"
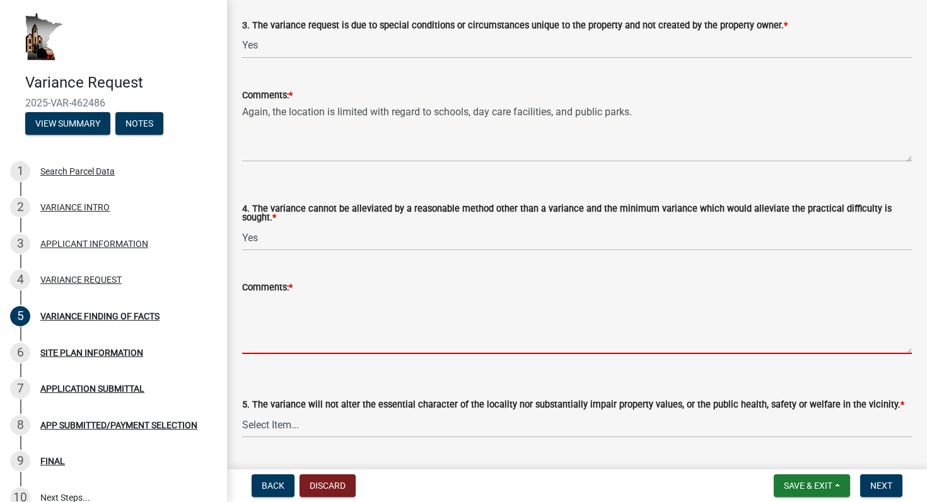
click at [338, 296] on textarea "Comments: *" at bounding box center [577, 324] width 670 height 59
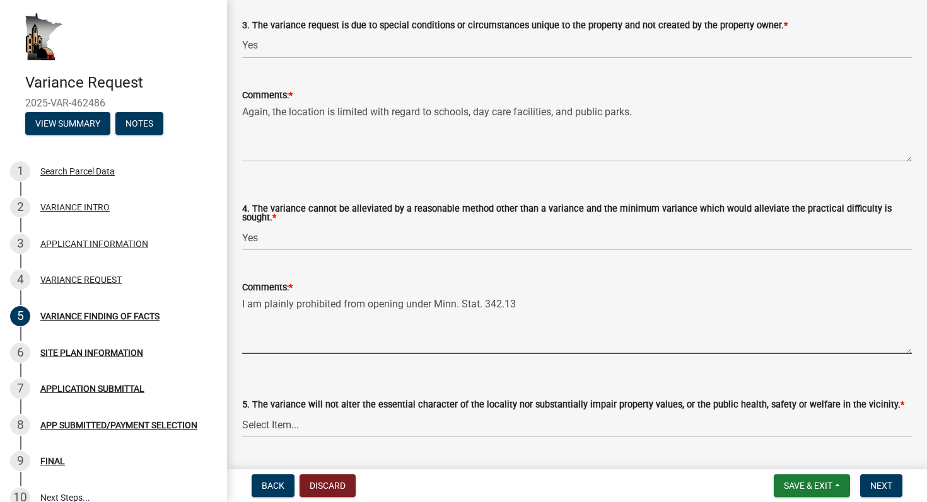
click at [635, 325] on textarea "I am plainly prohibited from opening under Minn. Stat. 342.13" at bounding box center [577, 324] width 670 height 59
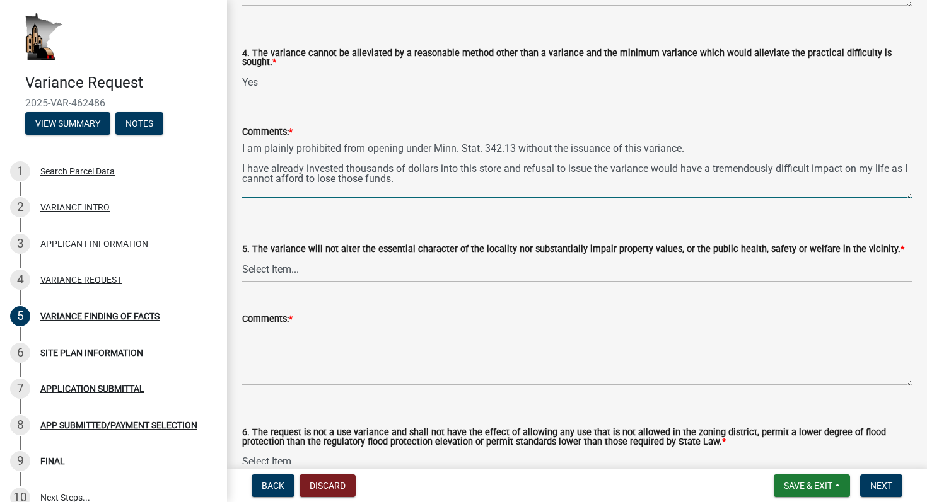
scroll to position [752, 0]
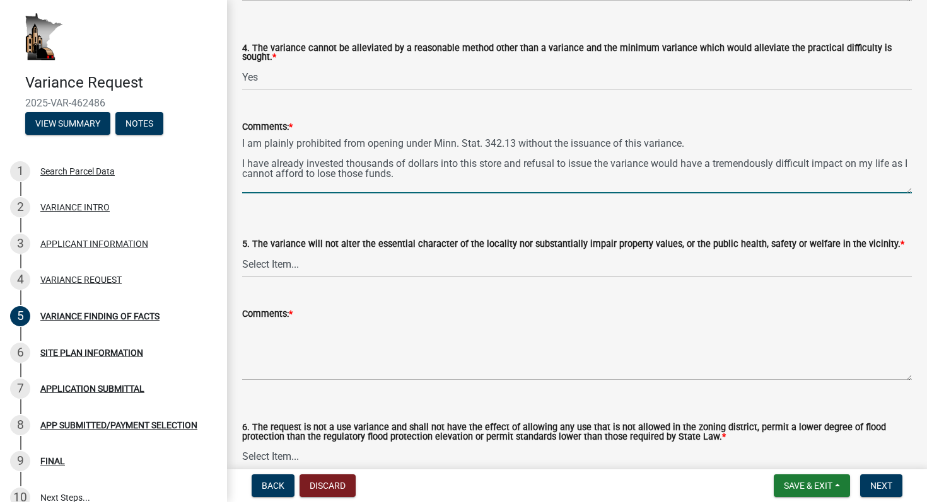
type textarea "I am plainly prohibited from opening under Minn. Stat. 342.13 without the issua…"
click at [626, 282] on wm-data-entity-input "5. The variance will not alter the essential character of the locality nor subs…" at bounding box center [577, 246] width 670 height 85
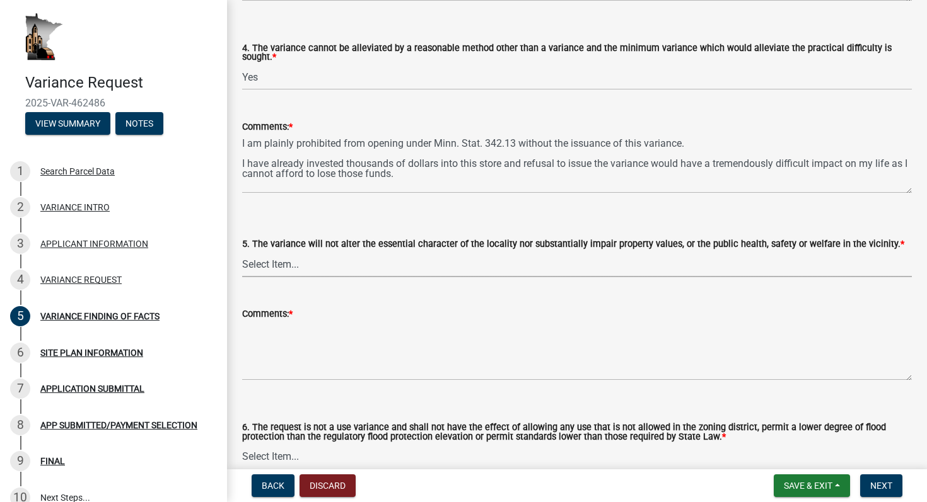
click at [607, 252] on select "Select Item... Yes No" at bounding box center [577, 265] width 670 height 26
click at [242, 252] on select "Select Item... Yes No" at bounding box center [577, 265] width 670 height 26
select select "104dc2c3-fb18-403f-90ac-5564d5e92e11"
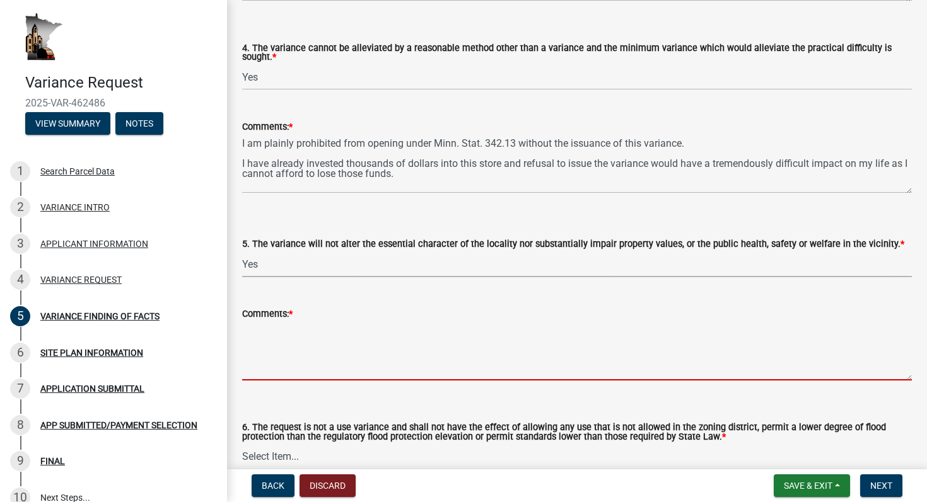
click at [445, 331] on textarea "Comments: *" at bounding box center [577, 351] width 670 height 59
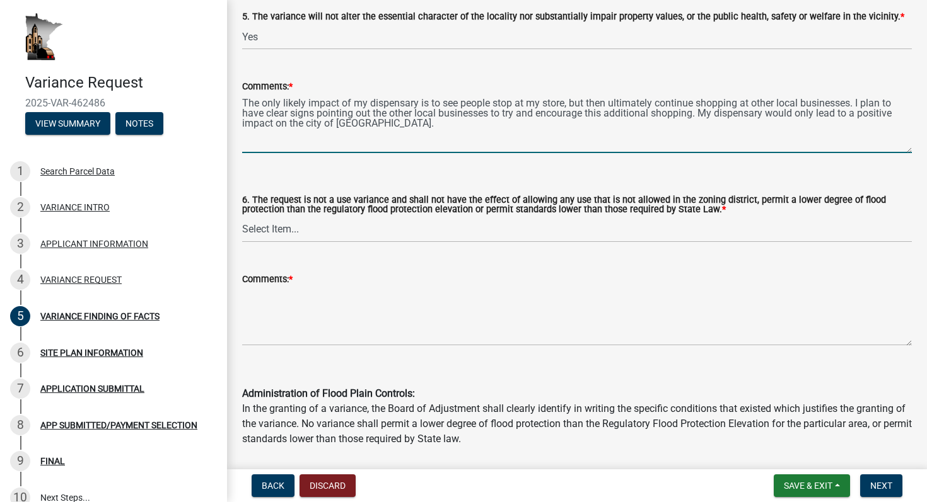
scroll to position [982, 0]
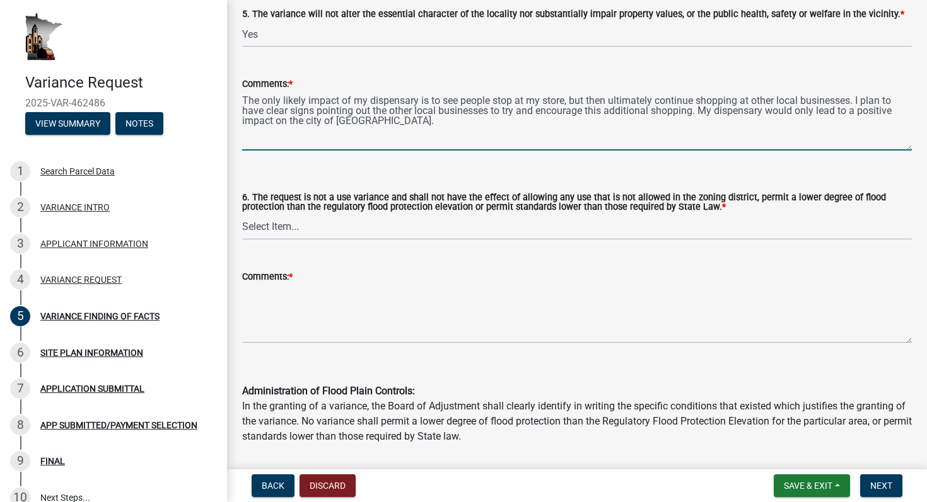
type textarea "The only likely impact of my dispensary is to see people stop at my store, but …"
click at [384, 225] on select "Select Item... Yes No" at bounding box center [577, 227] width 670 height 26
click at [242, 214] on select "Select Item... Yes No" at bounding box center [577, 227] width 670 height 26
select select "c22521f2-ae46-4292-a6c5-e255f75be06c"
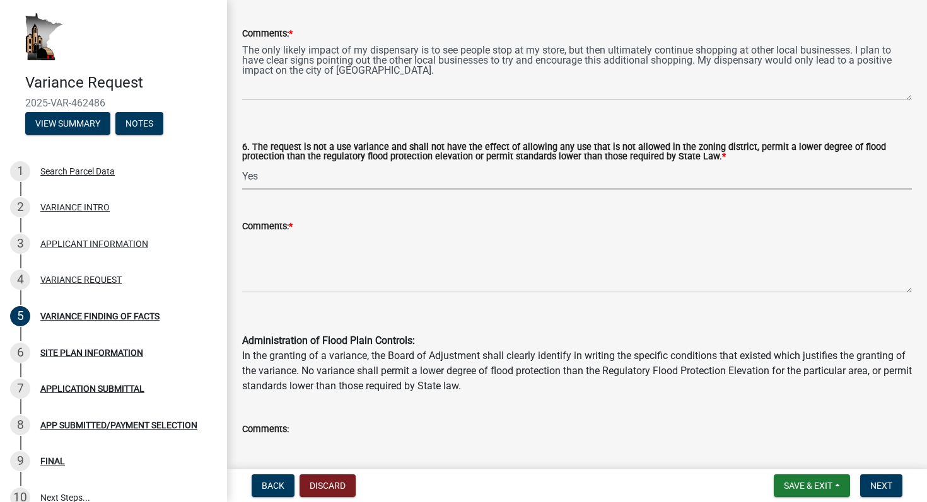
scroll to position [1022, 0]
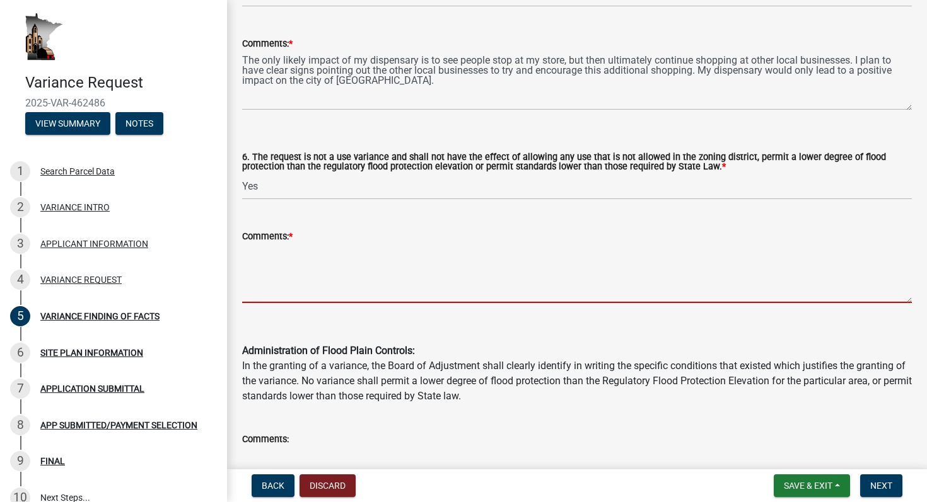
click at [437, 269] on textarea "Comments: *" at bounding box center [577, 273] width 670 height 59
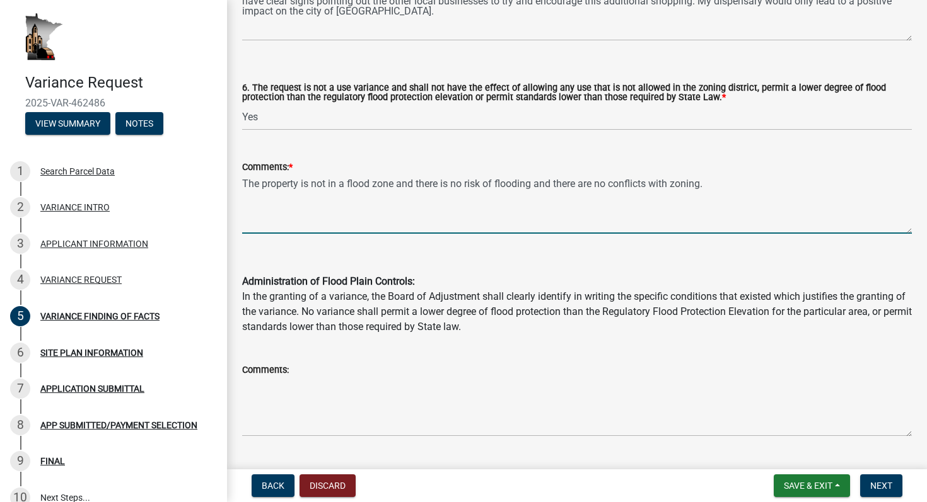
scroll to position [1118, 0]
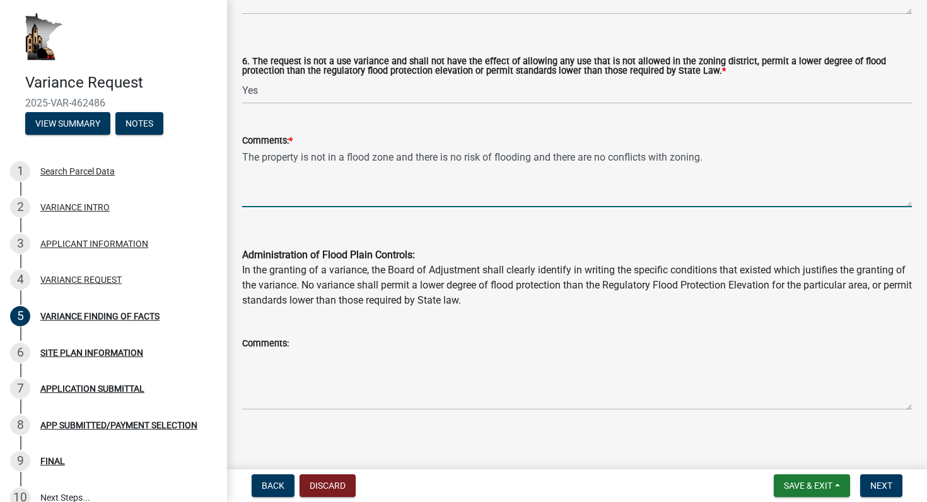
type textarea "The property is not in a flood zone and there is no risk of flooding and there …"
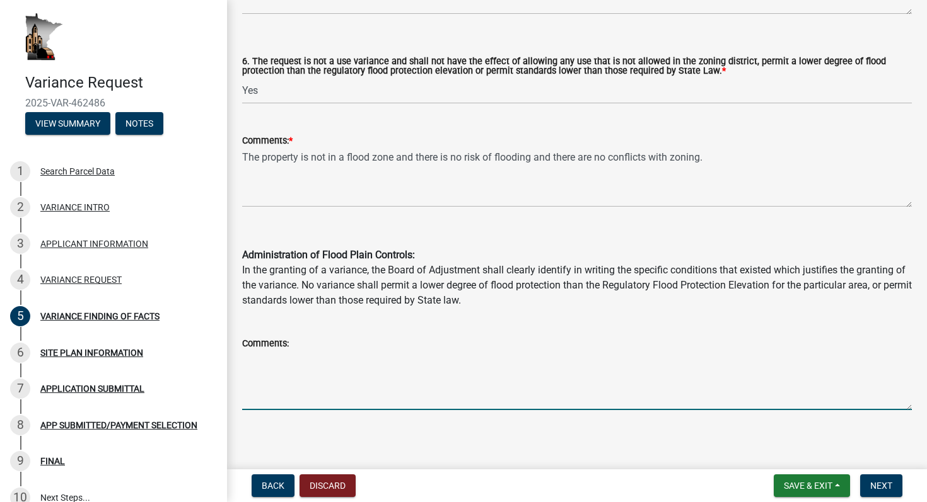
click at [312, 394] on textarea "Comments:" at bounding box center [577, 380] width 670 height 59
type textarea "Again, no flood risk. The restrictions on distance justify the granting of this…"
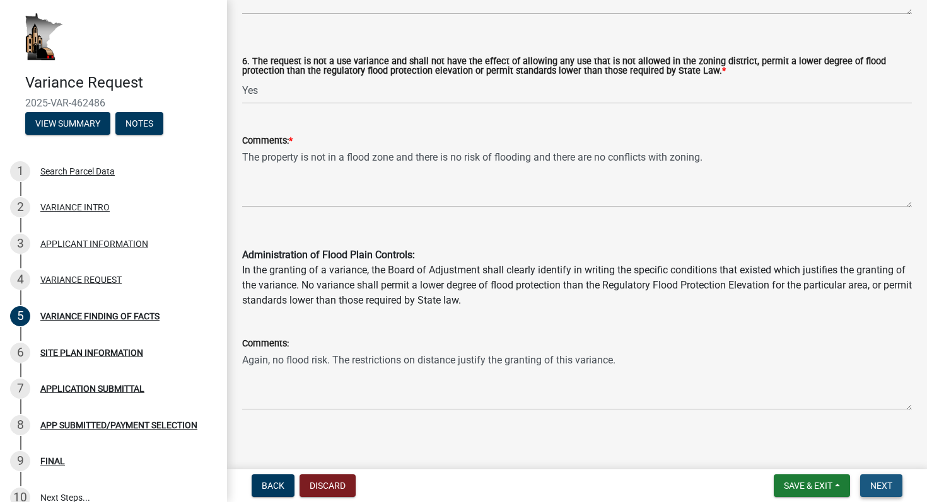
click at [867, 487] on button "Next" at bounding box center [881, 486] width 42 height 23
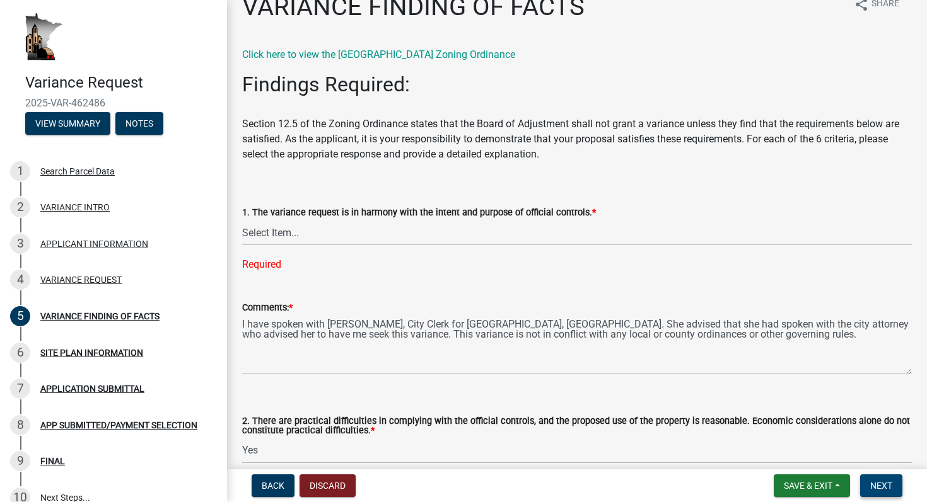
scroll to position [33, 0]
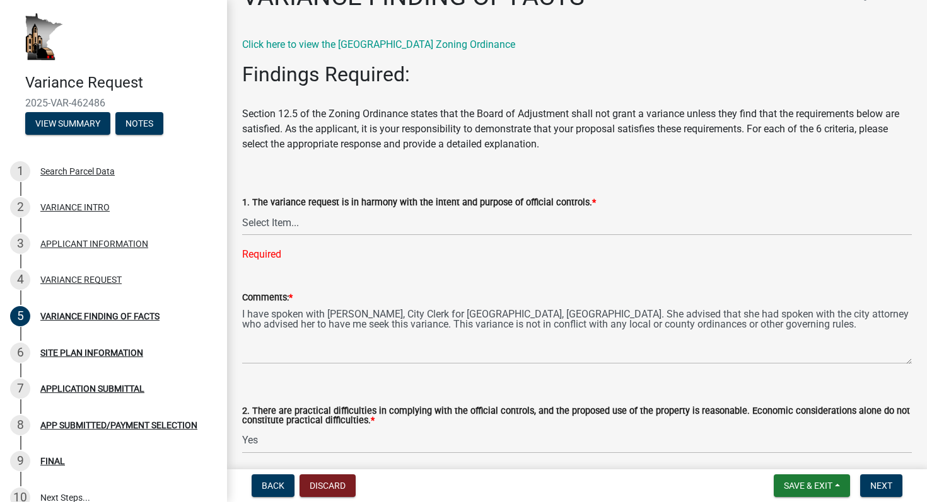
click at [411, 262] on div "Required" at bounding box center [577, 254] width 670 height 15
click at [339, 228] on select "Select Item... Yes No" at bounding box center [577, 223] width 670 height 26
click at [242, 210] on select "Select Item... Yes No" at bounding box center [577, 223] width 670 height 26
select select "e7339e75-e3d8-4c05-91a7-bbd42707347d"
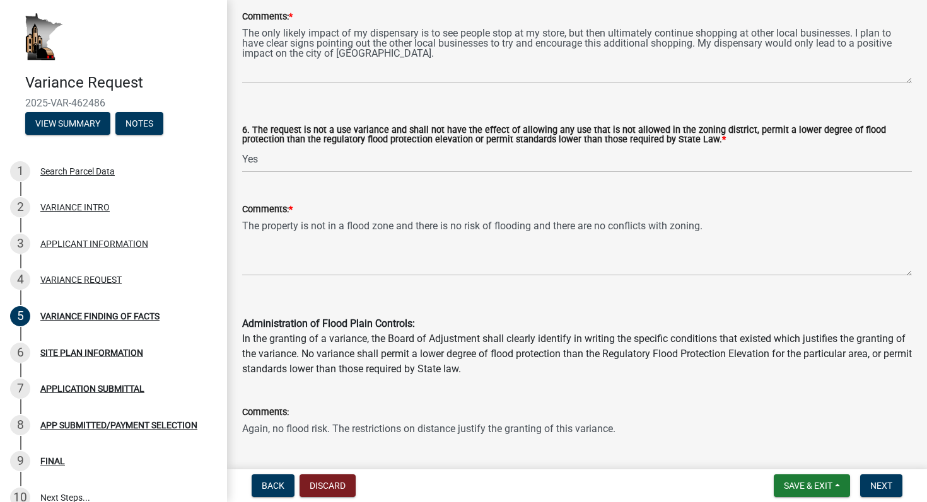
scroll to position [1088, 0]
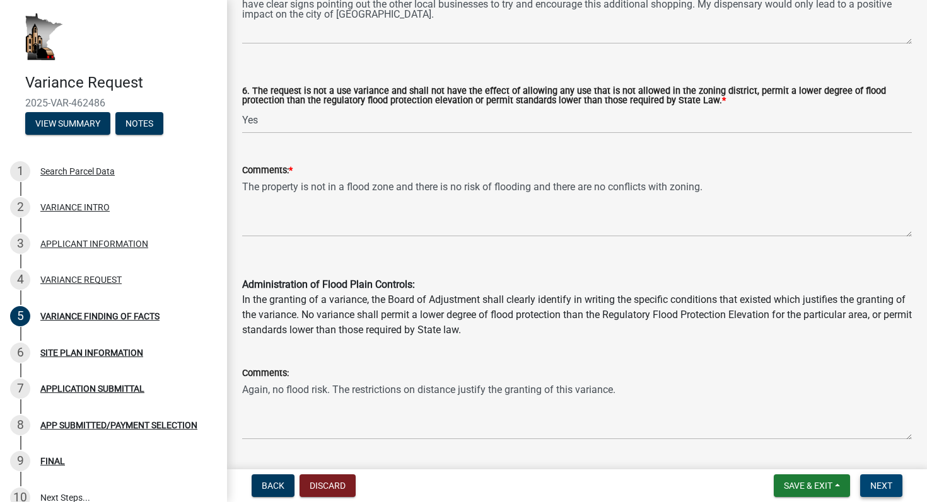
click at [875, 495] on button "Next" at bounding box center [881, 486] width 42 height 23
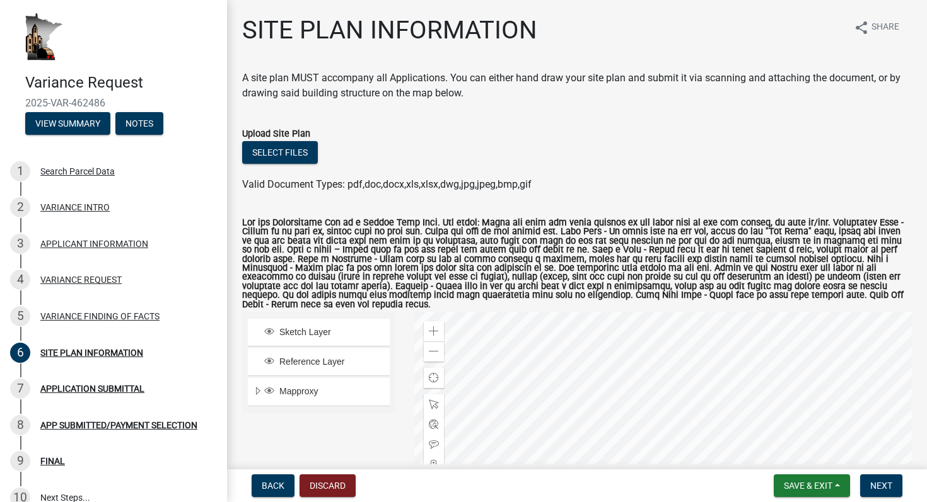
scroll to position [10, 0]
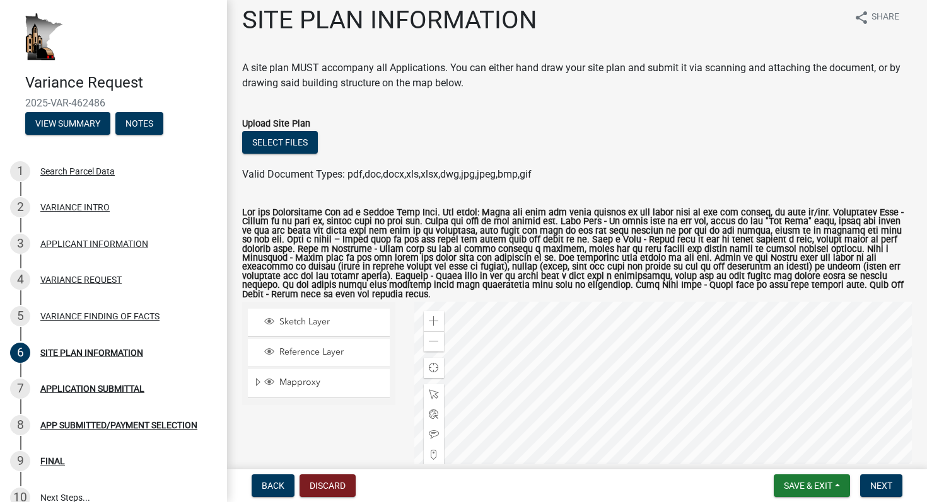
click at [591, 181] on div "Valid Document Types: pdf,doc,docx,xls,xlsx,dwg,jpg,jpeg,bmp,gif" at bounding box center [577, 174] width 688 height 15
click at [654, 424] on div at bounding box center [662, 459] width 497 height 315
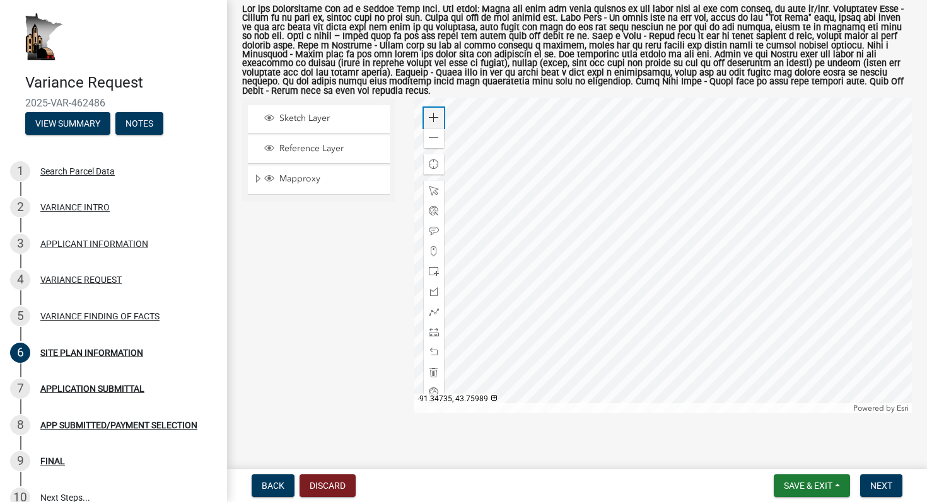
click at [436, 113] on span at bounding box center [434, 118] width 10 height 10
click at [431, 226] on span at bounding box center [434, 231] width 10 height 10
click at [609, 205] on div at bounding box center [662, 255] width 497 height 315
click at [610, 200] on div at bounding box center [662, 255] width 497 height 315
click at [618, 202] on div at bounding box center [662, 255] width 497 height 315
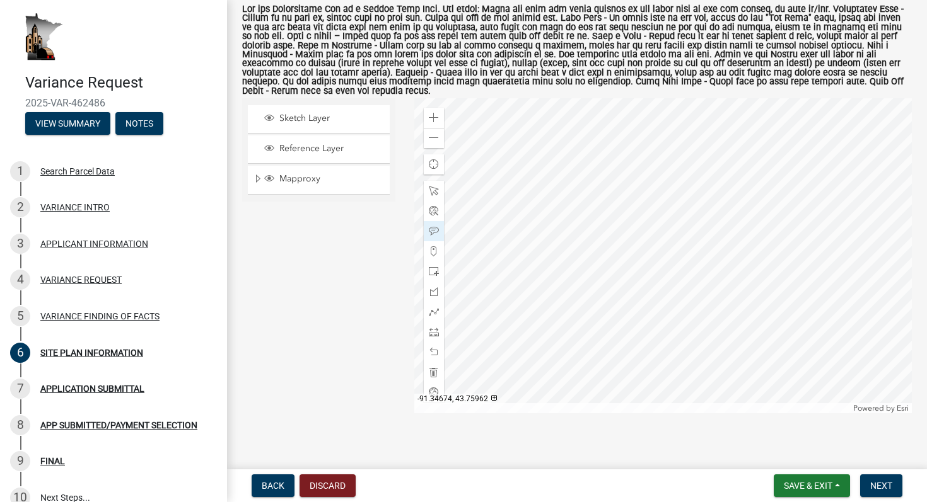
click at [608, 197] on div at bounding box center [662, 255] width 497 height 315
click at [610, 198] on div at bounding box center [662, 255] width 497 height 315
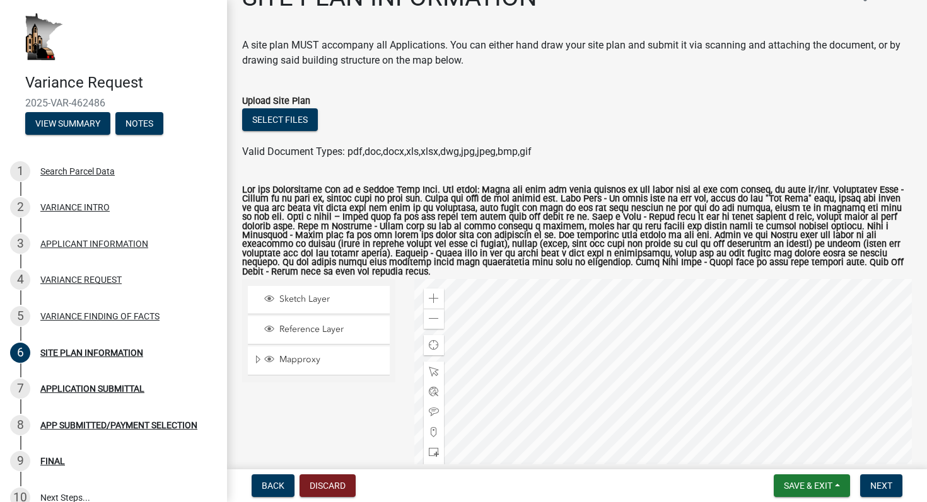
scroll to position [39, 0]
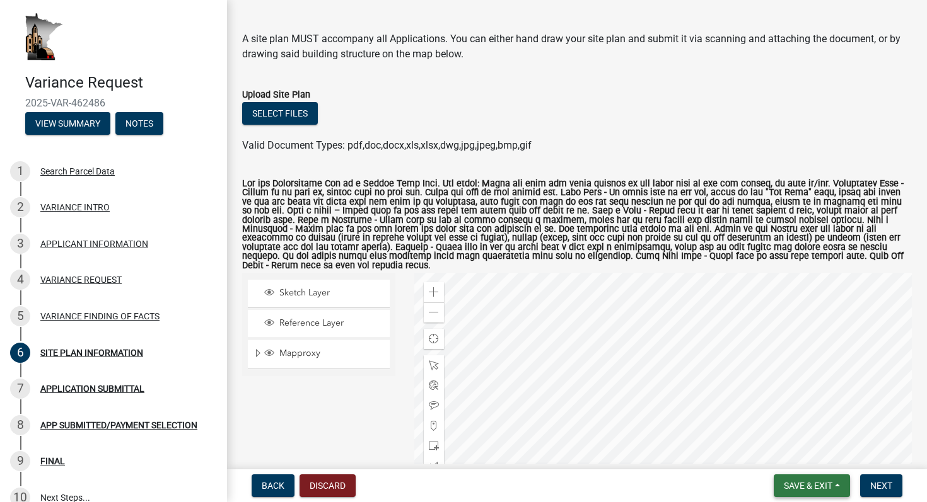
click at [797, 487] on span "Save & Exit" at bounding box center [808, 486] width 49 height 10
click at [779, 431] on button "Save" at bounding box center [799, 423] width 101 height 30
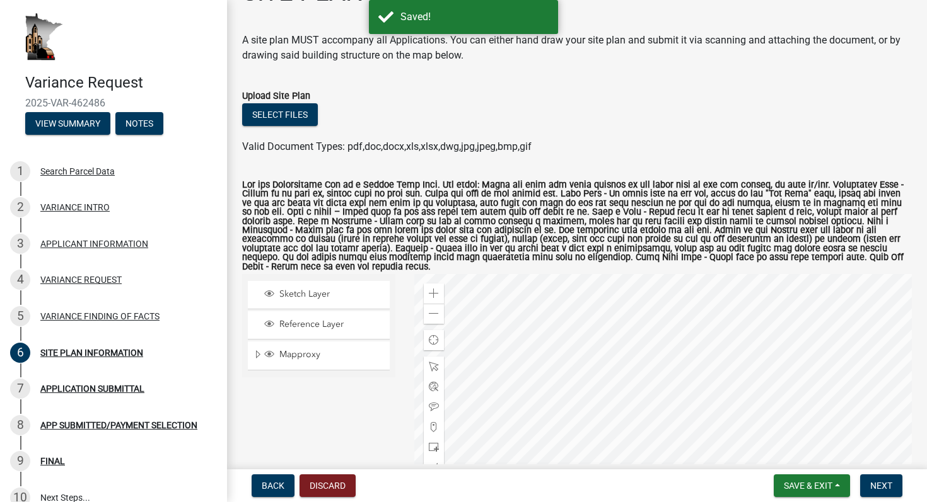
scroll to position [42, 0]
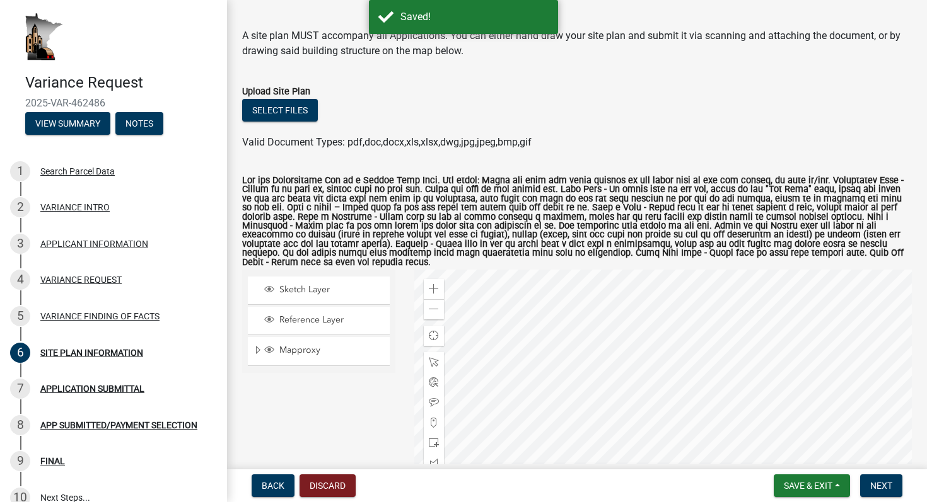
click at [526, 218] on label at bounding box center [577, 222] width 670 height 91
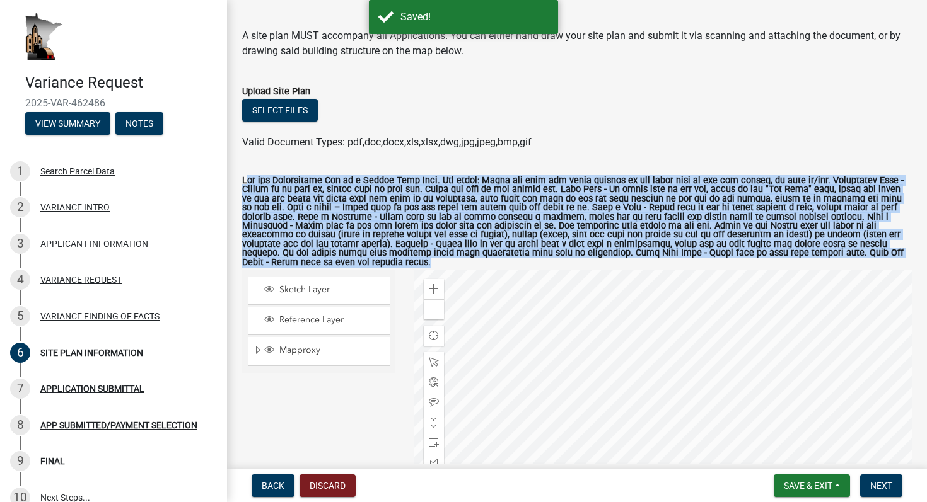
click at [526, 218] on label at bounding box center [577, 222] width 670 height 91
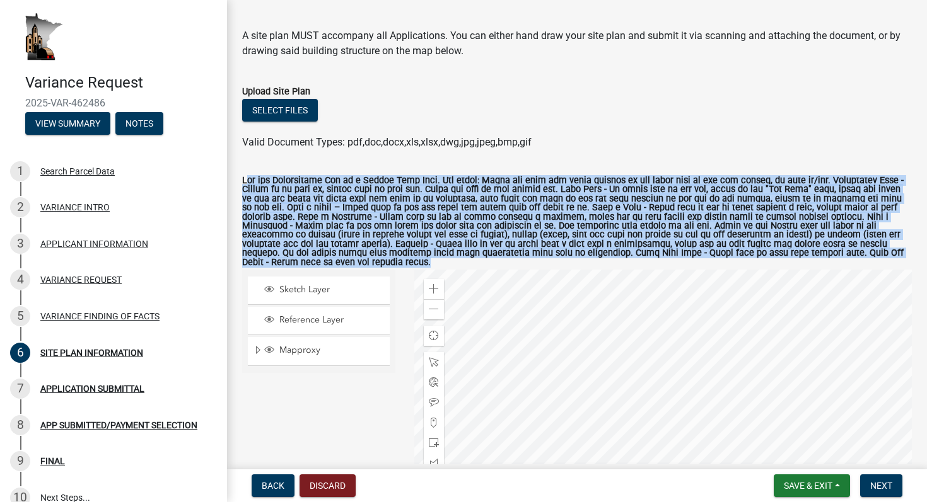
copy form "Use the Interactive Map to a Create Site Plan. Map tools: Click the plus and mi…"
click at [556, 385] on div at bounding box center [662, 427] width 497 height 315
click at [560, 381] on div at bounding box center [662, 427] width 497 height 315
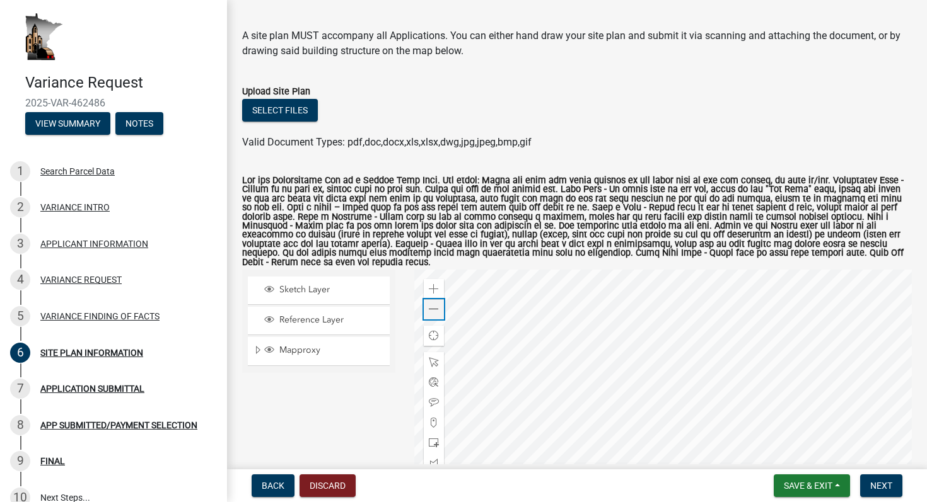
click at [438, 305] on span at bounding box center [434, 310] width 10 height 10
click at [434, 284] on span at bounding box center [434, 289] width 10 height 10
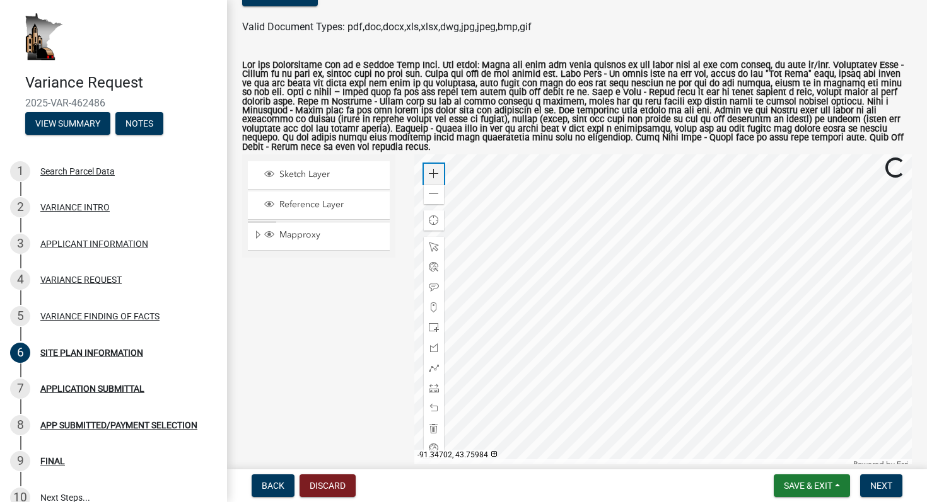
scroll to position [168, 0]
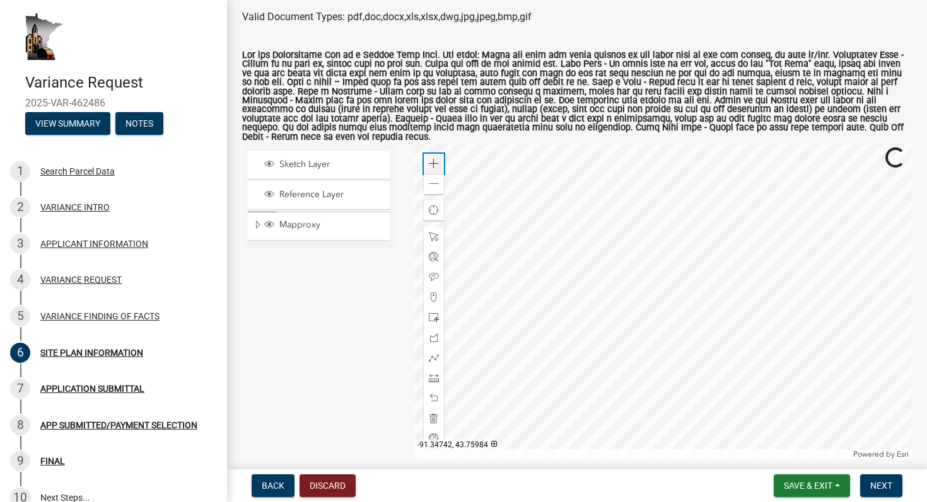
click at [435, 159] on span at bounding box center [434, 164] width 10 height 10
click at [439, 180] on div "Zoom out" at bounding box center [434, 184] width 20 height 20
click at [433, 353] on span at bounding box center [434, 358] width 10 height 10
click at [538, 323] on div at bounding box center [662, 301] width 497 height 315
click at [638, 242] on div at bounding box center [662, 301] width 497 height 315
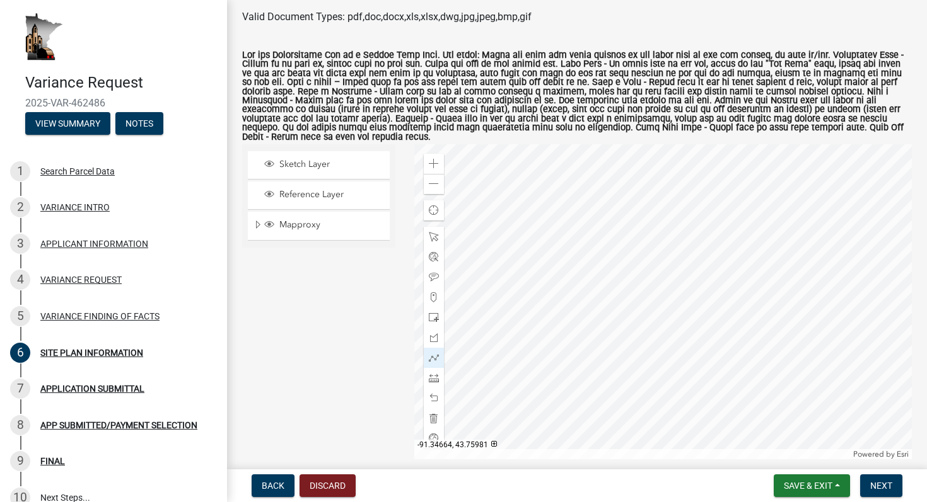
click at [718, 190] on div at bounding box center [662, 301] width 497 height 315
click at [342, 486] on button "Discard" at bounding box center [327, 486] width 56 height 23
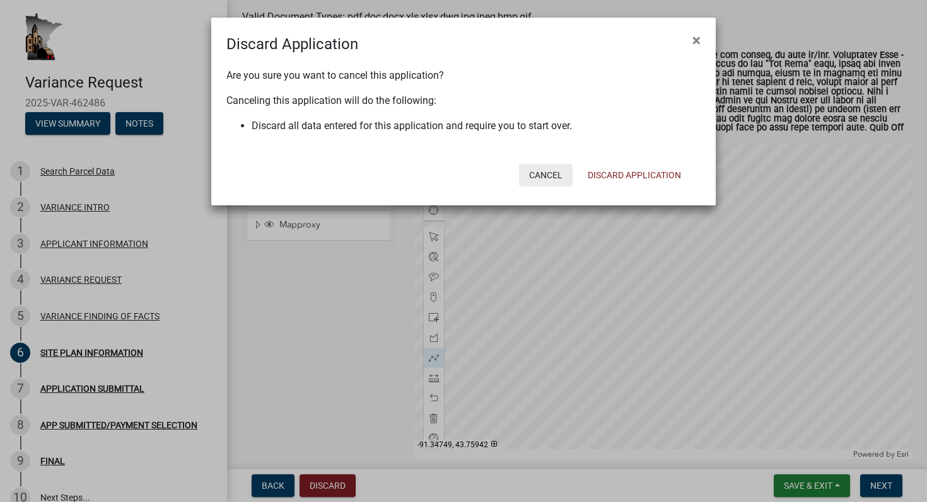
click at [562, 168] on button "Cancel" at bounding box center [546, 175] width 54 height 23
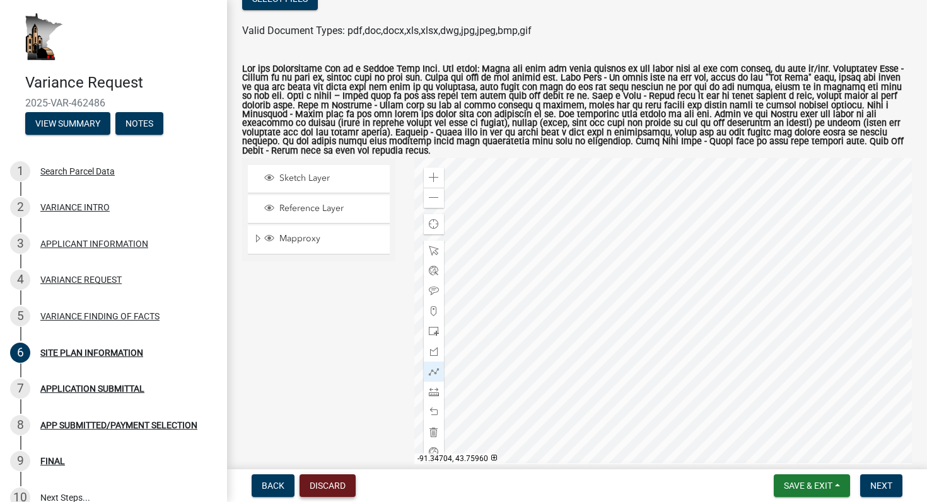
scroll to position [148, 0]
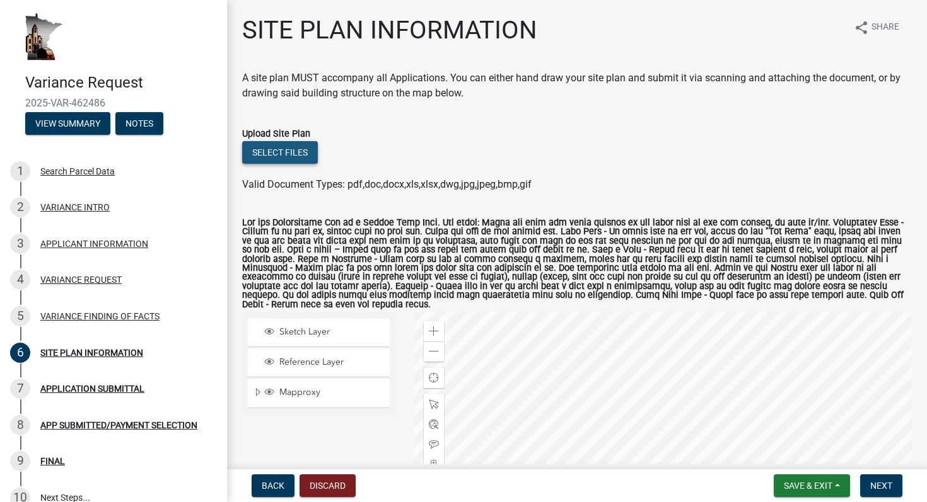
click at [281, 153] on button "Select files" at bounding box center [280, 152] width 76 height 23
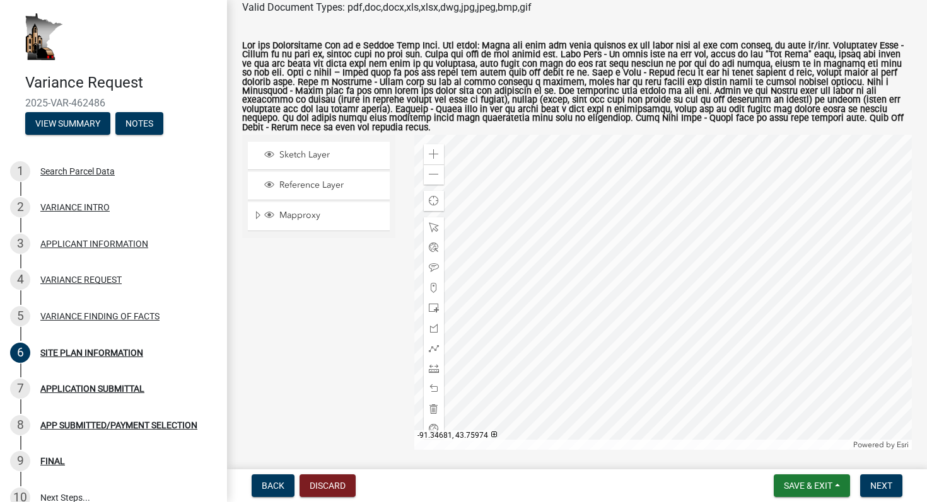
scroll to position [224, 0]
